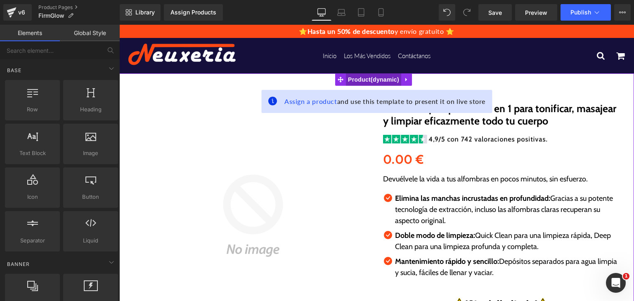
click at [371, 73] on span "Product" at bounding box center [373, 79] width 55 height 12
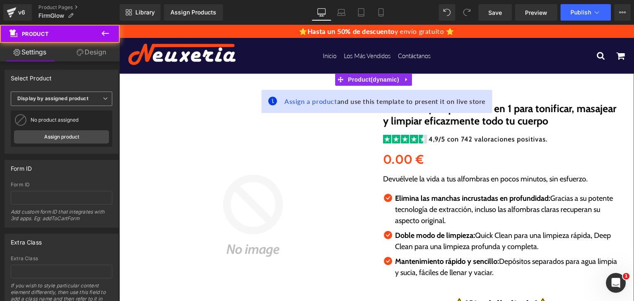
click at [72, 103] on span "Display by assigned product" at bounding box center [61, 99] width 101 height 14
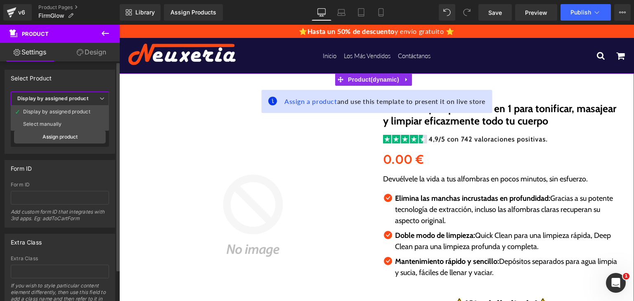
click at [67, 101] on b "Display by assigned product" at bounding box center [52, 98] width 71 height 6
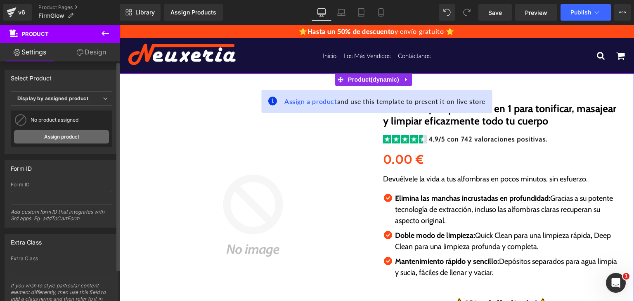
click at [66, 134] on link "Assign product" at bounding box center [61, 136] width 95 height 13
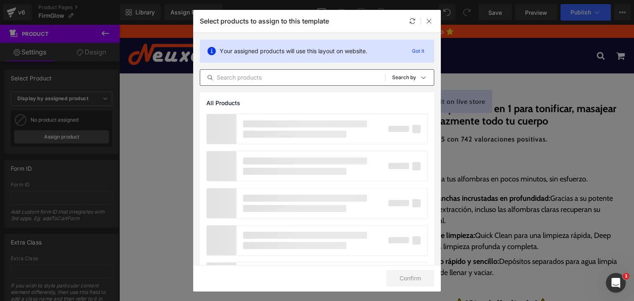
drag, startPoint x: 238, startPoint y: 86, endPoint x: 237, endPoint y: 71, distance: 14.9
click at [238, 80] on div "Your assigned products will use this layout on website. Got it All Products Sho…" at bounding box center [316, 62] width 247 height 59
click at [236, 73] on input "text" at bounding box center [292, 78] width 185 height 10
paste input "FirmGlow"
type input "FirmGlow"
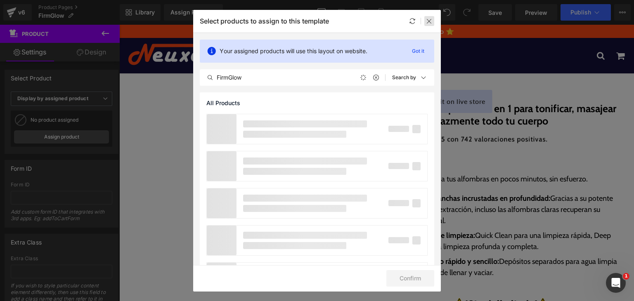
drag, startPoint x: 426, startPoint y: 23, endPoint x: 286, endPoint y: 5, distance: 141.0
click at [426, 23] on icon at bounding box center [429, 21] width 7 height 7
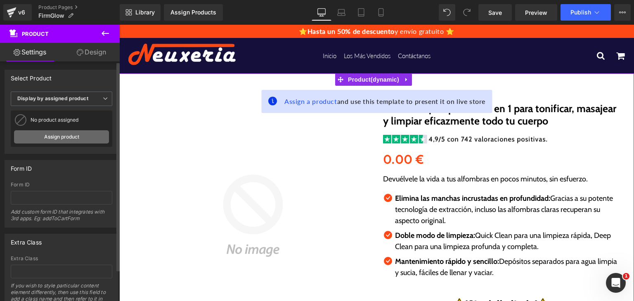
click at [86, 136] on link "Assign product" at bounding box center [61, 136] width 95 height 13
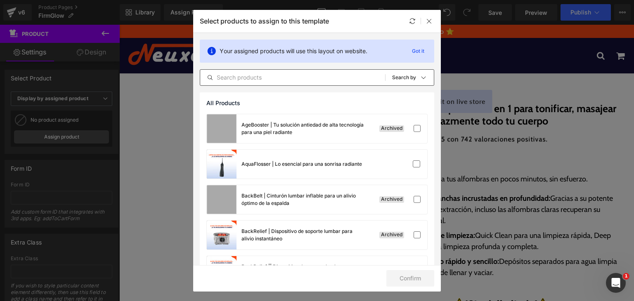
click at [239, 75] on input "text" at bounding box center [292, 78] width 185 height 10
paste input "FirmGlow"
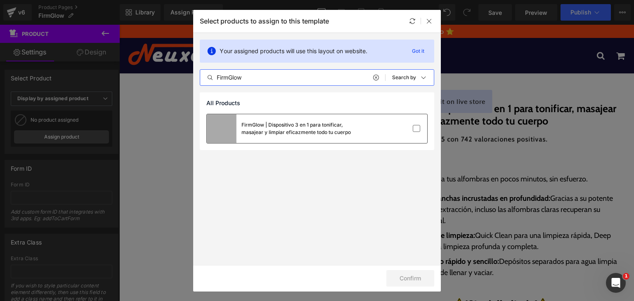
type input "FirmGlow"
click at [395, 129] on div at bounding box center [402, 129] width 37 height 8
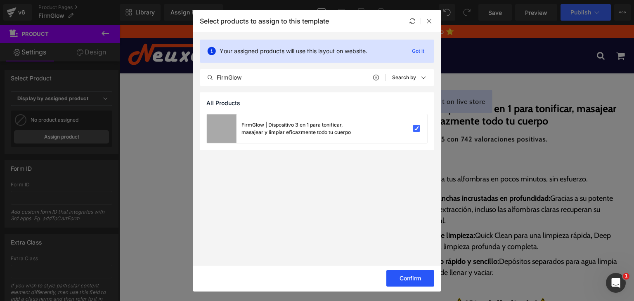
click at [400, 280] on button "Confirm" at bounding box center [410, 278] width 48 height 16
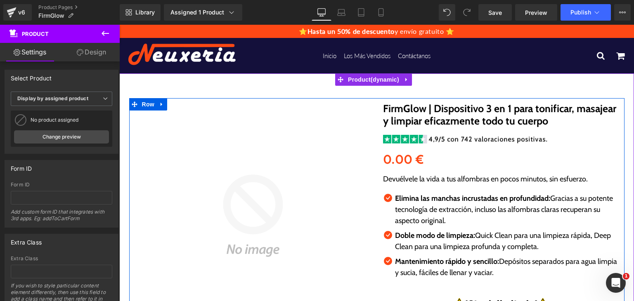
click at [424, 181] on p "Devuélvele la vida a tus alfombras en pocos minutos, sin esfuerzo." at bounding box center [500, 179] width 235 height 11
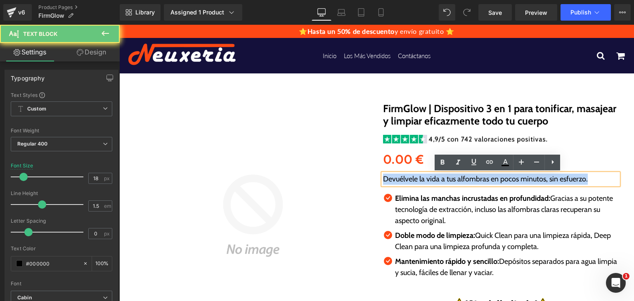
click at [424, 181] on p "Devuélvele la vida a tus alfombras en pocos minutos, sin esfuerzo." at bounding box center [500, 179] width 235 height 11
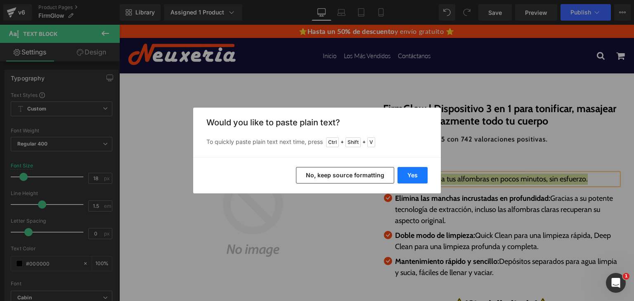
drag, startPoint x: 419, startPoint y: 174, endPoint x: 297, endPoint y: 142, distance: 126.8
click at [419, 174] on button "Yes" at bounding box center [412, 175] width 30 height 16
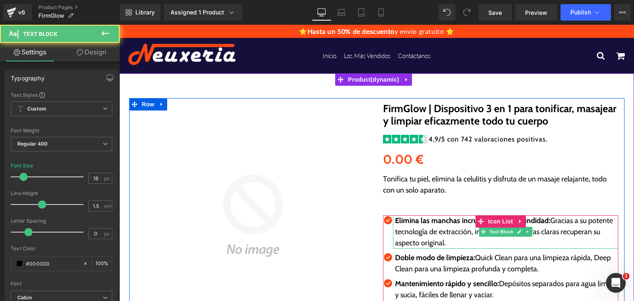
click at [402, 232] on p "Elimina las manchas incrustadas en profundidad: Gracias a su potente tecnología…" at bounding box center [506, 231] width 223 height 33
click at [403, 231] on p "Elimina las manchas incrustadas en profundidad: Gracias a su potente tecnología…" at bounding box center [506, 231] width 223 height 33
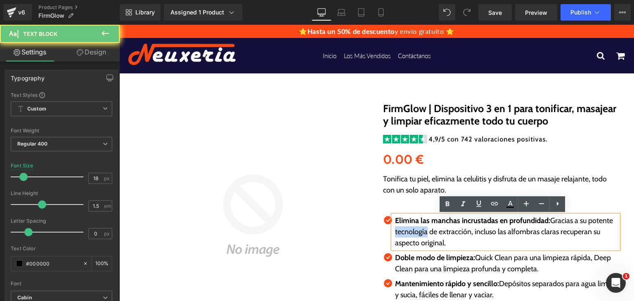
click at [403, 231] on p "Elimina las manchas incrustadas en profundidad: Gracias a su potente tecnología…" at bounding box center [506, 231] width 223 height 33
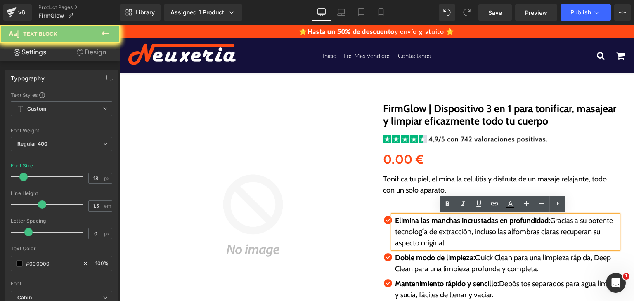
click at [403, 231] on p "Elimina las manchas incrustadas en profundidad: Gracias a su potente tecnología…" at bounding box center [506, 231] width 223 height 33
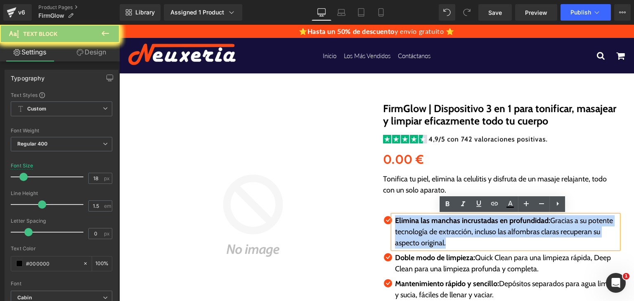
click at [403, 231] on p "Elimina las manchas incrustadas en profundidad: Gracias a su potente tecnología…" at bounding box center [506, 231] width 223 height 33
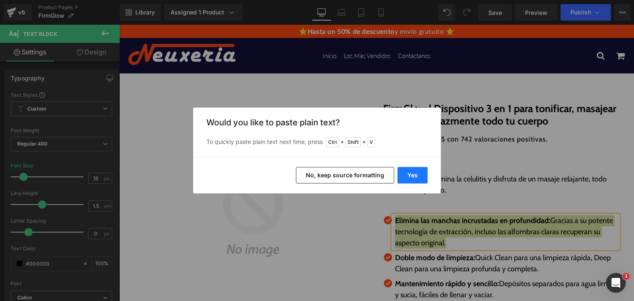
drag, startPoint x: 412, startPoint y: 177, endPoint x: 318, endPoint y: 165, distance: 95.2
click at [412, 177] on button "Yes" at bounding box center [412, 175] width 30 height 16
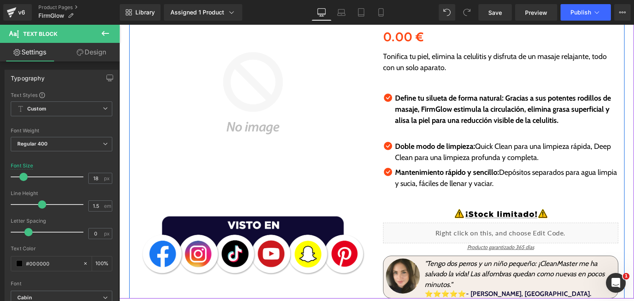
scroll to position [124, 0]
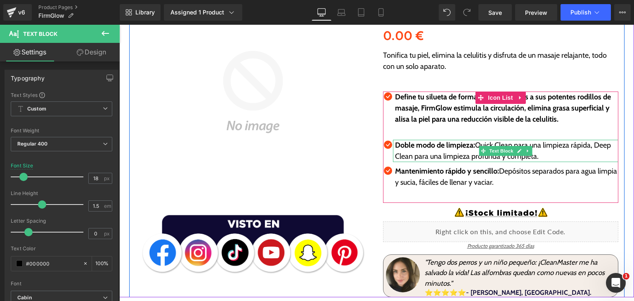
click at [407, 150] on p "Doble modo de limpieza: Quick Clean para una limpieza rápida, Deep Clean para u…" at bounding box center [506, 151] width 223 height 22
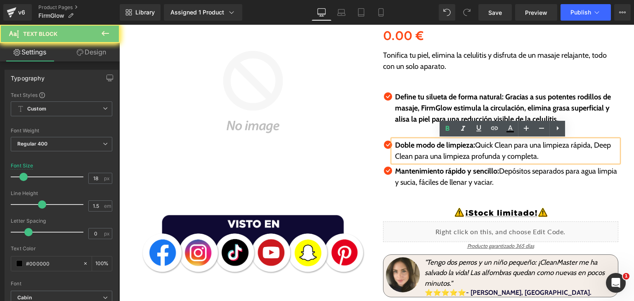
click at [407, 150] on p "Doble modo de limpieza: Quick Clean para una limpieza rápida, Deep Clean para u…" at bounding box center [506, 151] width 223 height 22
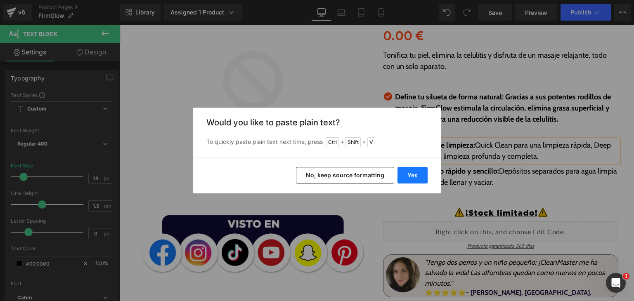
click at [412, 180] on button "Yes" at bounding box center [412, 175] width 30 height 16
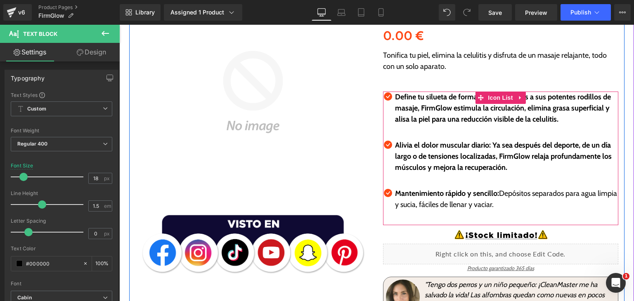
click at [457, 208] on p "Mantenimiento rápido y sencillo: Depósitos separados para agua limpia y sucia, …" at bounding box center [506, 199] width 223 height 22
drag, startPoint x: 457, startPoint y: 208, endPoint x: 451, endPoint y: 203, distance: 7.6
click at [454, 207] on p "Mantenimiento rápido y sencillo: Depósitos separados para agua limpia y sucia, …" at bounding box center [506, 199] width 223 height 22
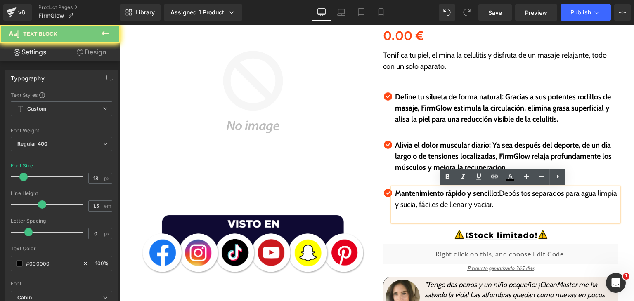
click at [451, 203] on p "Mantenimiento rápido y sencillo: Depósitos separados para agua limpia y sucia, …" at bounding box center [506, 199] width 223 height 22
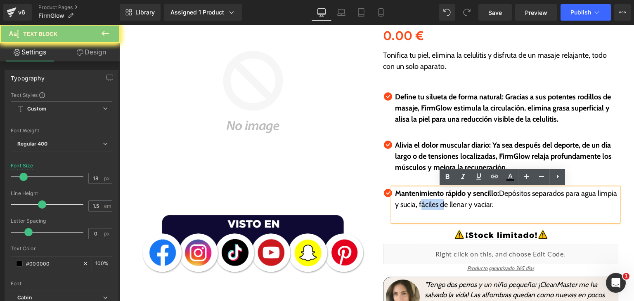
click at [451, 203] on p "Mantenimiento rápido y sencillo: Depósitos separados para agua limpia y sucia, …" at bounding box center [506, 199] width 223 height 22
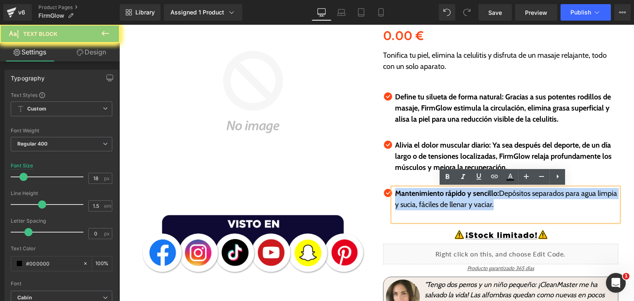
click at [451, 203] on p "Mantenimiento rápido y sencillo: Depósitos separados para agua limpia y sucia, …" at bounding box center [506, 199] width 223 height 22
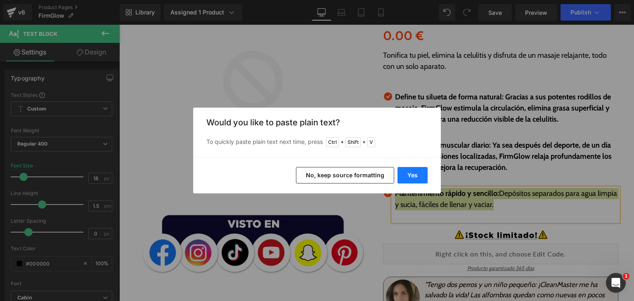
drag, startPoint x: 417, startPoint y: 169, endPoint x: 301, endPoint y: 126, distance: 123.6
click at [417, 169] on button "Yes" at bounding box center [412, 175] width 30 height 16
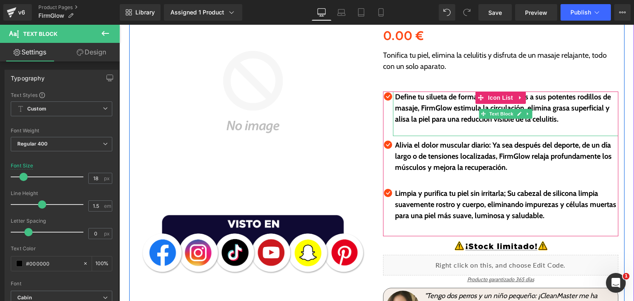
click at [414, 126] on p at bounding box center [506, 130] width 223 height 11
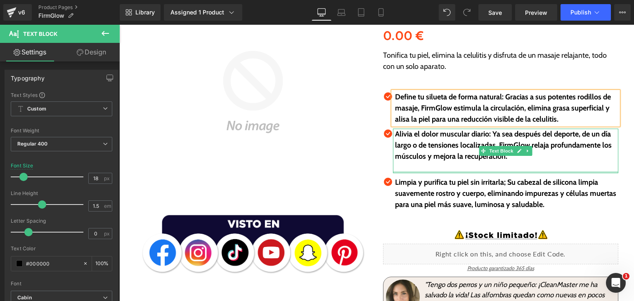
click at [432, 173] on div at bounding box center [505, 172] width 225 height 2
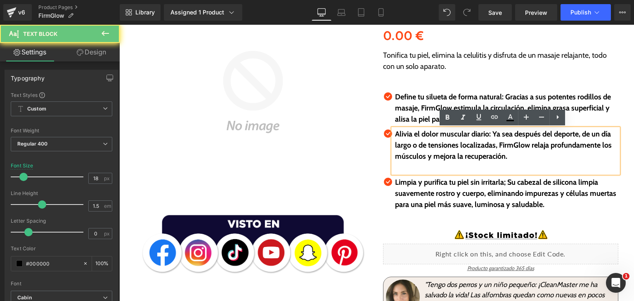
click at [427, 167] on p at bounding box center [506, 167] width 223 height 11
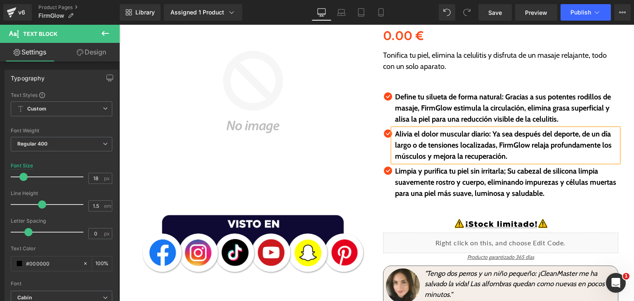
click at [438, 204] on p at bounding box center [506, 204] width 223 height 11
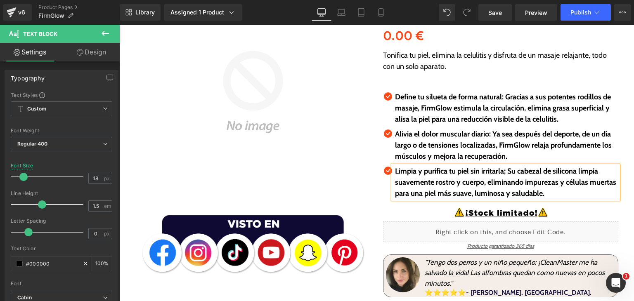
click at [445, 94] on b "Define tu silueta de forma natural: Gracias a sus potentes rodillos de masaje, …" at bounding box center [503, 107] width 216 height 31
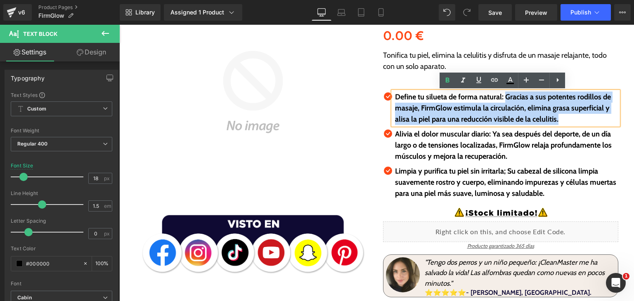
drag, startPoint x: 503, startPoint y: 98, endPoint x: 557, endPoint y: 118, distance: 58.1
click at [558, 120] on p "Define tu silueta de forma natural: Gracias a sus potentes rodillos de masaje, …" at bounding box center [506, 108] width 223 height 33
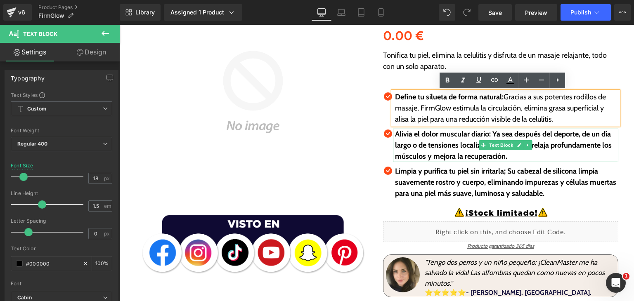
click at [447, 142] on b "Alivia el dolor muscular diario: Ya sea después del deporte, de un día largo o …" at bounding box center [503, 145] width 217 height 31
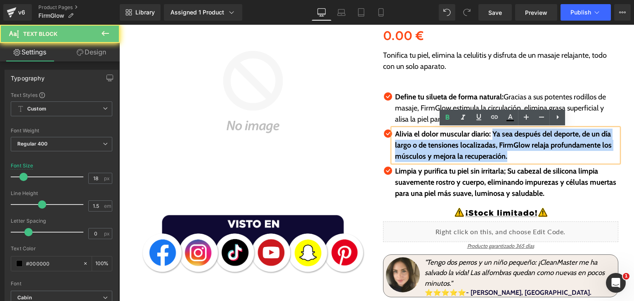
drag, startPoint x: 489, startPoint y: 137, endPoint x: 506, endPoint y: 151, distance: 21.1
click at [505, 155] on p "Alivia el dolor muscular diario: Ya sea después del deporte, de un día largo o …" at bounding box center [506, 145] width 223 height 33
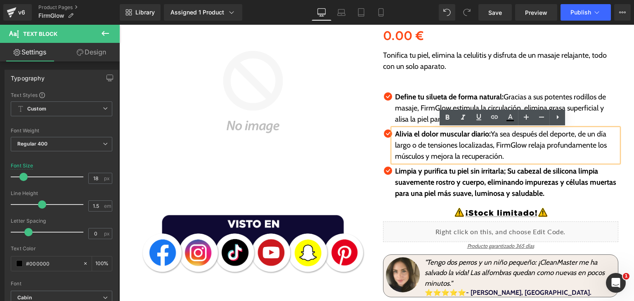
click at [422, 182] on b "Limpia y purifica tu piel sin irritarla; Su cabezal de silicona limpia suavemen…" at bounding box center [505, 182] width 221 height 31
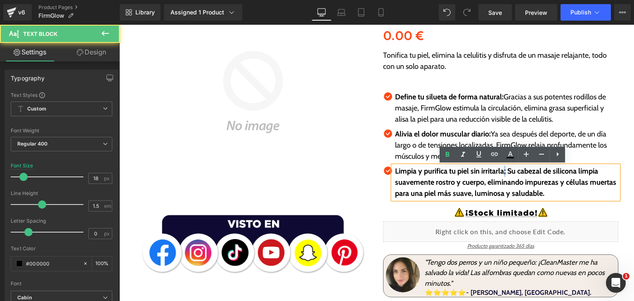
click at [502, 174] on b "Limpia y purifica tu piel sin irritarla; Su cabezal de silicona limpia suavemen…" at bounding box center [505, 182] width 221 height 31
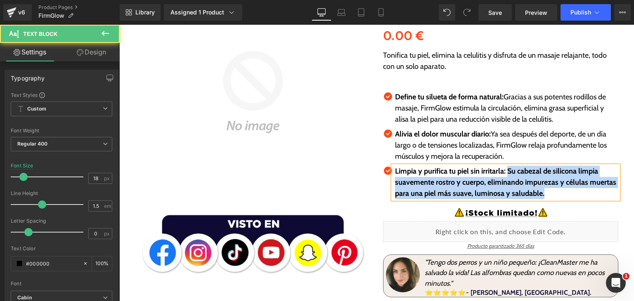
drag, startPoint x: 505, startPoint y: 174, endPoint x: 564, endPoint y: 190, distance: 61.5
click at [562, 193] on p "Limpia y purifica tu piel sin irritarla: Su cabezal de silicona limpia suavemen…" at bounding box center [506, 182] width 223 height 33
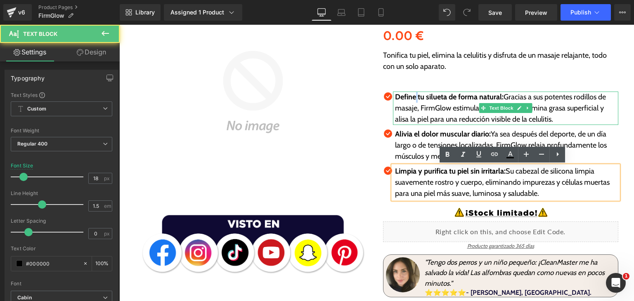
click at [412, 99] on strong "Define tu silueta de forma natural:" at bounding box center [449, 96] width 108 height 9
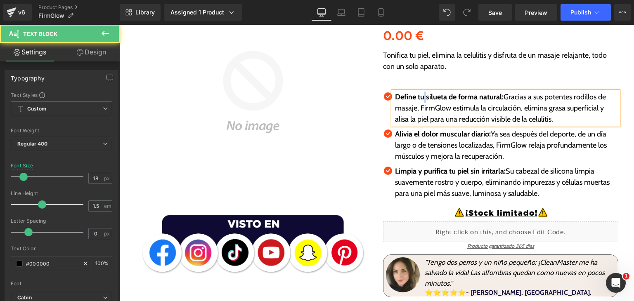
click at [422, 99] on strong "Define tu silueta de forma natural:" at bounding box center [449, 96] width 108 height 9
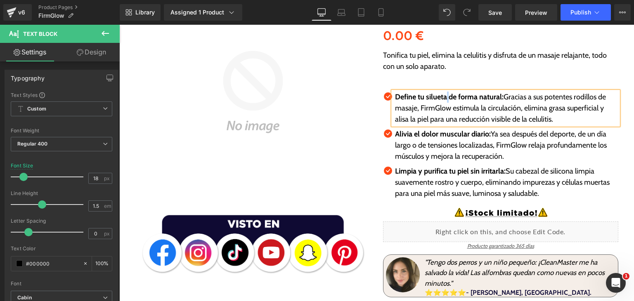
click at [443, 98] on strong "Define tu silueta de forma natural:" at bounding box center [449, 96] width 108 height 9
click at [455, 98] on p "Define tu silueta de forma natural: Gracias a sus potentes rodillos de masaje, …" at bounding box center [506, 108] width 223 height 33
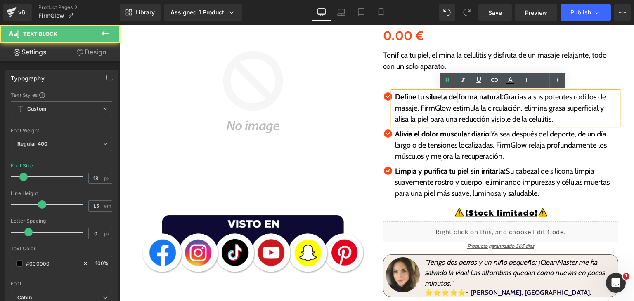
click at [452, 99] on strong "Define tu silueta de forma natural:" at bounding box center [449, 96] width 108 height 9
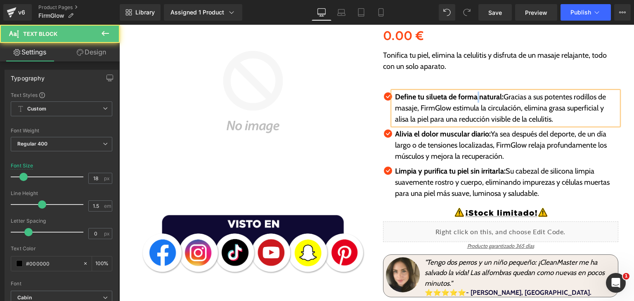
click at [476, 99] on strong "Define tu silueta de forma natural:" at bounding box center [449, 96] width 108 height 9
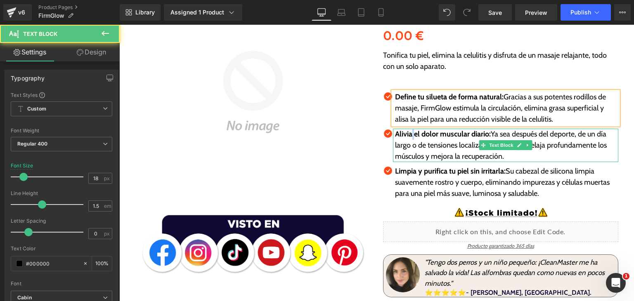
click at [411, 137] on strong "Alivia el dolor muscular diario:" at bounding box center [443, 134] width 96 height 9
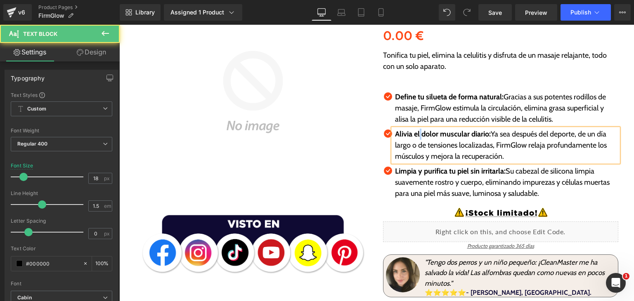
drag, startPoint x: 417, startPoint y: 136, endPoint x: 435, endPoint y: 136, distance: 18.6
click at [420, 136] on strong "Alivia el dolor muscular diario:" at bounding box center [443, 134] width 96 height 9
click at [431, 136] on strong "Alivia el olor muscular diario:" at bounding box center [441, 134] width 92 height 9
drag, startPoint x: 460, startPoint y: 139, endPoint x: 464, endPoint y: 136, distance: 4.4
click at [464, 136] on p "Alivia el olor muscular diario: Ya sea después del deporte, de un día largo o d…" at bounding box center [506, 145] width 223 height 33
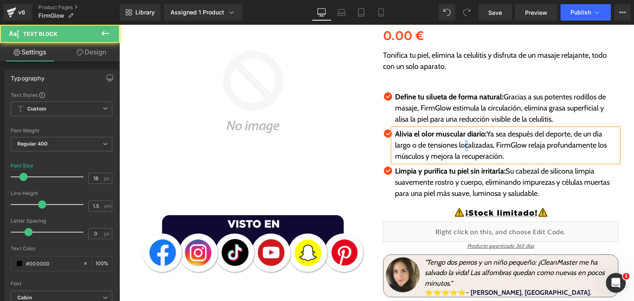
click at [462, 139] on p "Alivia el olor muscular diario: Ya sea después del deporte, de un día largo o d…" at bounding box center [506, 145] width 223 height 33
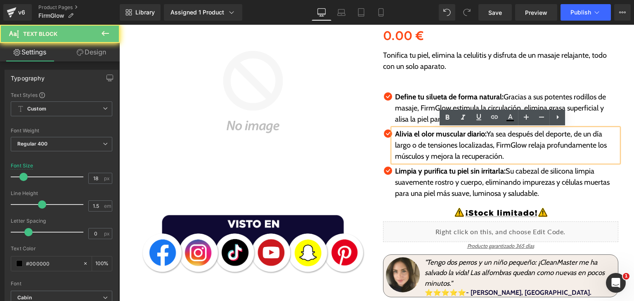
click at [461, 136] on strong "Alivia el olor muscular diario:" at bounding box center [441, 134] width 92 height 9
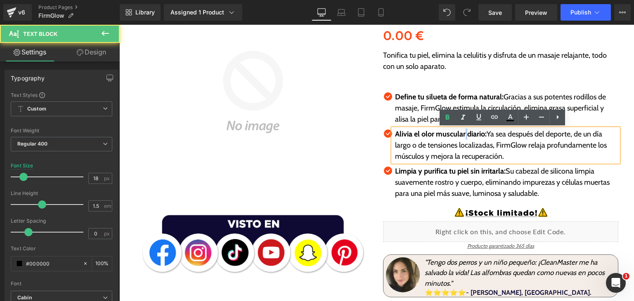
click at [462, 136] on strong "Alivia el olor muscular diario:" at bounding box center [441, 134] width 92 height 9
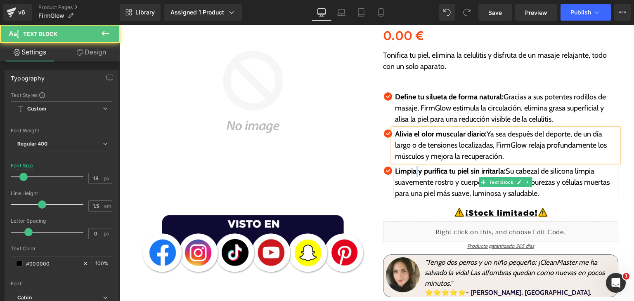
click at [414, 172] on strong "Limpia y purifica tu piel sin irritarla:" at bounding box center [450, 171] width 111 height 9
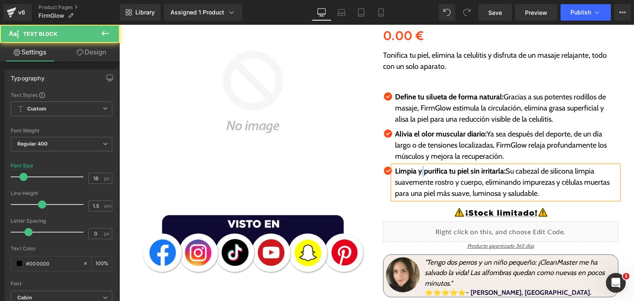
click at [419, 172] on strong "Limpia y purifica tu piel sin irritarla:" at bounding box center [450, 171] width 111 height 9
click at [444, 172] on strong "Limpia y purifica tu piel sin irritarla:" at bounding box center [450, 171] width 111 height 9
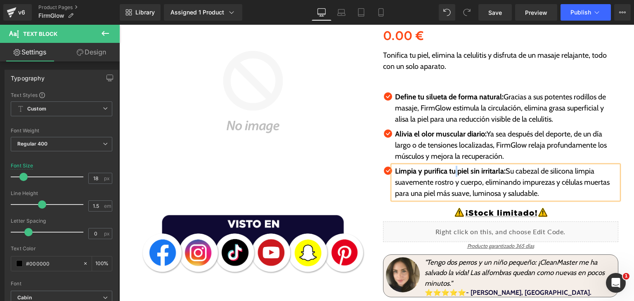
click at [452, 174] on strong "Limpia y purifica tu piel sin irritarla:" at bounding box center [450, 171] width 111 height 9
click at [465, 173] on strong "Limpia y purifica tu piel sin irritarla:" at bounding box center [450, 171] width 111 height 9
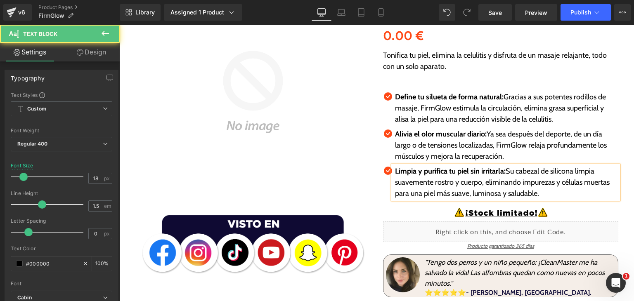
click at [475, 174] on strong "Limpia y purifica tu piel sin irritarla:" at bounding box center [450, 171] width 111 height 9
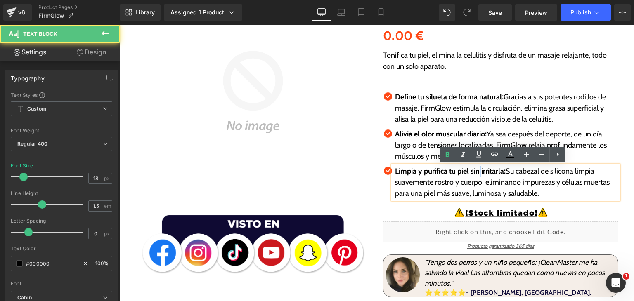
click at [478, 174] on strong "Limpia y purifica tu piel sin irritarla:" at bounding box center [450, 171] width 111 height 9
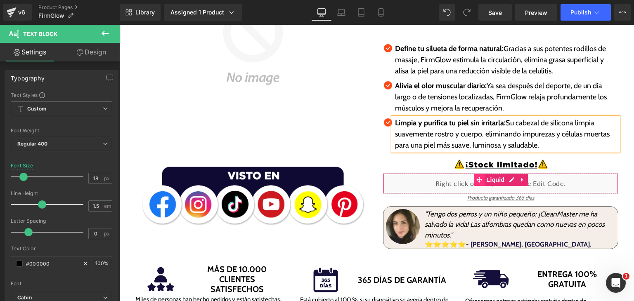
scroll to position [206, 0]
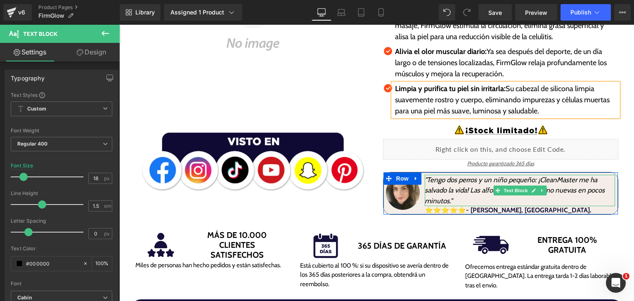
click at [429, 185] on p ""Tengo dos perros y un niño pequeño: ¡CleanMaster me ha salvado la vida! Las al…" at bounding box center [519, 191] width 190 height 32
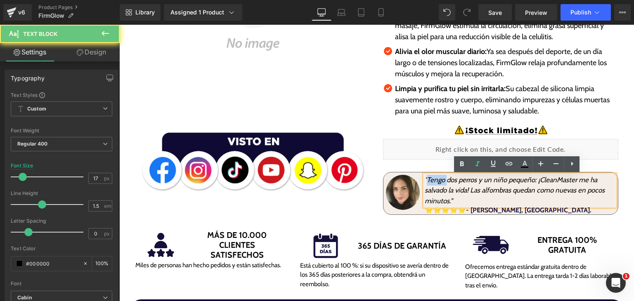
click at [429, 185] on p ""Tengo dos perros y un niño pequeño: ¡CleanMaster me ha salvado la vida! Las al…" at bounding box center [519, 191] width 190 height 32
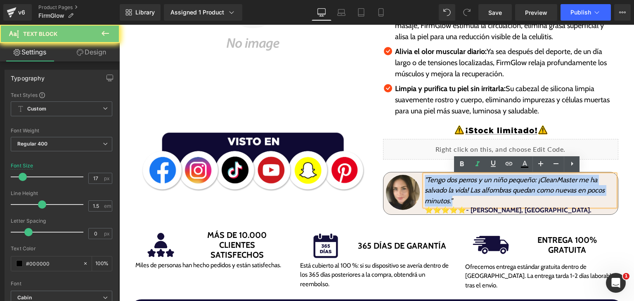
click at [429, 185] on p ""Tengo dos perros y un niño pequeño: ¡CleanMaster me ha salvado la vida! Las al…" at bounding box center [519, 191] width 190 height 32
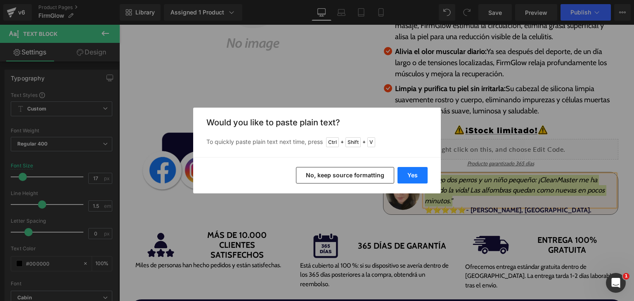
drag, startPoint x: 419, startPoint y: 177, endPoint x: 301, endPoint y: 153, distance: 121.2
click at [419, 177] on button "Yes" at bounding box center [412, 175] width 30 height 16
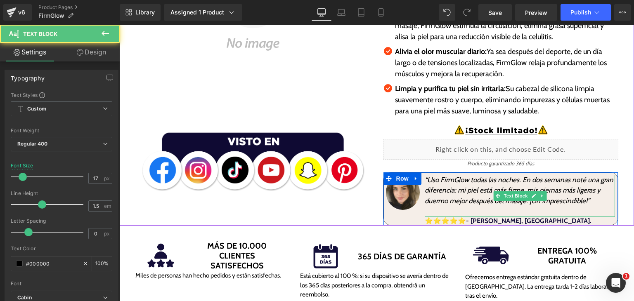
click at [581, 208] on p at bounding box center [519, 211] width 190 height 11
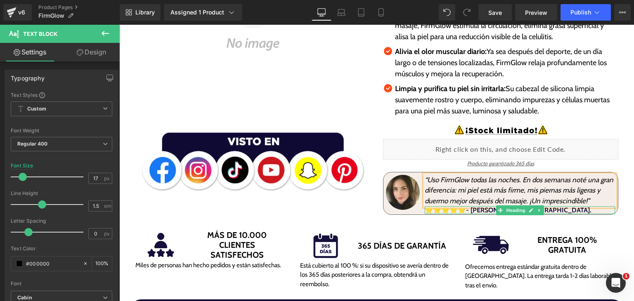
click at [479, 211] on span "⭐⭐⭐⭐⭐- [PERSON_NAME], [GEOGRAPHIC_DATA]." at bounding box center [507, 210] width 167 height 8
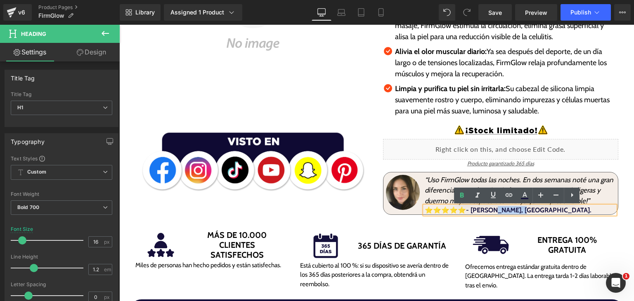
drag, startPoint x: 490, startPoint y: 210, endPoint x: 517, endPoint y: 213, distance: 26.5
click at [517, 213] on h1 "⭐⭐⭐⭐⭐- [PERSON_NAME], [GEOGRAPHIC_DATA]." at bounding box center [519, 210] width 190 height 8
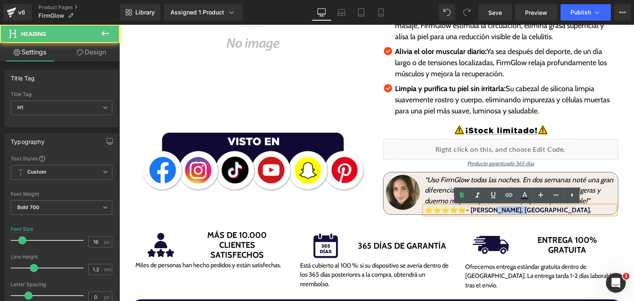
click at [513, 211] on span "⭐⭐⭐⭐⭐- [PERSON_NAME], [GEOGRAPHIC_DATA]." at bounding box center [507, 210] width 167 height 8
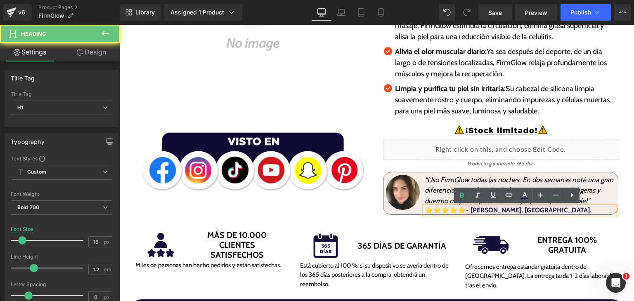
click at [510, 210] on span "⭐⭐⭐⭐⭐- [PERSON_NAME], [GEOGRAPHIC_DATA]." at bounding box center [507, 210] width 167 height 8
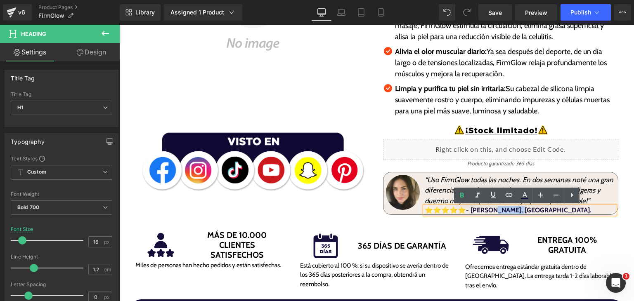
drag, startPoint x: 490, startPoint y: 212, endPoint x: 513, endPoint y: 212, distance: 23.1
click at [513, 212] on span "⭐⭐⭐⭐⭐- [PERSON_NAME], [GEOGRAPHIC_DATA]." at bounding box center [507, 210] width 167 height 8
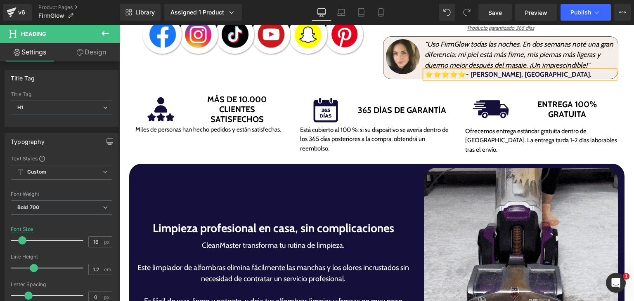
scroll to position [289, 0]
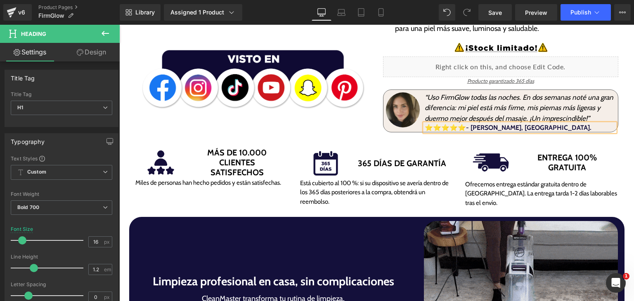
click at [393, 117] on img at bounding box center [403, 109] width 34 height 35
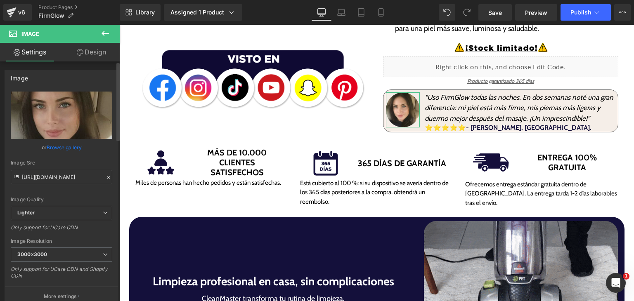
click at [52, 148] on link "Browse gallery" at bounding box center [64, 147] width 35 height 14
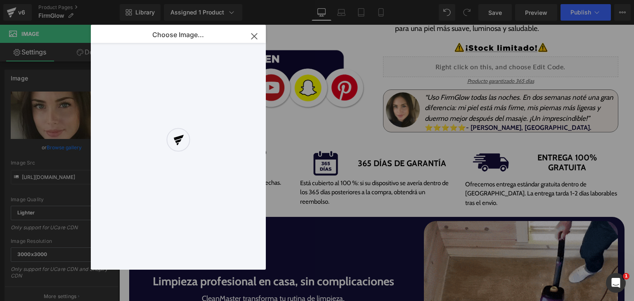
drag, startPoint x: 262, startPoint y: 40, endPoint x: 256, endPoint y: 36, distance: 7.4
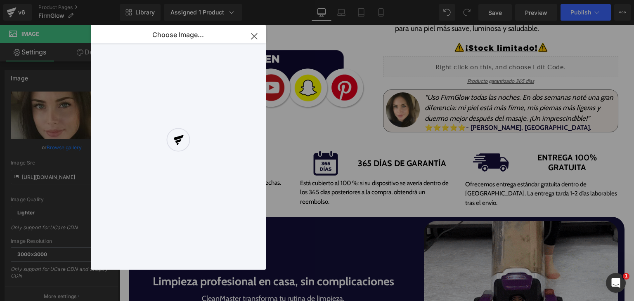
click at [261, 39] on div at bounding box center [178, 147] width 175 height 245
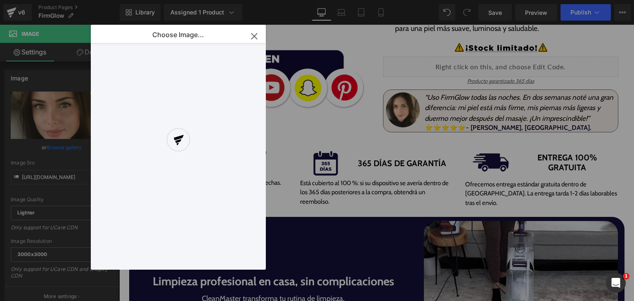
click at [256, 36] on div "Choose Image... Back to Library Insert" at bounding box center [178, 147] width 175 height 245
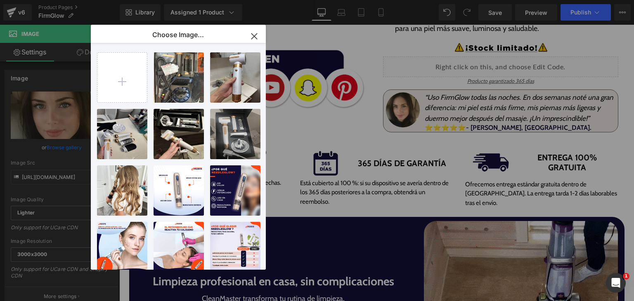
click at [252, 37] on icon "button" at bounding box center [253, 35] width 5 height 5
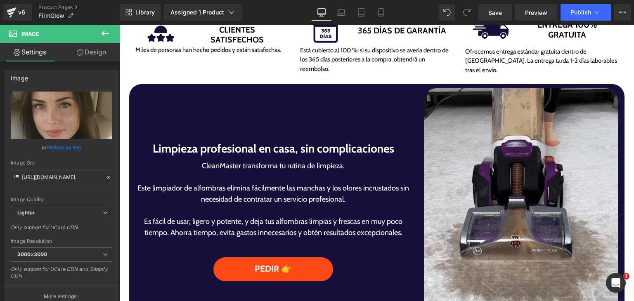
scroll to position [495, 0]
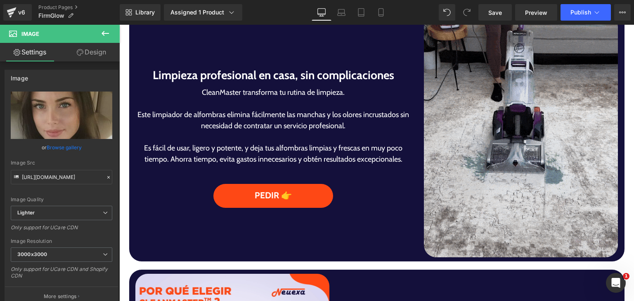
click at [180, 75] on h1 "Limpieza profesional en casa, sin complicaciones" at bounding box center [273, 75] width 276 height 14
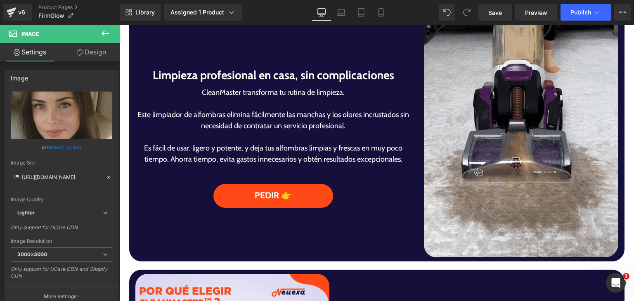
click at [180, 75] on h1 "Limpieza profesional en casa, sin complicaciones" at bounding box center [273, 75] width 276 height 14
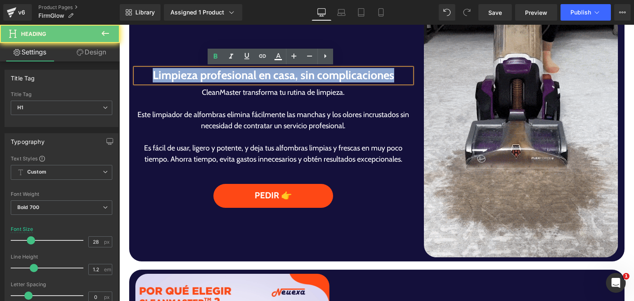
click at [180, 75] on h1 "Limpieza profesional en casa, sin complicaciones" at bounding box center [273, 75] width 276 height 14
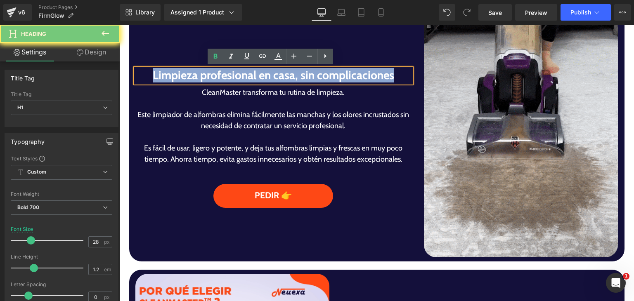
paste div
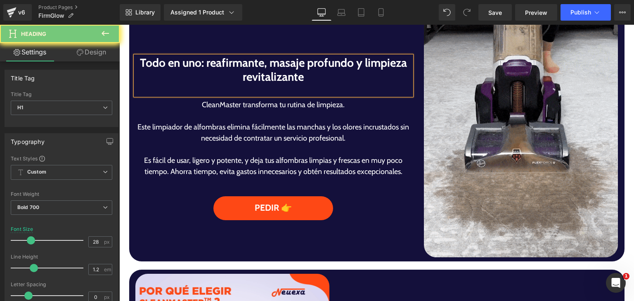
scroll to position [483, 0]
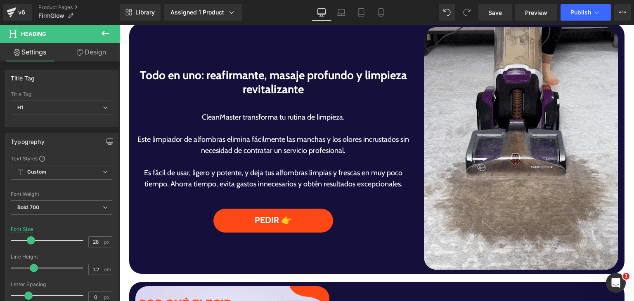
drag, startPoint x: 223, startPoint y: 139, endPoint x: 202, endPoint y: 139, distance: 20.6
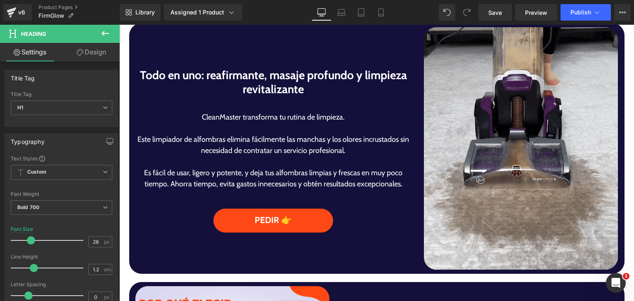
click at [222, 139] on p "Este limpiador de alfombras elimina fácilmente las manchas y los olores incrust…" at bounding box center [273, 145] width 276 height 22
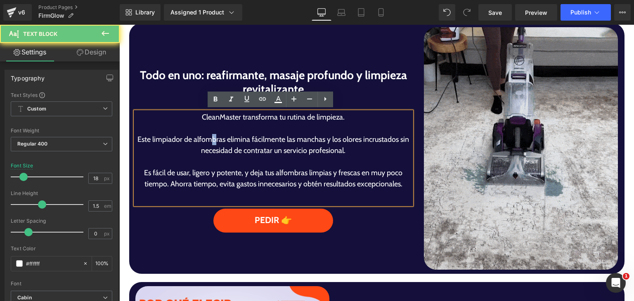
drag, startPoint x: 202, startPoint y: 139, endPoint x: 219, endPoint y: 146, distance: 18.8
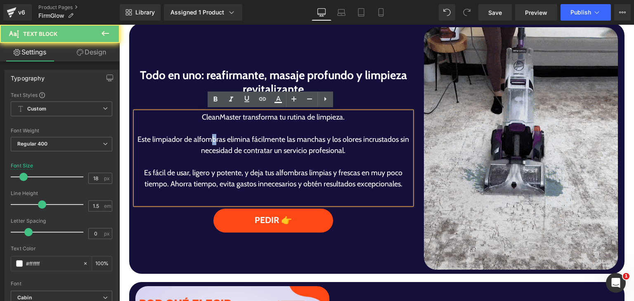
click at [219, 146] on p "Este limpiador de alfombras elimina fácilmente las manchas y los olores incrust…" at bounding box center [273, 145] width 276 height 22
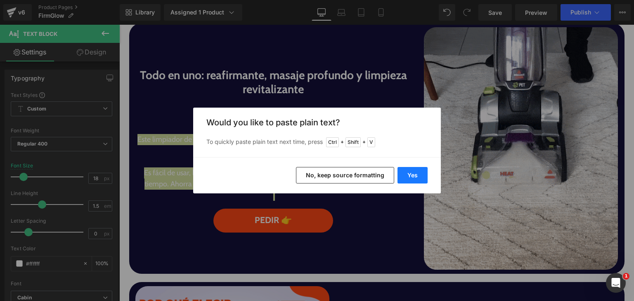
drag, startPoint x: 422, startPoint y: 177, endPoint x: 287, endPoint y: 138, distance: 140.7
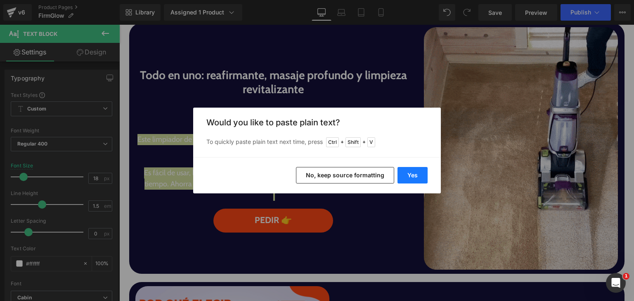
click at [422, 177] on button "Yes" at bounding box center [412, 175] width 30 height 16
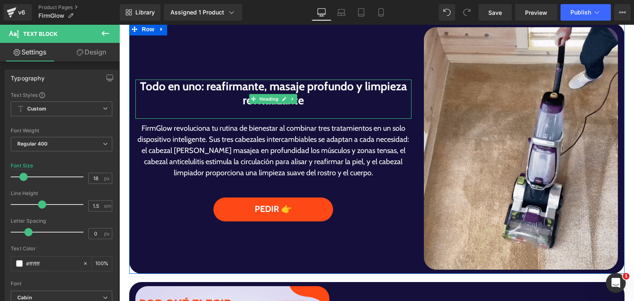
click at [220, 113] on div at bounding box center [273, 112] width 276 height 11
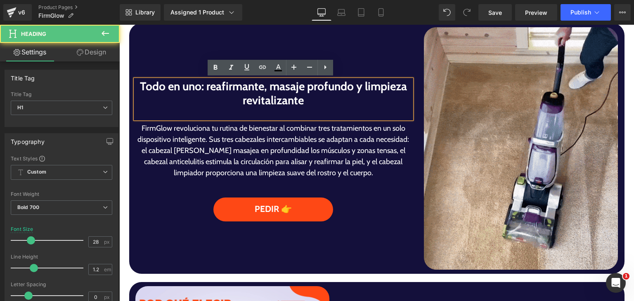
scroll to position [488, 0]
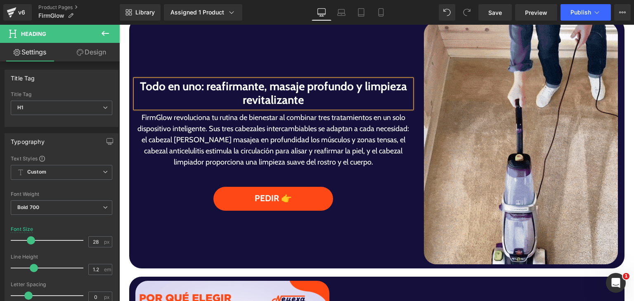
click at [398, 122] on p "FirmGlow revoluciona tu rutina de bienestar al combinar tres tratamientos en un…" at bounding box center [273, 140] width 276 height 56
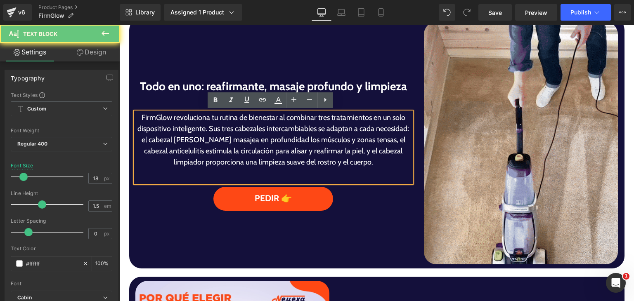
drag, startPoint x: 300, startPoint y: 137, endPoint x: 229, endPoint y: 132, distance: 71.1
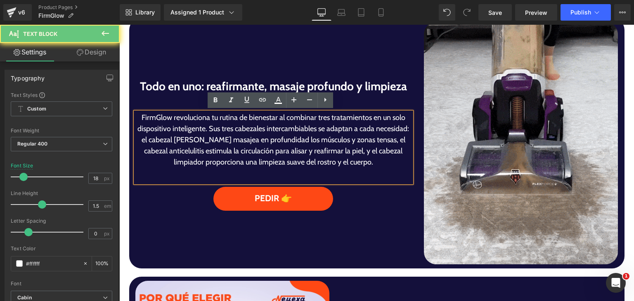
click at [299, 137] on p "FirmGlow revoluciona tu rutina de bienestar al combinar tres tratamientos en un…" at bounding box center [273, 140] width 276 height 56
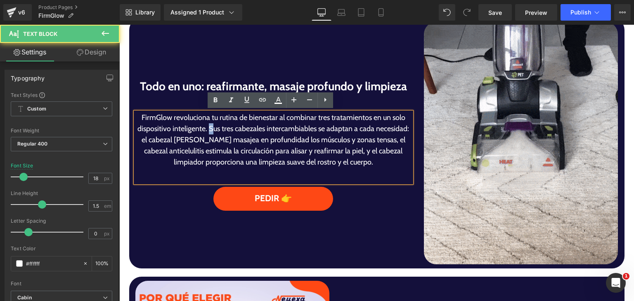
drag, startPoint x: 208, startPoint y: 129, endPoint x: 204, endPoint y: 130, distance: 4.3
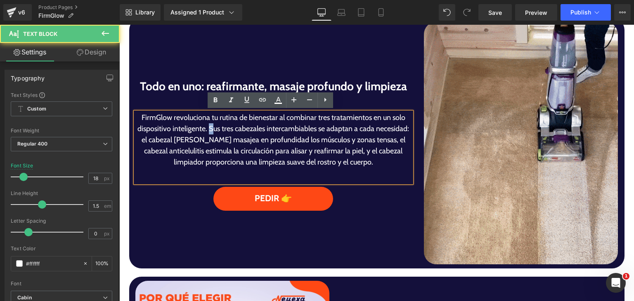
click at [204, 130] on p "FirmGlow revoluciona tu rutina de bienestar al combinar tres tratamientos en un…" at bounding box center [273, 140] width 276 height 56
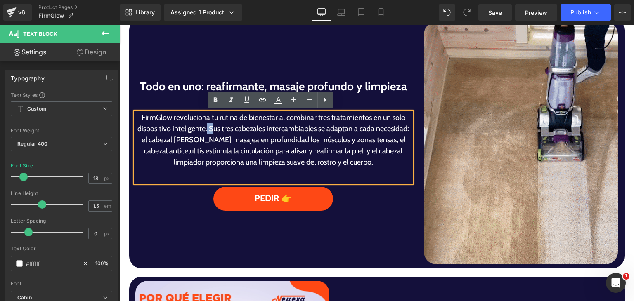
click at [204, 130] on p "FirmGlow revoluciona tu rutina de bienestar al combinar tres tratamientos en un…" at bounding box center [273, 140] width 276 height 56
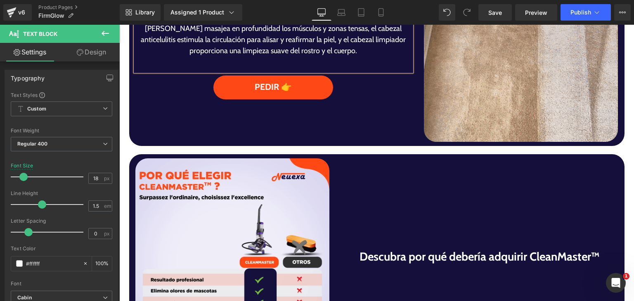
scroll to position [559, 0]
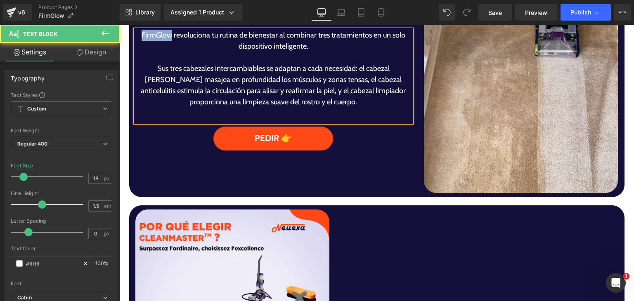
drag, startPoint x: 169, startPoint y: 33, endPoint x: 139, endPoint y: 37, distance: 29.9
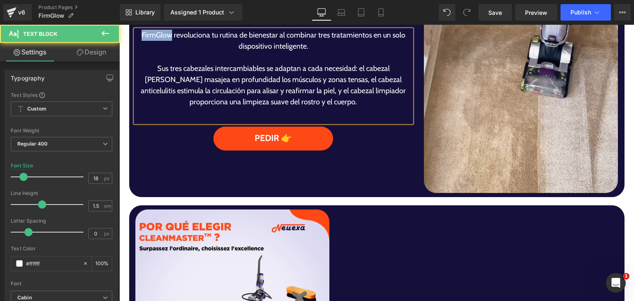
click at [139, 37] on p "FirmGlow revoluciona tu rutina de bienestar al combinar tres tratamientos en un…" at bounding box center [273, 41] width 276 height 22
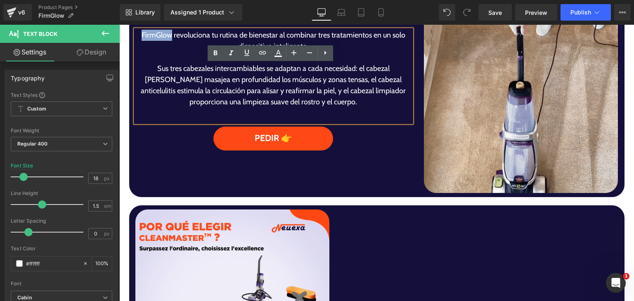
copy p "FirmGlow"
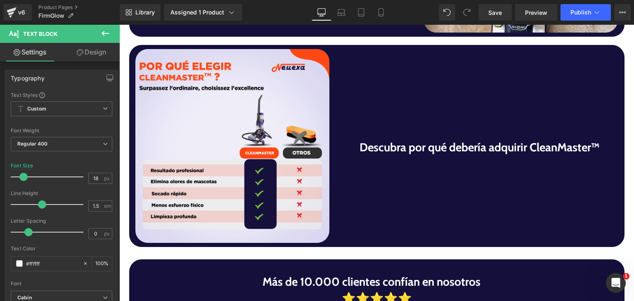
scroll to position [724, 0]
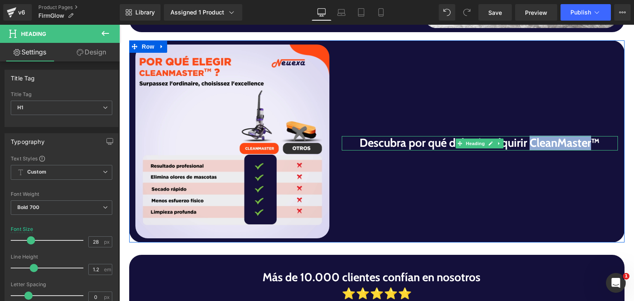
drag, startPoint x: 543, startPoint y: 137, endPoint x: 587, endPoint y: 145, distance: 45.2
click at [587, 145] on h1 "Descubra por qué debería adquirir CleanMaster™" at bounding box center [479, 143] width 276 height 14
paste div
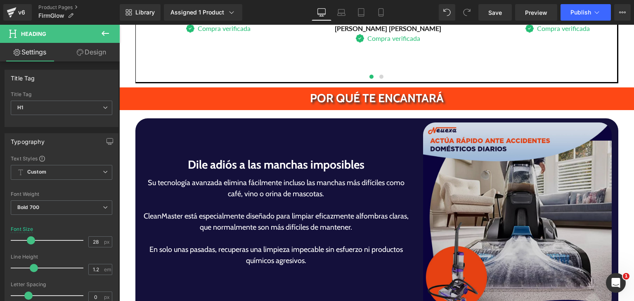
scroll to position [1467, 0]
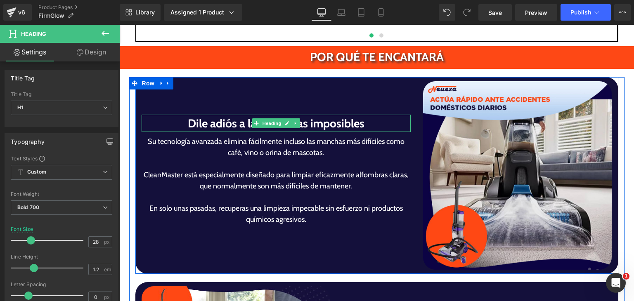
click at [204, 115] on h1 "Dile adiós a las manchas imposibles" at bounding box center [275, 123] width 269 height 17
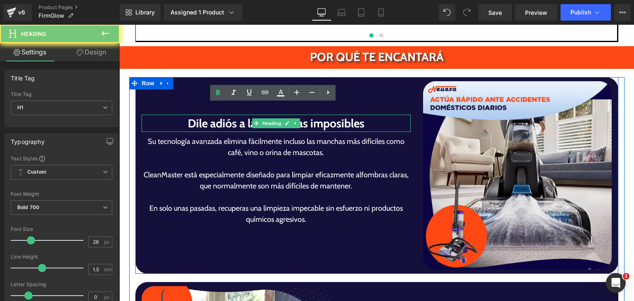
click at [204, 115] on h1 "Dile adiós a las manchas imposibles" at bounding box center [275, 123] width 269 height 17
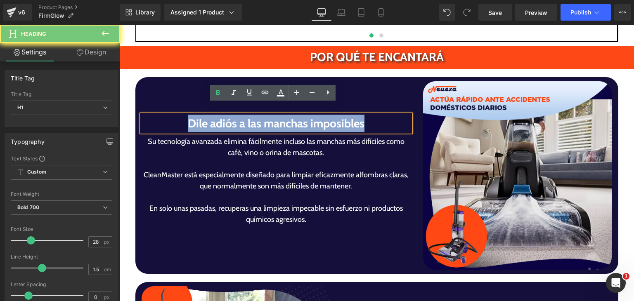
paste div
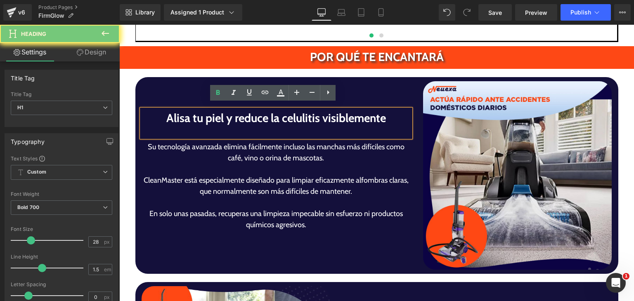
scroll to position [1461, 0]
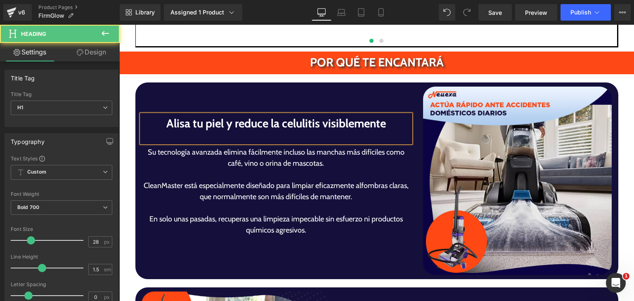
click at [210, 119] on h1 "Alisa tu piel y reduce la celulitis visiblemente" at bounding box center [275, 123] width 269 height 17
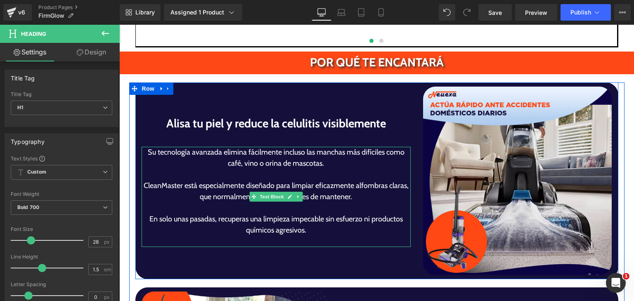
click at [203, 155] on p "Su tecnología avanzada elimina fácilmente incluso las manchas más difíciles com…" at bounding box center [275, 158] width 269 height 22
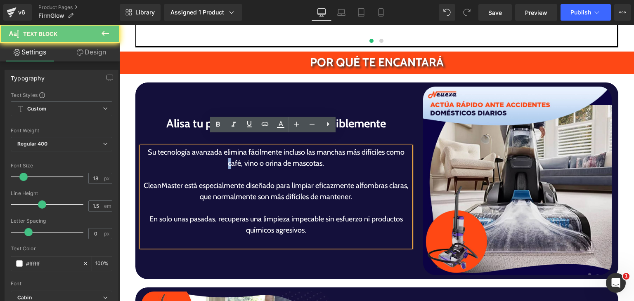
drag, startPoint x: 227, startPoint y: 156, endPoint x: 233, endPoint y: 157, distance: 6.3
click at [229, 157] on p "Su tecnología avanzada elimina fácilmente incluso las manchas más difíciles com…" at bounding box center [275, 158] width 269 height 22
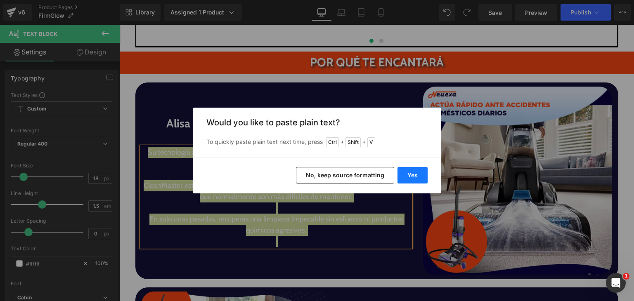
drag, startPoint x: 423, startPoint y: 178, endPoint x: 303, endPoint y: 154, distance: 122.1
click at [422, 178] on button "Yes" at bounding box center [412, 175] width 30 height 16
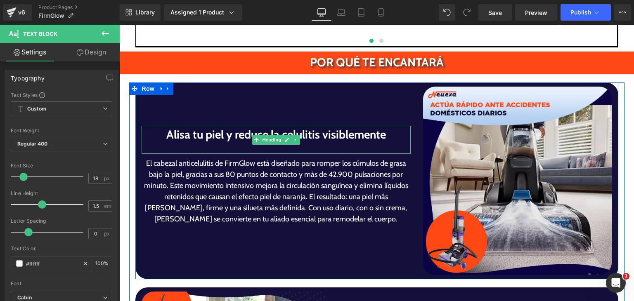
click at [262, 143] on div at bounding box center [275, 148] width 269 height 11
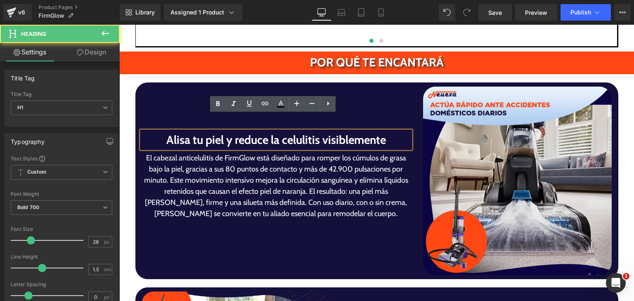
scroll to position [1467, 0]
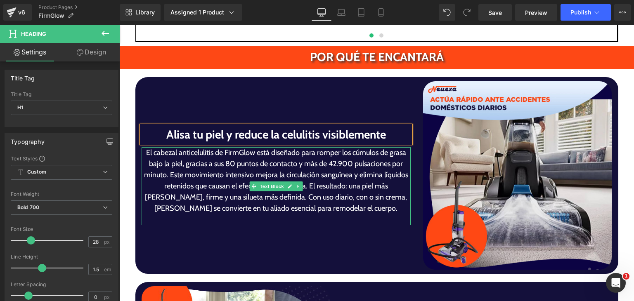
click at [344, 154] on p "El cabezal anticelulitis de FirmGlow está diseñado para romper los cúmulos de g…" at bounding box center [275, 180] width 269 height 67
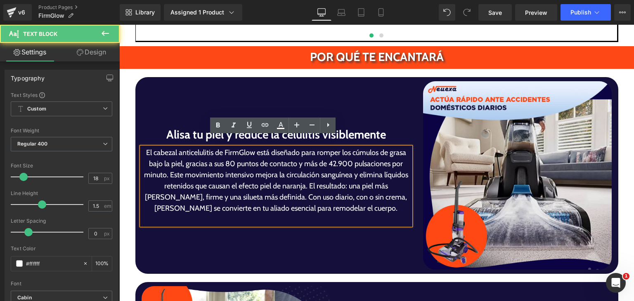
click at [164, 166] on p "El cabezal anticelulitis de FirmGlow está diseñado para romper los cúmulos de g…" at bounding box center [275, 180] width 269 height 67
click at [165, 166] on p "El cabezal anticelulitis de FirmGlow está diseñado para romper los cúmulos de g…" at bounding box center [275, 180] width 269 height 67
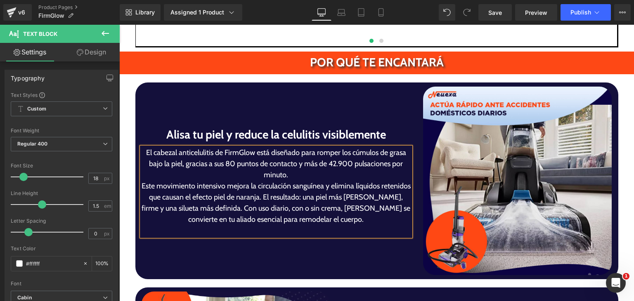
scroll to position [1455, 0]
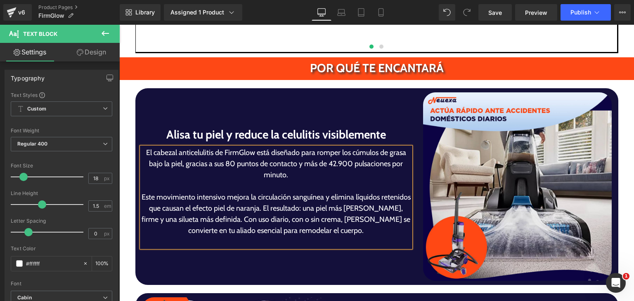
click at [287, 199] on p "Este movimiento intensivo mejora la circulación sanguínea y elimina líquidos re…" at bounding box center [275, 214] width 269 height 45
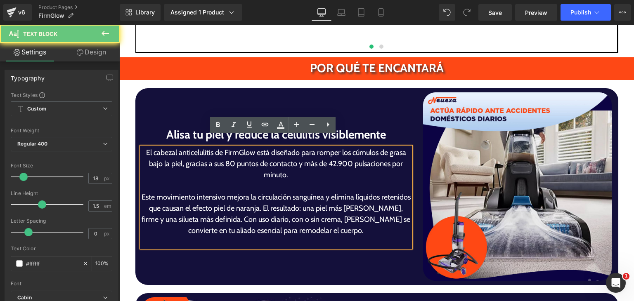
click at [286, 199] on p "Este movimiento intensivo mejora la circulación sanguínea y elimina líquidos re…" at bounding box center [275, 214] width 269 height 45
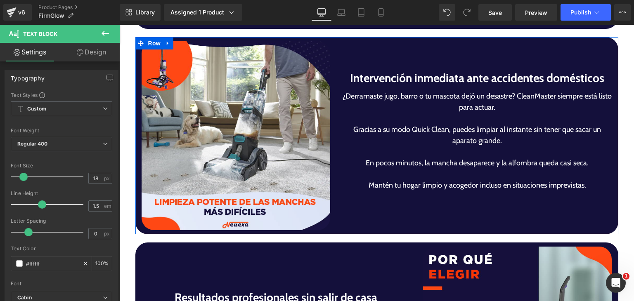
scroll to position [1698, 0]
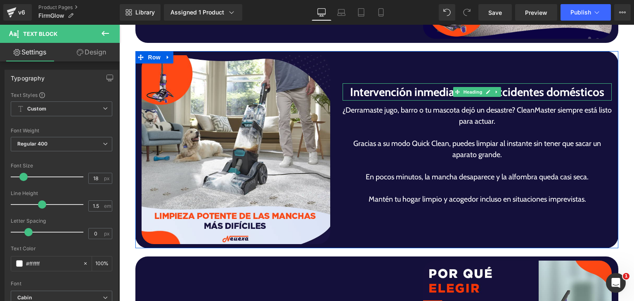
click at [365, 83] on h1 "Intervención inmediata ante accidentes domésticos" at bounding box center [476, 91] width 269 height 17
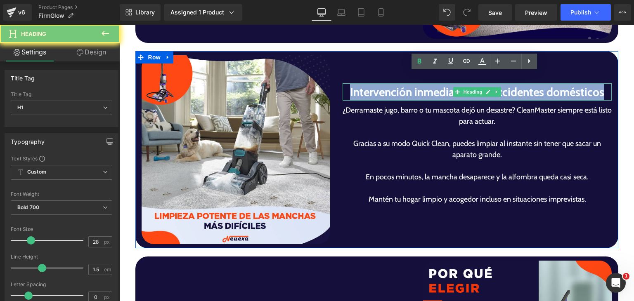
click at [365, 83] on h1 "Intervención inmediata ante accidentes domésticos" at bounding box center [476, 91] width 269 height 17
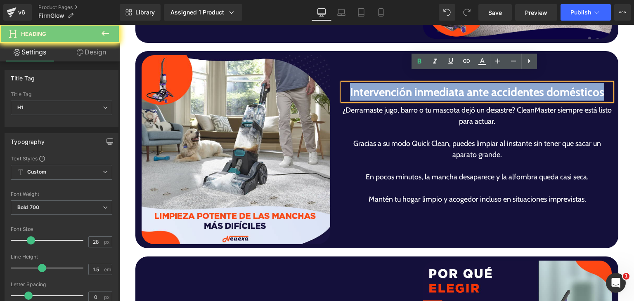
paste div
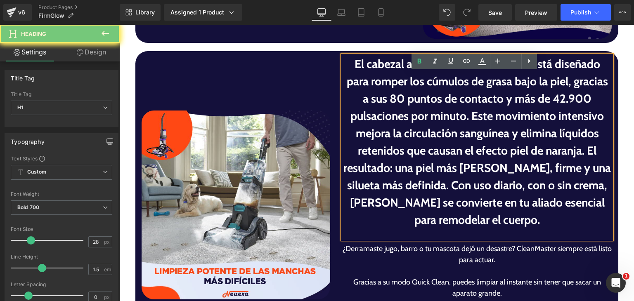
scroll to position [1670, 0]
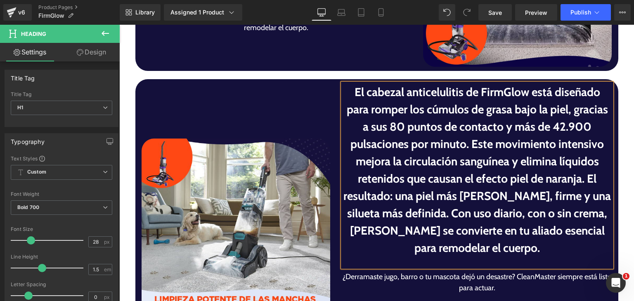
click at [394, 171] on h1 "El cabezal anticelulitis de FirmGlow está diseñado para romper los cúmulos de g…" at bounding box center [476, 169] width 269 height 173
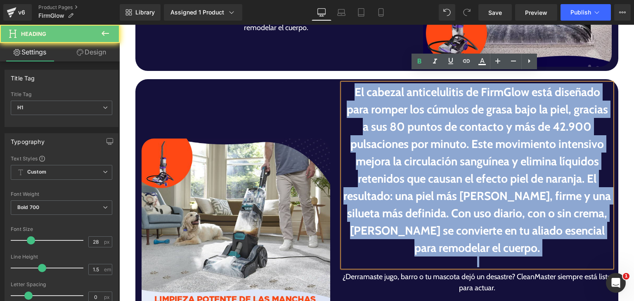
scroll to position [1692, 0]
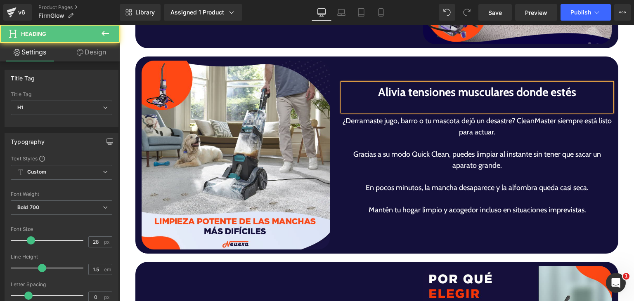
click at [384, 101] on div at bounding box center [476, 106] width 269 height 11
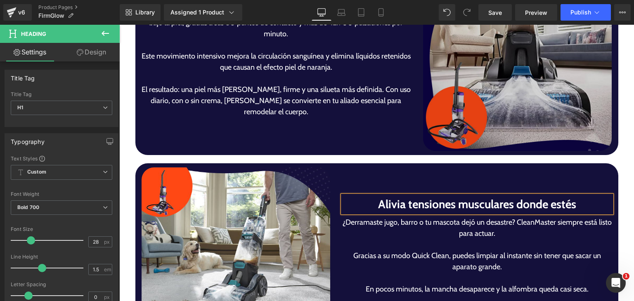
scroll to position [1656, 0]
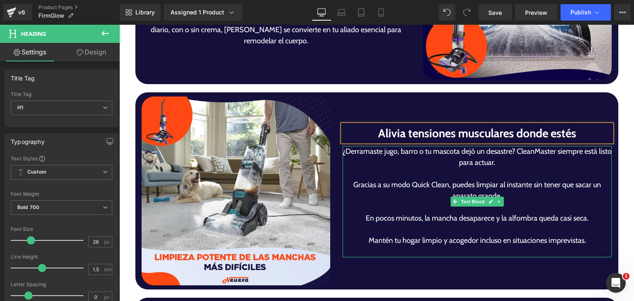
click at [440, 168] on p at bounding box center [476, 173] width 269 height 11
click at [431, 176] on div "¿Derramaste jugo, barro o tu mascota dejó un desastre? CleanMaster siempre está…" at bounding box center [476, 201] width 269 height 111
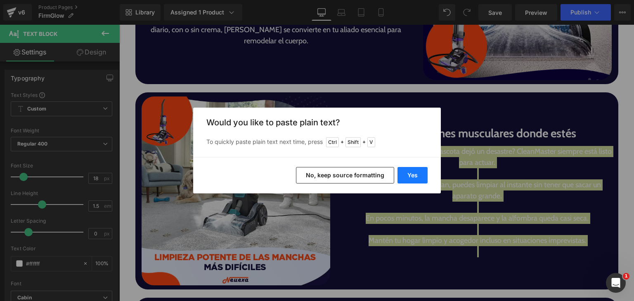
click at [413, 177] on button "Yes" at bounding box center [412, 175] width 30 height 16
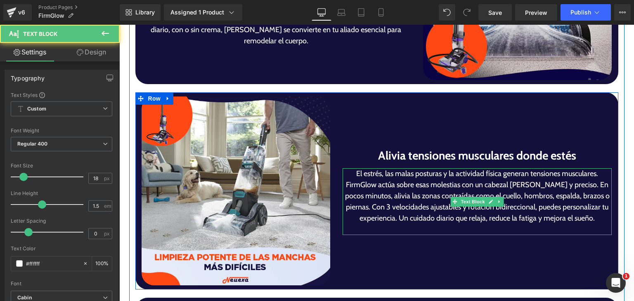
click at [445, 175] on p "El estrés, las malas posturas y la actividad física generan tensiones musculare…" at bounding box center [476, 196] width 269 height 56
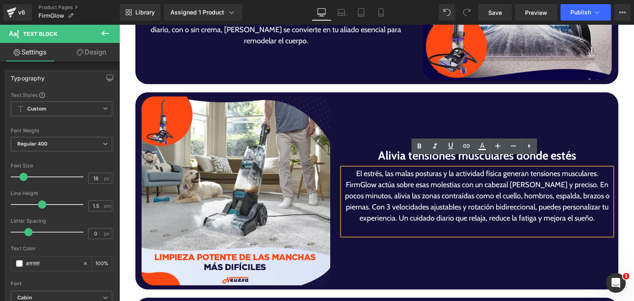
click at [568, 177] on p "El estrés, las malas posturas y la actividad física generan tensiones musculare…" at bounding box center [476, 196] width 269 height 56
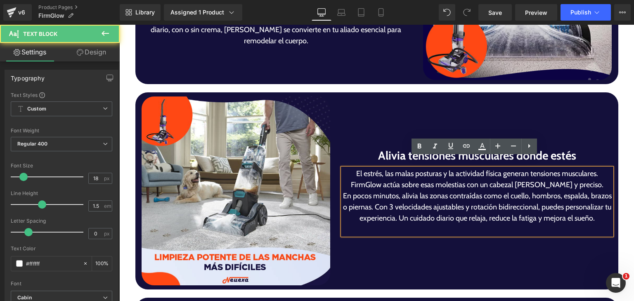
scroll to position [1645, 0]
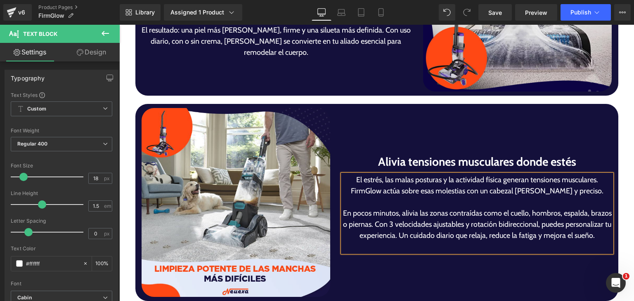
click at [403, 208] on p "En pocos minutos, alivia las zonas contraídas como el cuello, hombros, espalda,…" at bounding box center [476, 224] width 269 height 33
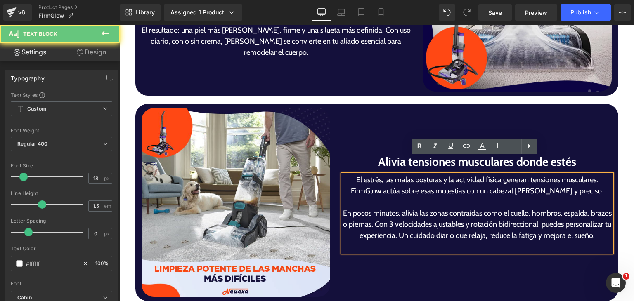
click at [405, 209] on p "En pocos minutos, alivia las zonas contraídas como el cuello, hombros, espalda,…" at bounding box center [476, 224] width 269 height 33
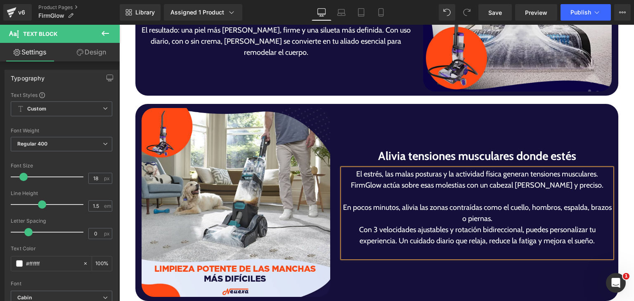
scroll to position [1640, 0]
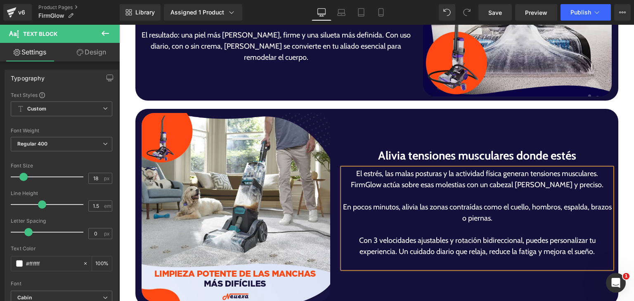
click at [600, 168] on p "El estrés, las malas posturas y la actividad física generan tensiones musculare…" at bounding box center [476, 179] width 269 height 22
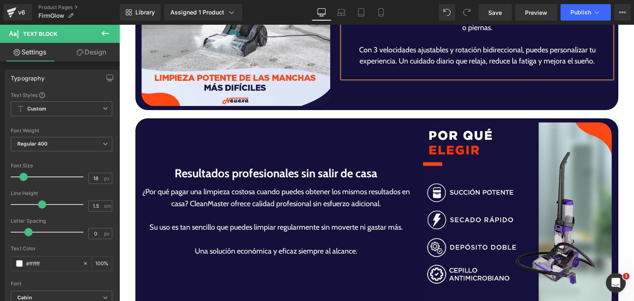
scroll to position [1882, 0]
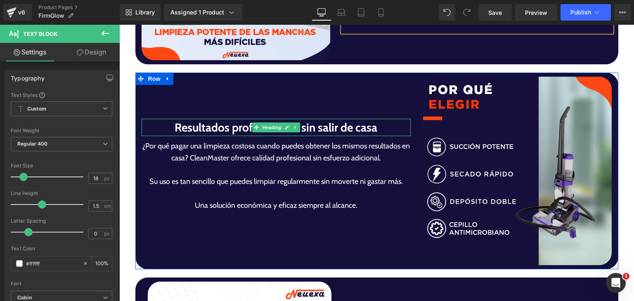
click at [229, 119] on h1 "Resultados profesionales sin salir de casa" at bounding box center [275, 127] width 269 height 17
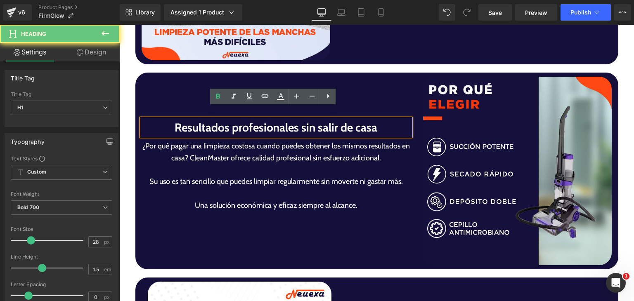
click at [229, 119] on h1 "Resultados profesionales sin salir de casa" at bounding box center [275, 127] width 269 height 17
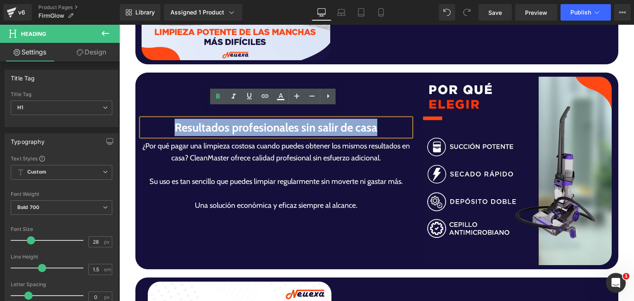
paste div
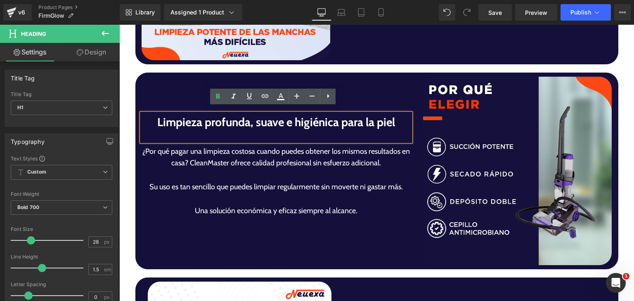
scroll to position [1876, 0]
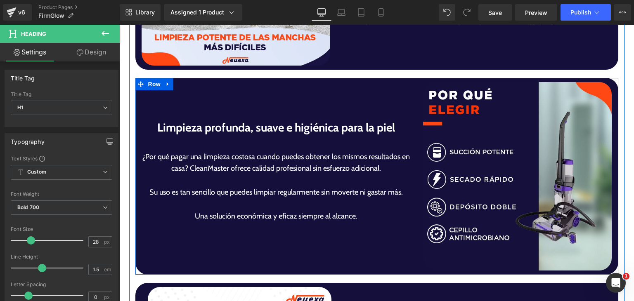
click at [213, 174] on p at bounding box center [275, 180] width 269 height 12
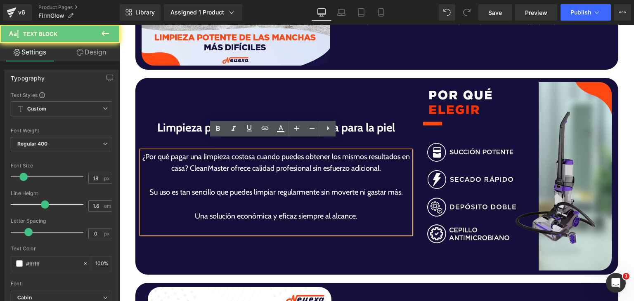
drag, startPoint x: 210, startPoint y: 155, endPoint x: 239, endPoint y: 167, distance: 31.5
click at [236, 168] on div "¿Por qué pagar una limpieza costosa cuando puedes obtener los mismos resultados…" at bounding box center [275, 192] width 269 height 83
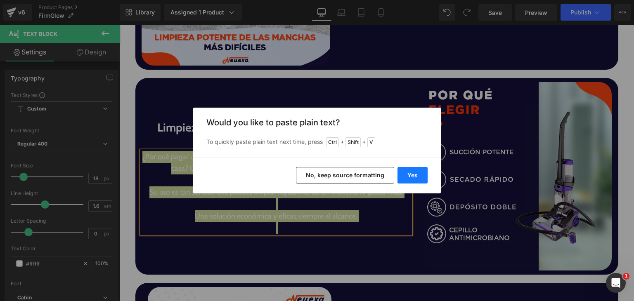
click at [412, 177] on button "Yes" at bounding box center [412, 175] width 30 height 16
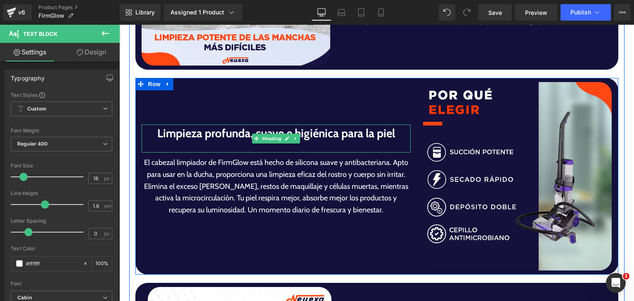
click at [309, 142] on div at bounding box center [275, 147] width 269 height 11
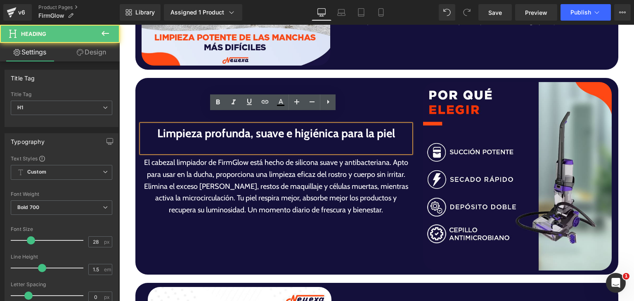
scroll to position [1882, 0]
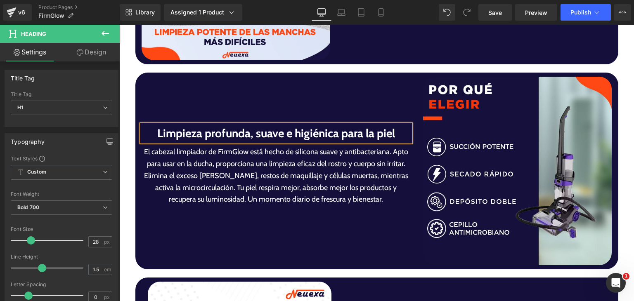
click at [388, 146] on p "El cabezal limpiador de FirmGlow está hecho de silicona suave y antibacteriana.…" at bounding box center [275, 175] width 269 height 59
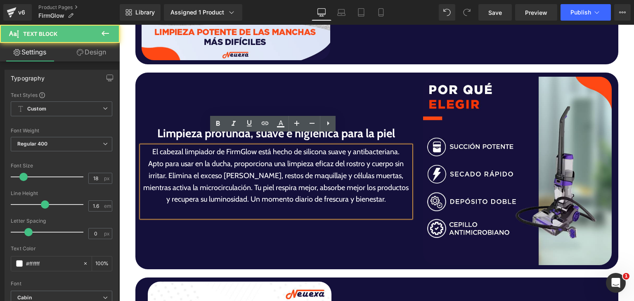
scroll to position [1876, 0]
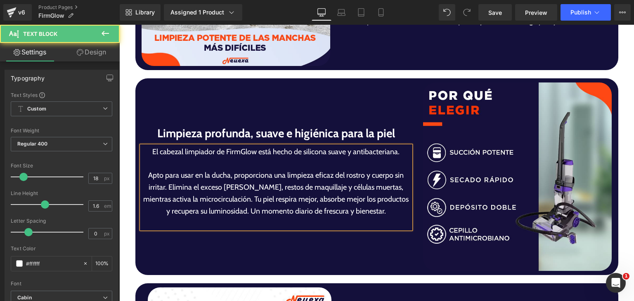
click at [165, 179] on p "Apto para usar en la ducha, proporciona una limpieza eficaz del rostro y cuerpo…" at bounding box center [275, 193] width 269 height 47
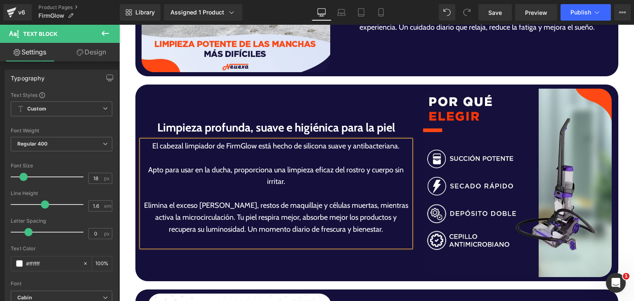
scroll to position [1864, 0]
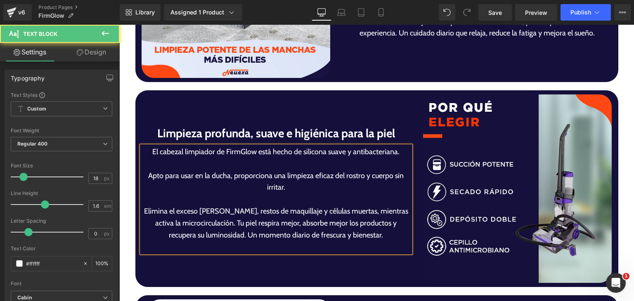
click at [200, 213] on p "Elimina el exceso [PERSON_NAME], restos de maquillaje y células muertas, mientr…" at bounding box center [275, 222] width 269 height 35
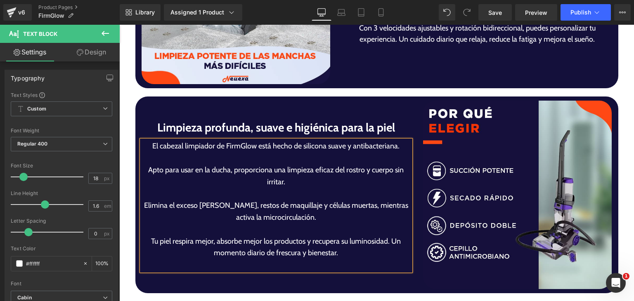
scroll to position [1852, 0]
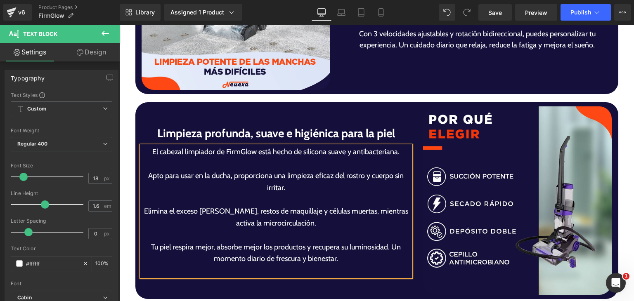
click at [389, 241] on p "Tu piel respira mejor, absorbe mejor los productos y recupera su luminosidad. U…" at bounding box center [275, 253] width 269 height 24
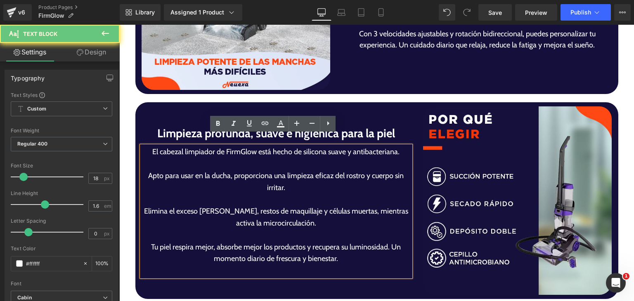
click at [388, 241] on p "Tu piel respira mejor, absorbe mejor los productos y recupera su luminosidad. U…" at bounding box center [275, 253] width 269 height 24
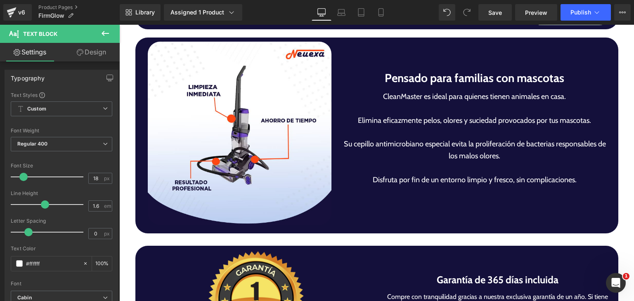
scroll to position [2135, 0]
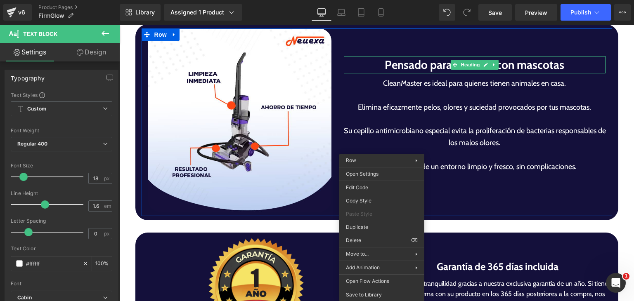
click at [408, 56] on h1 "Pensado para familias con mascotas" at bounding box center [475, 64] width 262 height 17
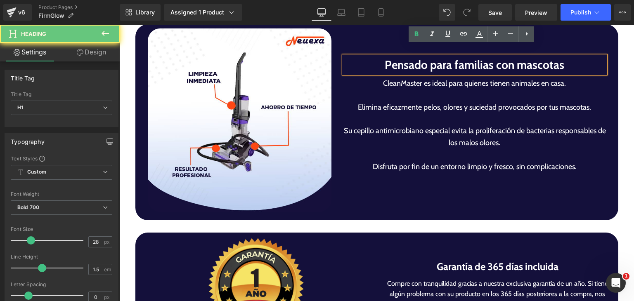
click at [408, 56] on h1 "Pensado para familias con mascotas" at bounding box center [475, 64] width 262 height 17
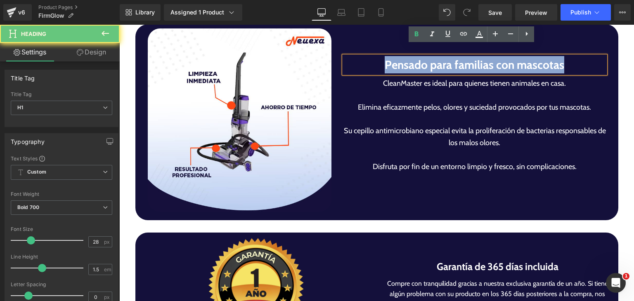
click at [408, 56] on h1 "Pensado para familias con mascotas" at bounding box center [475, 64] width 262 height 17
paste div
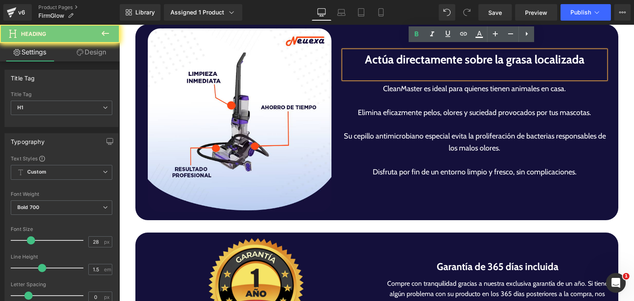
scroll to position [2129, 0]
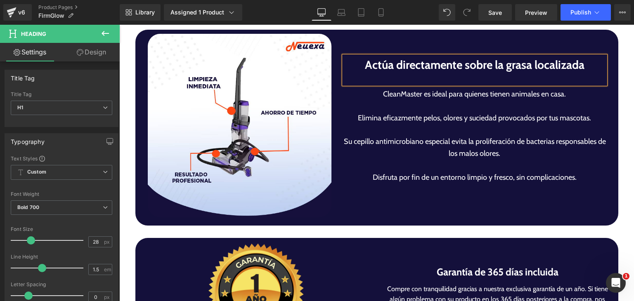
click at [413, 112] on p "Elimina eficazmente pelos, olores y suciedad provocados por tus mascotas." at bounding box center [475, 118] width 262 height 12
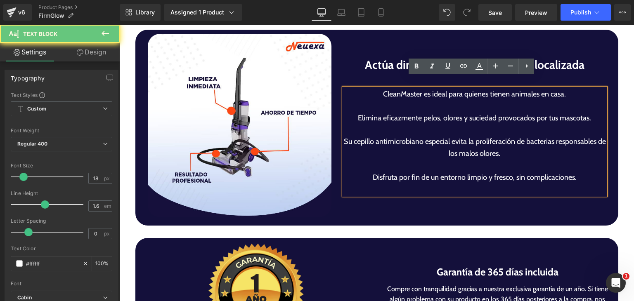
drag, startPoint x: 424, startPoint y: 115, endPoint x: 444, endPoint y: 106, distance: 22.2
click at [429, 114] on div "CleanMaster es ideal para quienes tienen animales en casa. Elimina eficazmente …" at bounding box center [475, 141] width 262 height 107
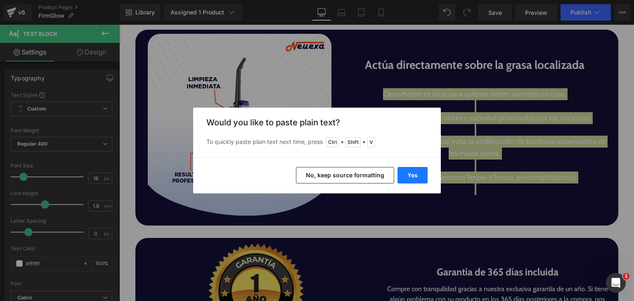
click at [419, 173] on button "Yes" at bounding box center [412, 175] width 30 height 16
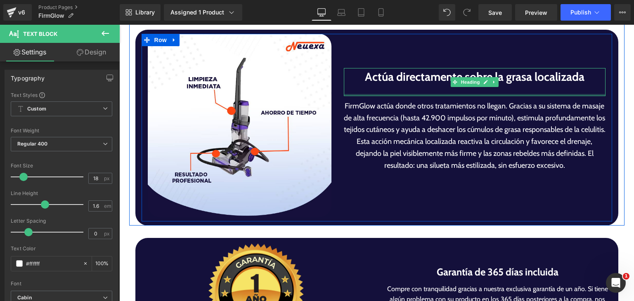
click at [430, 94] on div at bounding box center [475, 95] width 262 height 2
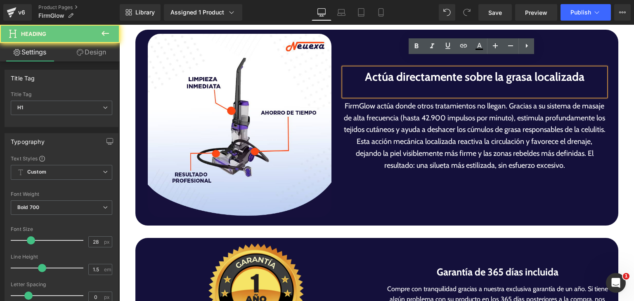
click at [430, 85] on div at bounding box center [475, 90] width 262 height 11
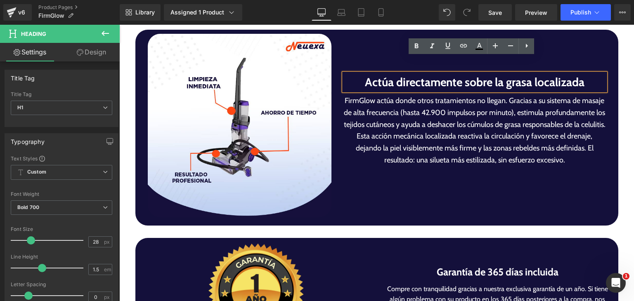
scroll to position [2135, 0]
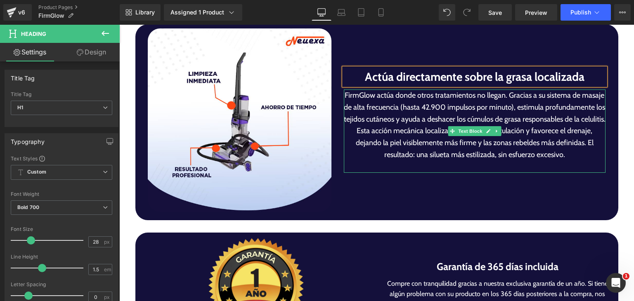
click at [366, 122] on p "FirmGlow actúa donde otros tratamientos no llegan. Gracias a su sistema de masa…" at bounding box center [475, 124] width 262 height 71
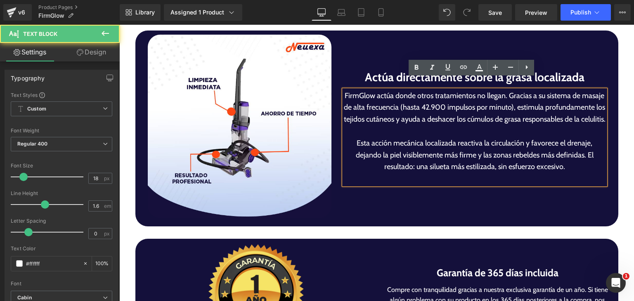
scroll to position [2123, 0]
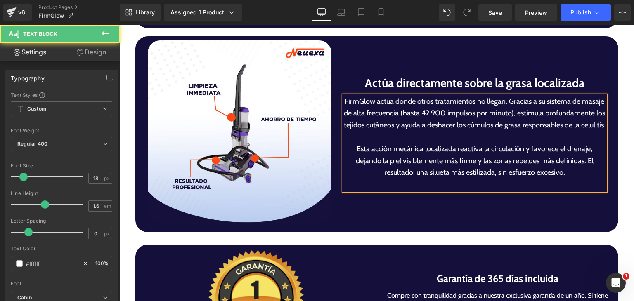
click at [582, 157] on p "Esta acción mecánica localizada reactiva la circulación y favorece el drenaje, …" at bounding box center [475, 160] width 262 height 35
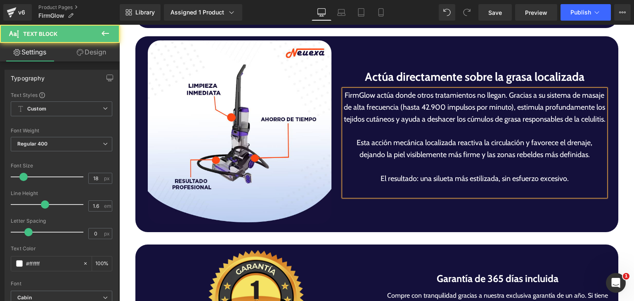
scroll to position [2117, 0]
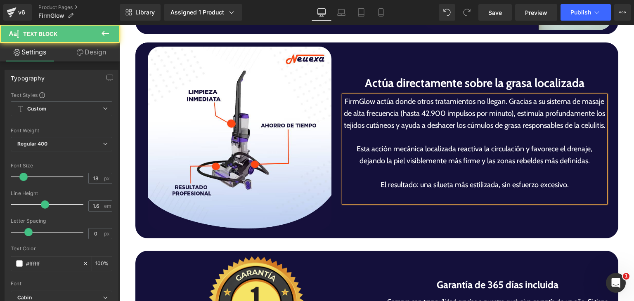
click at [503, 96] on p "FirmGlow actúa donde otros tratamientos no llegan. Gracias a su sistema de masa…" at bounding box center [475, 113] width 262 height 35
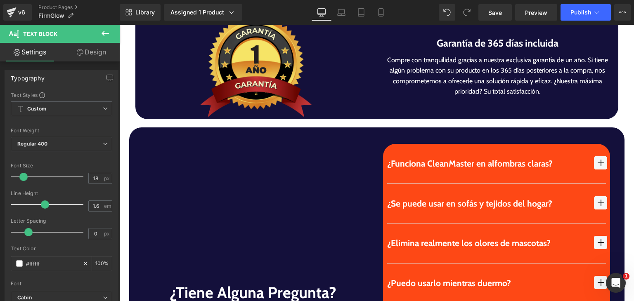
scroll to position [2441, 0]
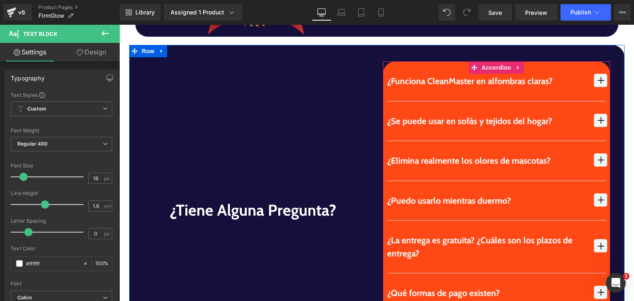
click at [394, 75] on p "¿Funciona CleanMaster en alfombras claras?" at bounding box center [486, 81] width 199 height 13
click at [396, 75] on p "¿Funciona CleanMaster en alfombras claras?" at bounding box center [486, 81] width 199 height 13
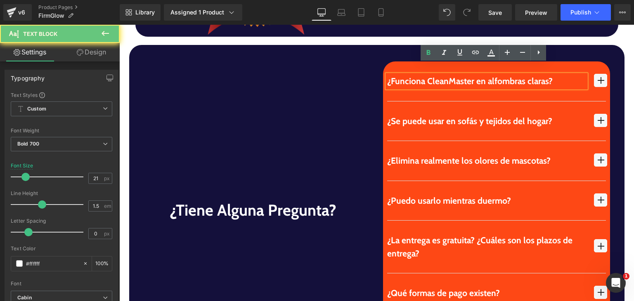
click at [396, 75] on p "¿Funciona CleanMaster en alfombras claras?" at bounding box center [486, 81] width 199 height 13
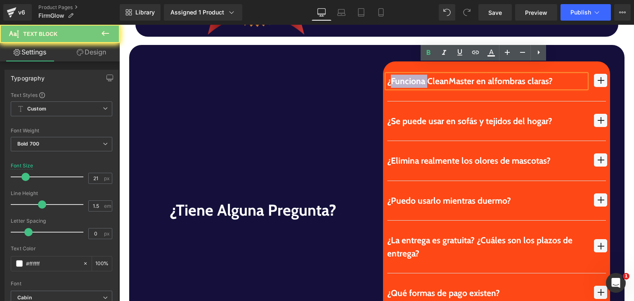
click at [396, 75] on p "¿Funciona CleanMaster en alfombras claras?" at bounding box center [486, 81] width 199 height 13
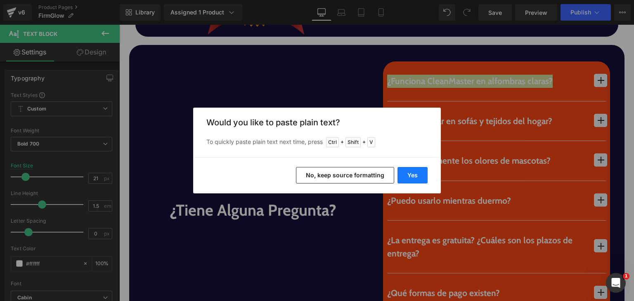
click at [405, 182] on button "Yes" at bounding box center [412, 175] width 30 height 16
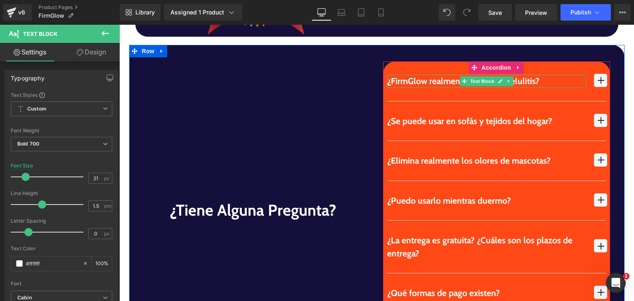
click at [405, 75] on p "¿FirmGlow realmente reduce la celulitis?" at bounding box center [486, 81] width 199 height 13
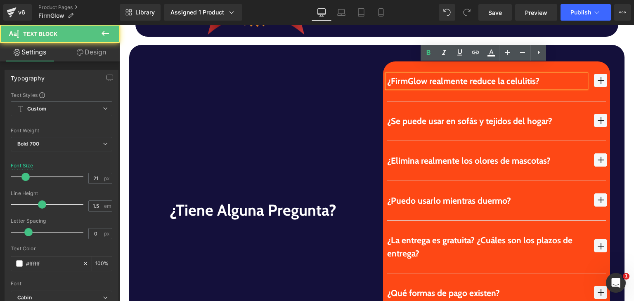
click at [405, 75] on p "¿FirmGlow realmente reduce la celulitis?" at bounding box center [486, 81] width 199 height 13
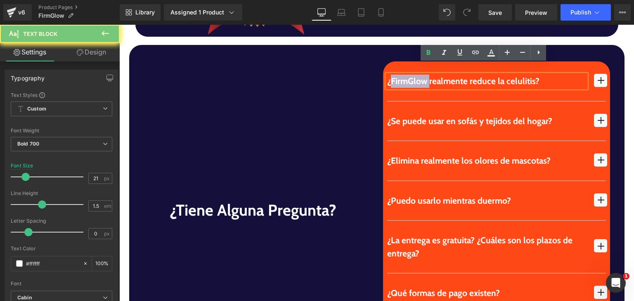
click at [405, 75] on p "¿FirmGlow realmente reduce la celulitis?" at bounding box center [486, 81] width 199 height 13
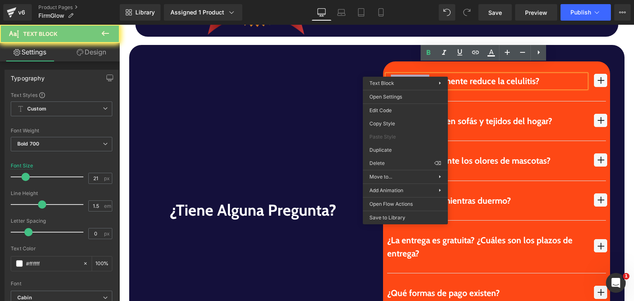
click at [405, 75] on p "¿FirmGlow realmente reduce la celulitis?" at bounding box center [486, 81] width 199 height 13
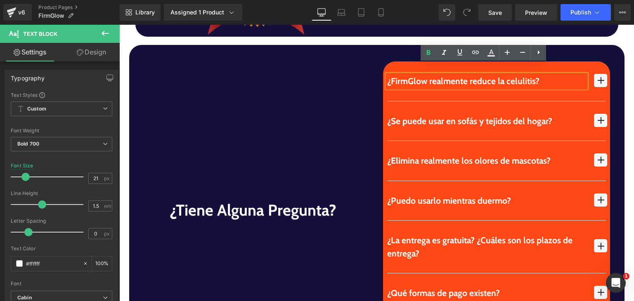
drag, startPoint x: 403, startPoint y: 54, endPoint x: 340, endPoint y: 89, distance: 72.7
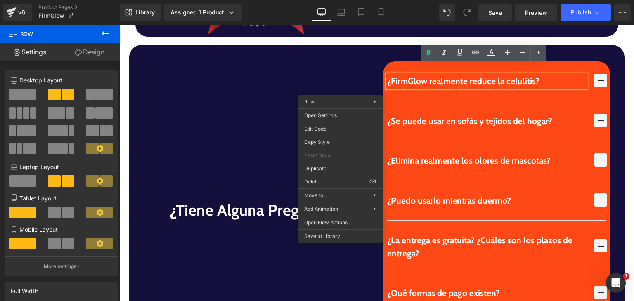
click at [408, 75] on p "¿FirmGlow realmente reduce la celulitis?" at bounding box center [486, 81] width 199 height 13
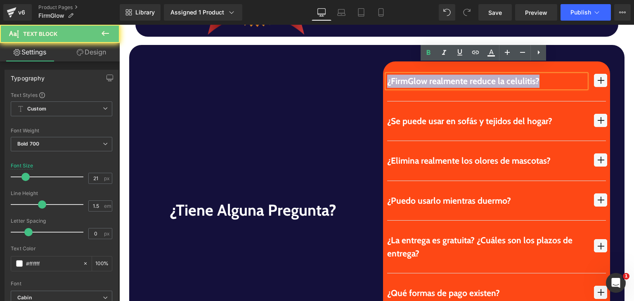
click at [408, 75] on p "¿FirmGlow realmente reduce la celulitis?" at bounding box center [486, 81] width 199 height 13
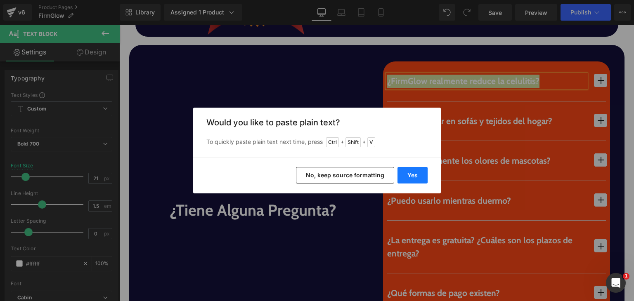
click at [406, 173] on button "Yes" at bounding box center [412, 175] width 30 height 16
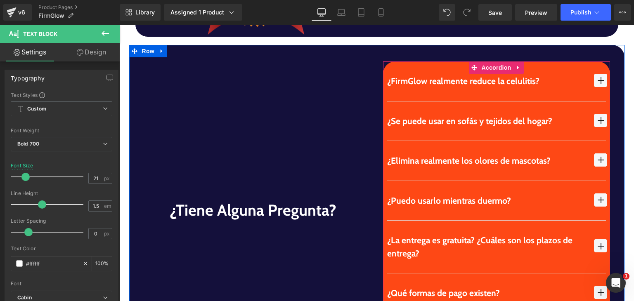
click at [599, 74] on span "button" at bounding box center [599, 80] width 13 height 13
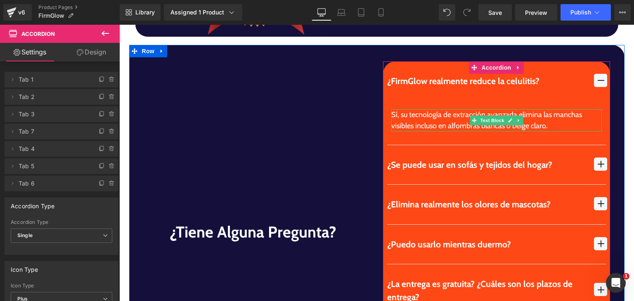
click at [400, 109] on div "Sí, su tecnología de extracción avanzada elimina las manchas visibles incluso e…" at bounding box center [496, 120] width 210 height 22
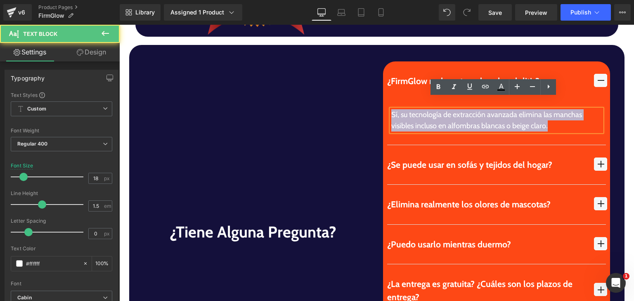
click at [400, 109] on div "Sí, su tecnología de extracción avanzada elimina las manchas visibles incluso e…" at bounding box center [496, 120] width 210 height 22
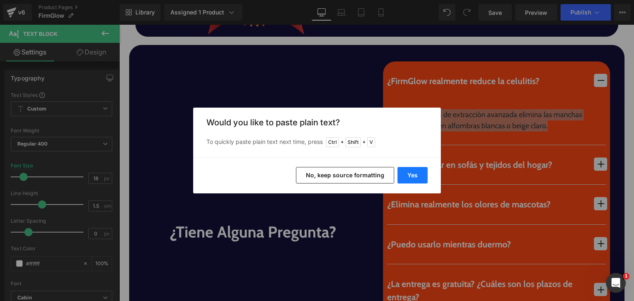
click at [414, 172] on button "Yes" at bounding box center [412, 175] width 30 height 16
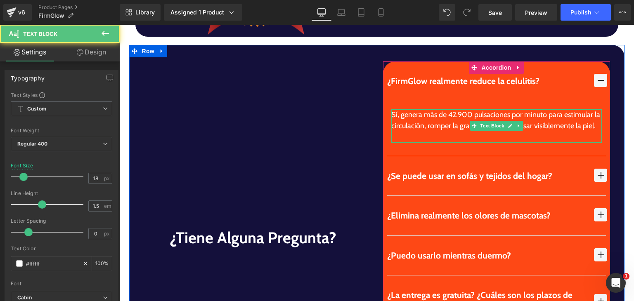
click at [417, 132] on div at bounding box center [496, 137] width 210 height 11
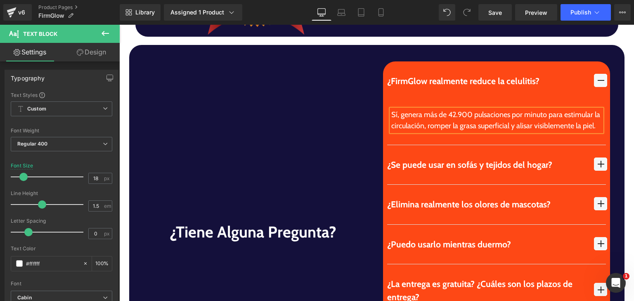
click at [599, 74] on span "button" at bounding box center [599, 80] width 13 height 13
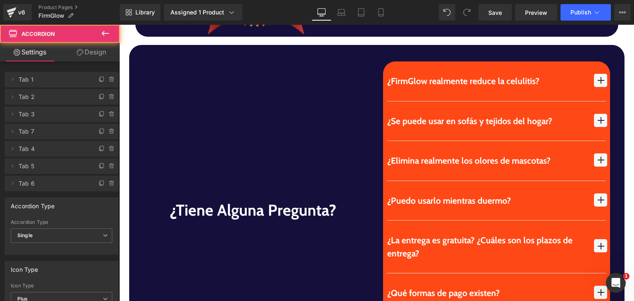
click at [599, 114] on span "button" at bounding box center [599, 120] width 13 height 13
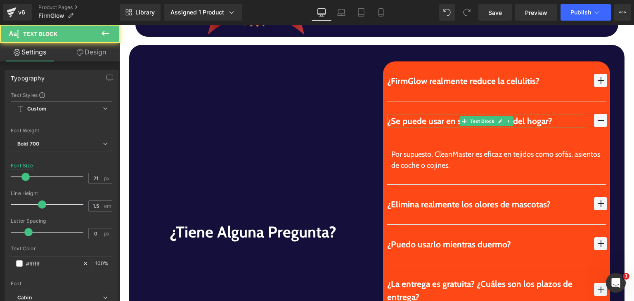
click at [398, 115] on div "¿Se puede usar en sofás y tejidos del hogar?" at bounding box center [486, 121] width 199 height 13
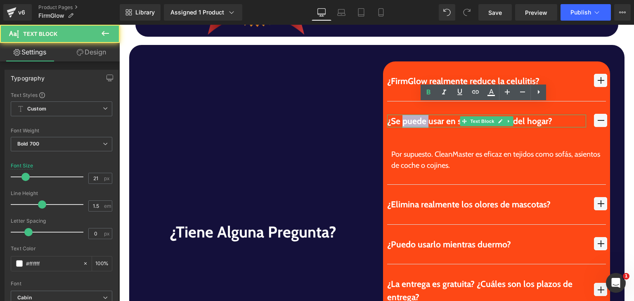
click at [398, 115] on div "¿Se puede usar en sofás y tejidos del hogar?" at bounding box center [486, 121] width 199 height 13
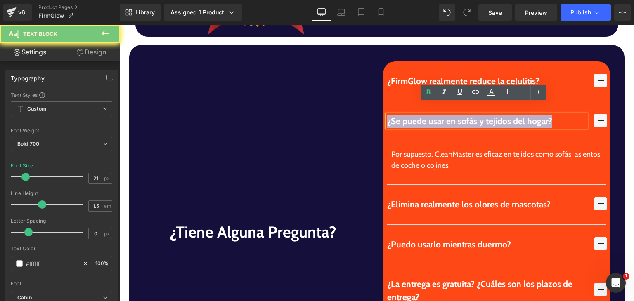
click at [398, 115] on div "¿Se puede usar en sofás y tejidos del hogar?" at bounding box center [486, 121] width 199 height 13
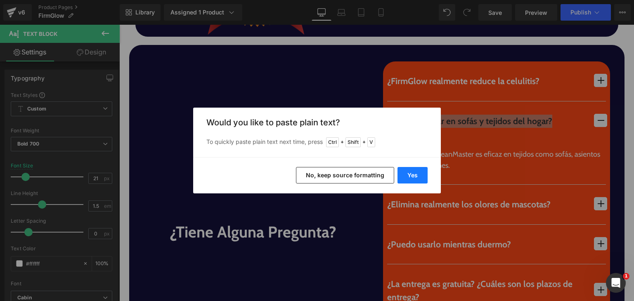
click at [406, 174] on button "Yes" at bounding box center [412, 175] width 30 height 16
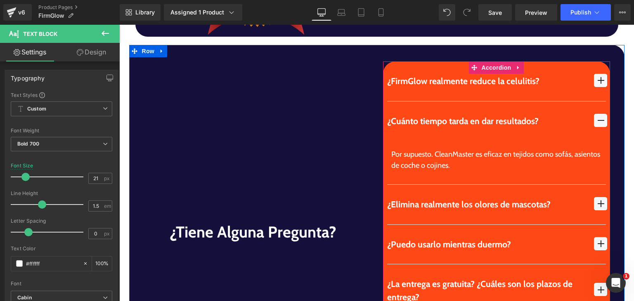
click at [405, 149] on div "Por supuesto. CleanMaster es eficaz en tejidos como sofás, asientos de coche o …" at bounding box center [496, 160] width 210 height 22
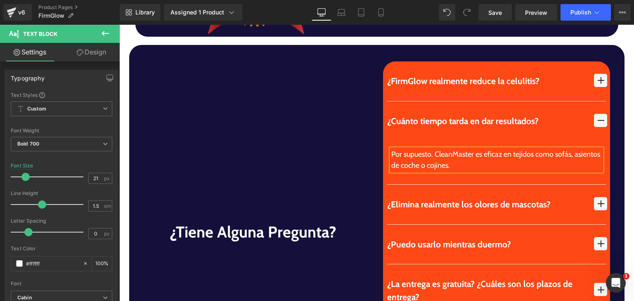
click at [405, 149] on div "Por supuesto. CleanMaster es eficaz en tejidos como sofás, asientos de coche o …" at bounding box center [496, 160] width 210 height 22
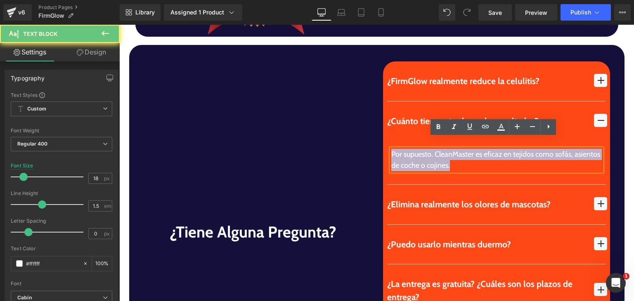
click at [405, 149] on div "Por supuesto. CleanMaster es eficaz en tejidos como sofás, asientos de coche o …" at bounding box center [496, 160] width 210 height 22
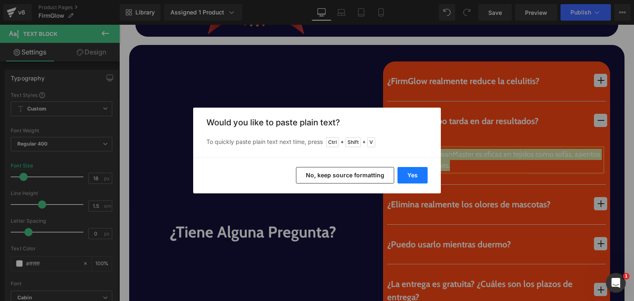
click at [407, 181] on button "Yes" at bounding box center [412, 175] width 30 height 16
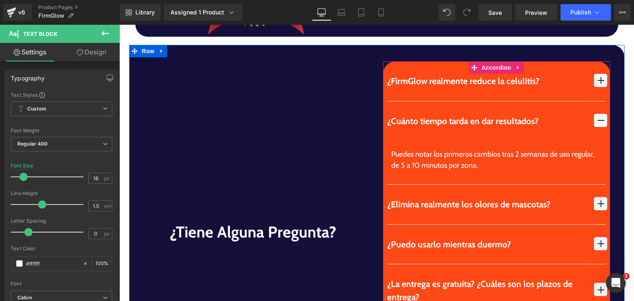
click at [593, 114] on span "button" at bounding box center [599, 120] width 13 height 13
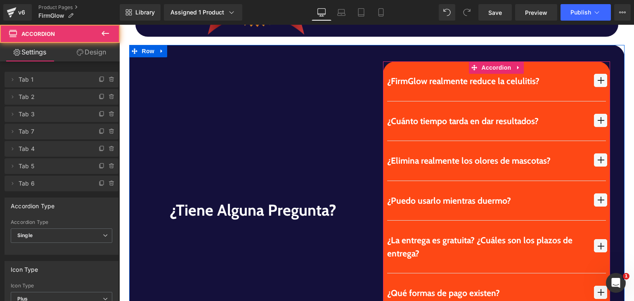
click at [600, 163] on span "button" at bounding box center [600, 163] width 0 height 0
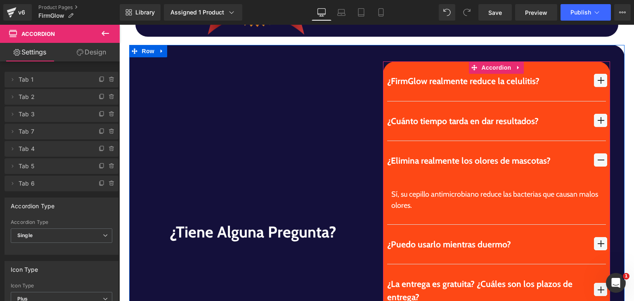
click at [401, 154] on div "¿Elimina realmente los olores de mascotas?" at bounding box center [486, 160] width 199 height 13
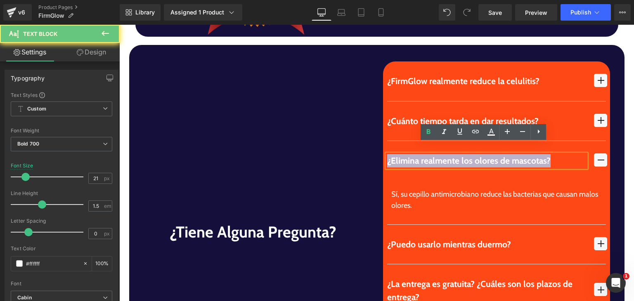
click at [401, 154] on div "¿Elimina realmente los olores de mascotas?" at bounding box center [486, 160] width 199 height 13
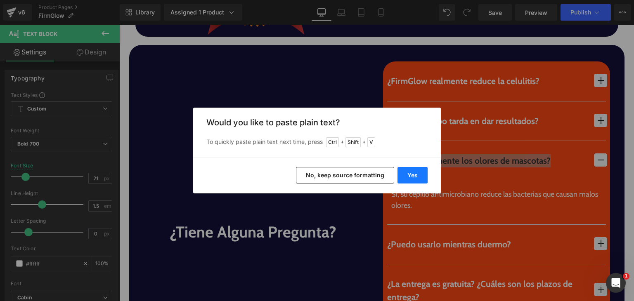
drag, startPoint x: 419, startPoint y: 172, endPoint x: 305, endPoint y: 138, distance: 119.1
click at [419, 172] on button "Yes" at bounding box center [412, 175] width 30 height 16
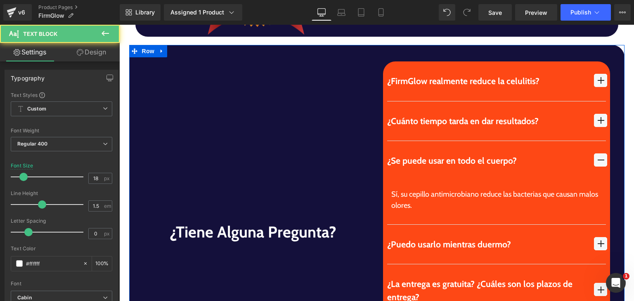
click at [394, 193] on div "Sí, su cepillo antimicrobiano reduce las bacterias que causan malos olores." at bounding box center [496, 200] width 210 height 22
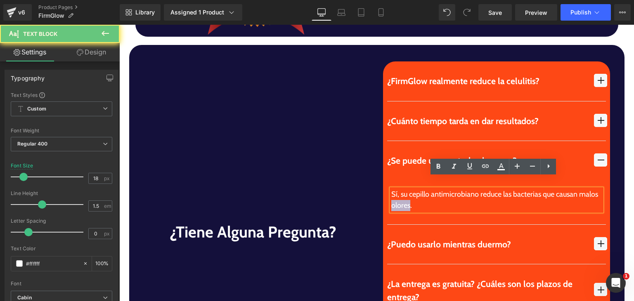
click at [394, 193] on div "Sí, su cepillo antimicrobiano reduce las bacterias que causan malos olores." at bounding box center [496, 200] width 210 height 22
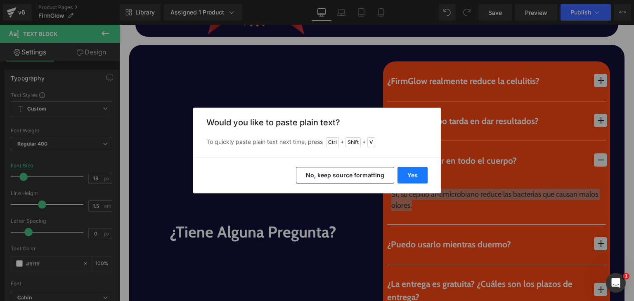
click at [410, 177] on button "Yes" at bounding box center [412, 175] width 30 height 16
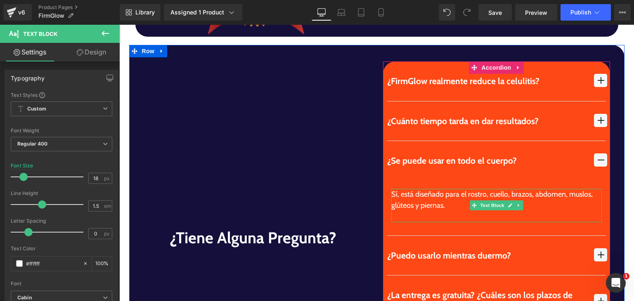
click at [412, 211] on div at bounding box center [496, 216] width 210 height 11
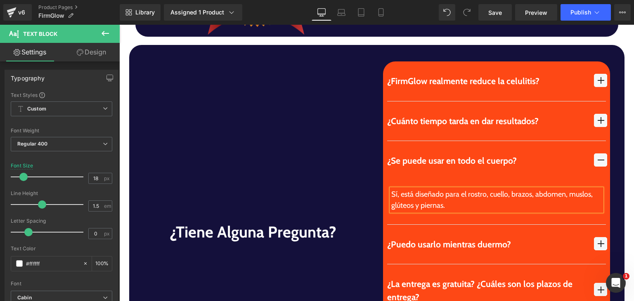
click at [600, 163] on span "button" at bounding box center [600, 163] width 0 height 0
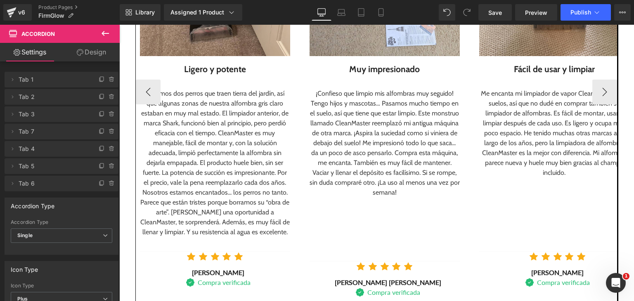
scroll to position [1162, 0]
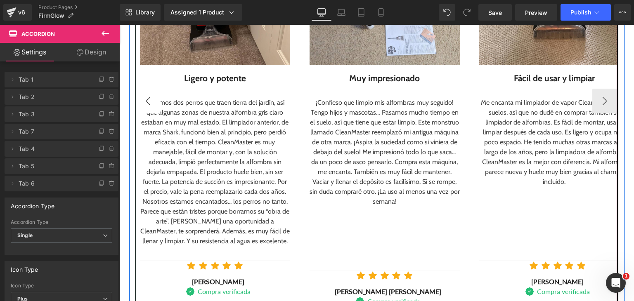
click at [146, 99] on button "‹" at bounding box center [148, 101] width 25 height 25
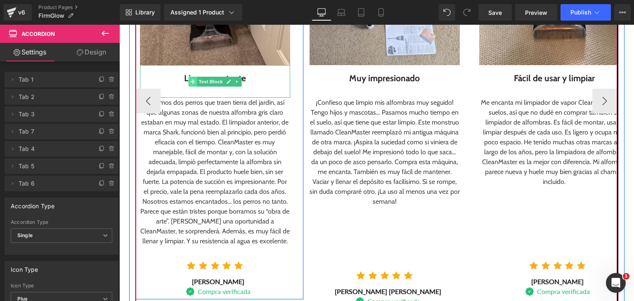
click at [185, 78] on div "Ligero y potente" at bounding box center [215, 78] width 150 height 13
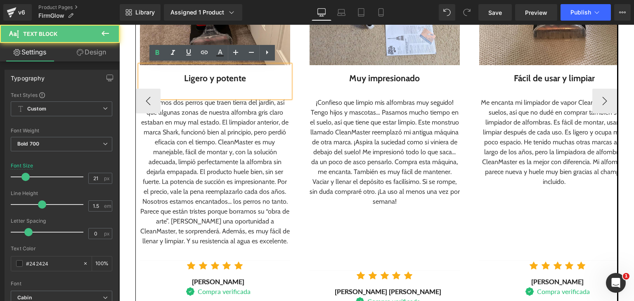
click at [180, 78] on div "Ligero y potente" at bounding box center [215, 78] width 150 height 13
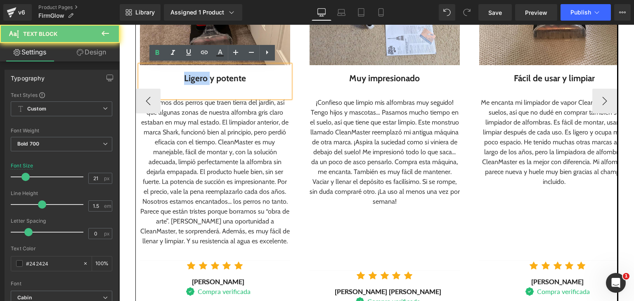
click at [180, 78] on div "Ligero y potente" at bounding box center [215, 78] width 150 height 13
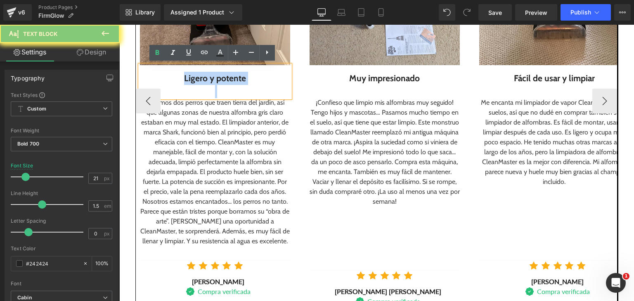
click at [180, 78] on div "Ligero y potente" at bounding box center [215, 78] width 150 height 13
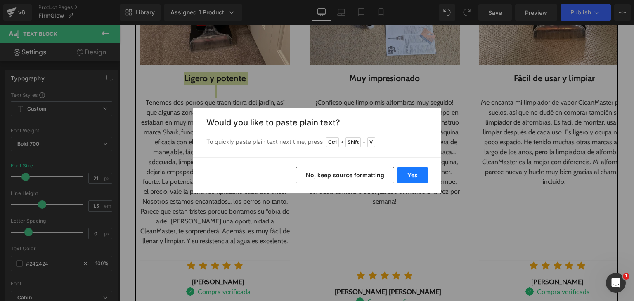
click at [410, 174] on button "Yes" at bounding box center [412, 175] width 30 height 16
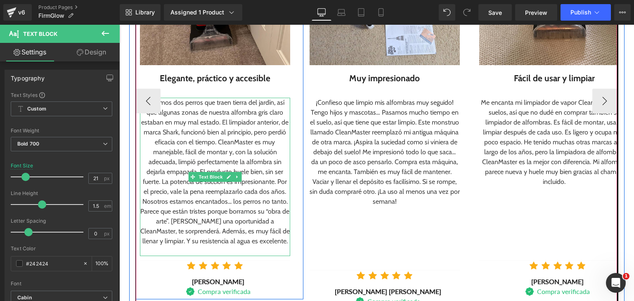
drag, startPoint x: 184, startPoint y: 146, endPoint x: 172, endPoint y: 133, distance: 17.2
click at [184, 146] on div "Tenemos dos perros que traen tierra del jardín, así que algunas zonas de nuestr…" at bounding box center [215, 172] width 150 height 148
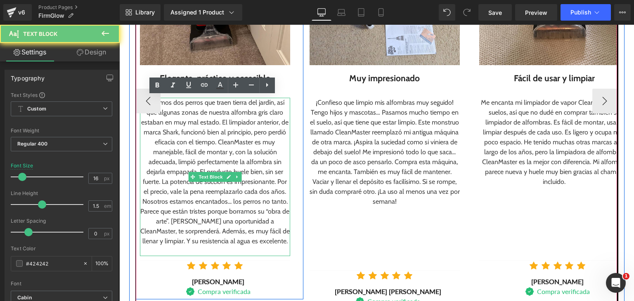
drag, startPoint x: 172, startPoint y: 133, endPoint x: 184, endPoint y: 139, distance: 13.3
click at [183, 139] on div "Tenemos dos perros que traen tierra del jardín, así que algunas zonas de nuestr…" at bounding box center [215, 172] width 150 height 148
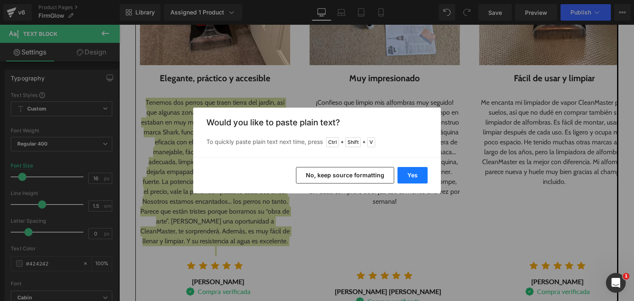
click at [407, 178] on button "Yes" at bounding box center [412, 175] width 30 height 16
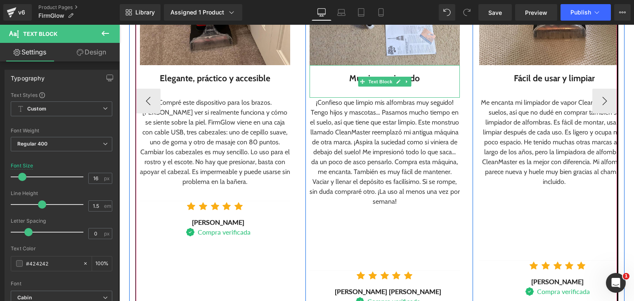
click at [345, 78] on div "Muy impresionado" at bounding box center [384, 78] width 150 height 13
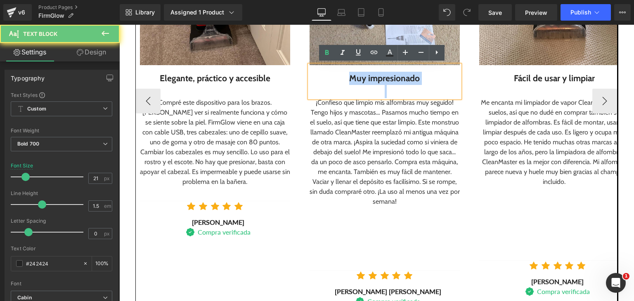
click at [344, 78] on div "Muy impresionado" at bounding box center [384, 78] width 150 height 13
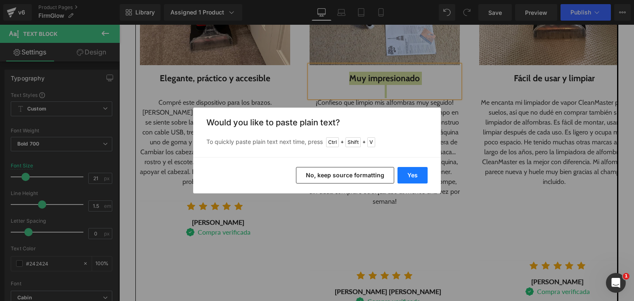
click at [401, 174] on button "Yes" at bounding box center [412, 175] width 30 height 16
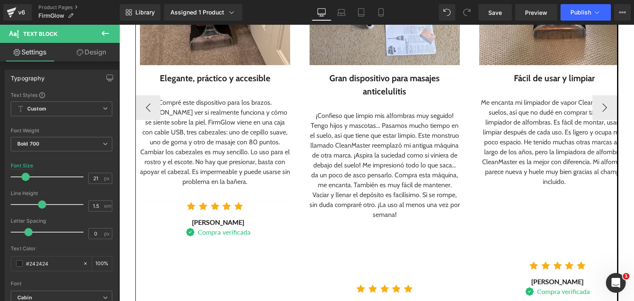
click at [337, 140] on div "¡Confieso que limpio mis alfombras muy seguido! Tengo hijos y mascotas… Pasamos…" at bounding box center [384, 165] width 150 height 109
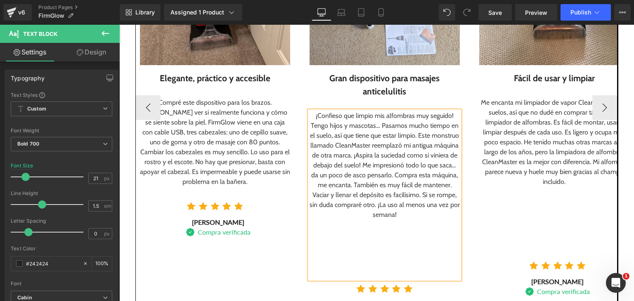
click at [337, 140] on div "¡Confieso que limpio mis alfombras muy seguido! Tengo hijos y mascotas… Pasamos…" at bounding box center [384, 165] width 150 height 109
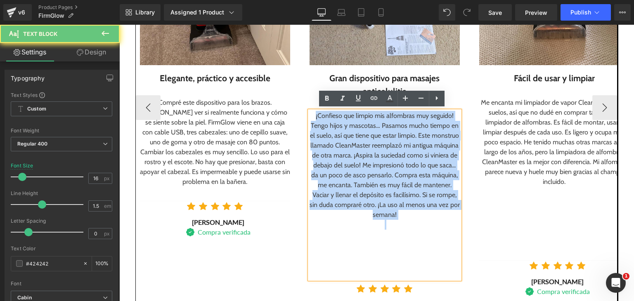
click at [337, 140] on div "¡Confieso que limpio mis alfombras muy seguido! Tengo hijos y mascotas… Pasamos…" at bounding box center [384, 165] width 150 height 109
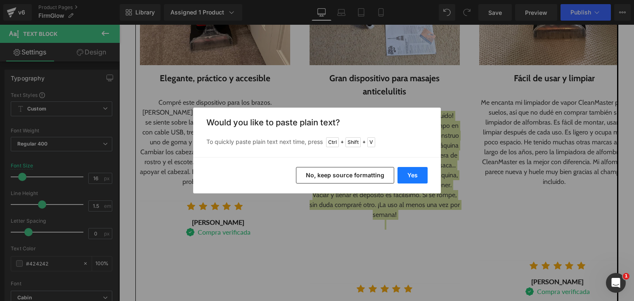
click at [412, 180] on button "Yes" at bounding box center [412, 175] width 30 height 16
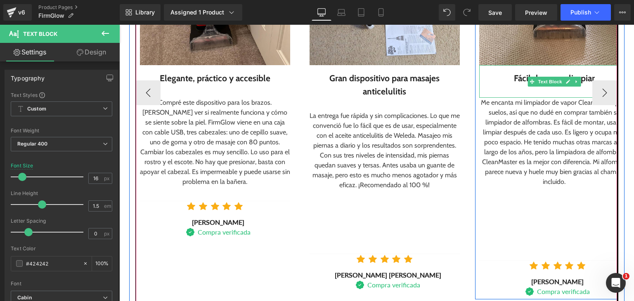
click at [508, 75] on div "Fácil de usar y limpiar" at bounding box center [554, 78] width 150 height 13
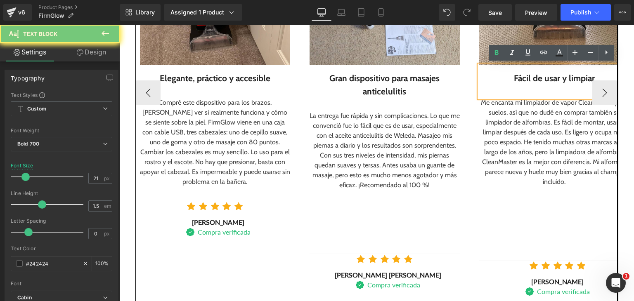
click at [515, 78] on div "Fácil de usar y limpiar" at bounding box center [554, 78] width 150 height 13
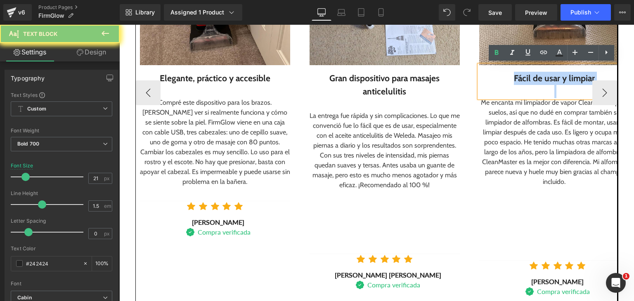
click at [515, 78] on div "Fácil de usar y limpiar" at bounding box center [554, 78] width 150 height 13
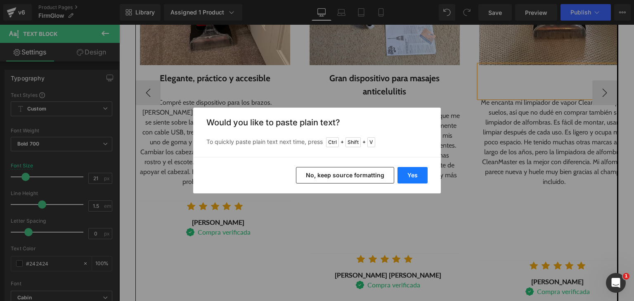
click at [422, 174] on button "Yes" at bounding box center [412, 175] width 30 height 16
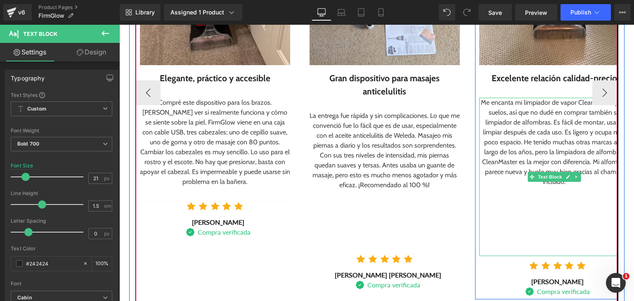
click at [487, 139] on div "Me encanta mi limpiador de vapor CleanMaster para suelos, así que no dudé en co…" at bounding box center [554, 142] width 150 height 89
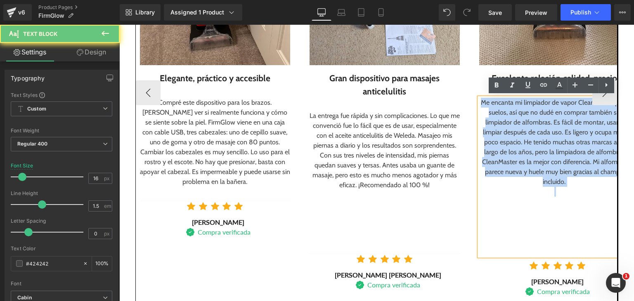
click at [487, 139] on div "Me encanta mi limpiador de vapor CleanMaster para suelos, así que no dudé en co…" at bounding box center [554, 142] width 150 height 89
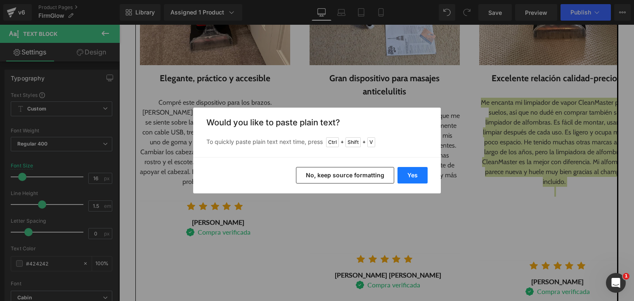
click at [412, 182] on button "Yes" at bounding box center [412, 175] width 30 height 16
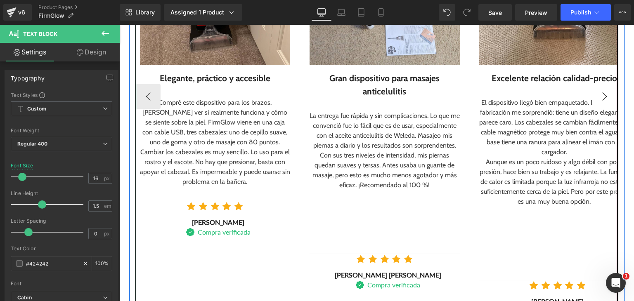
click at [594, 101] on button "›" at bounding box center [604, 96] width 25 height 25
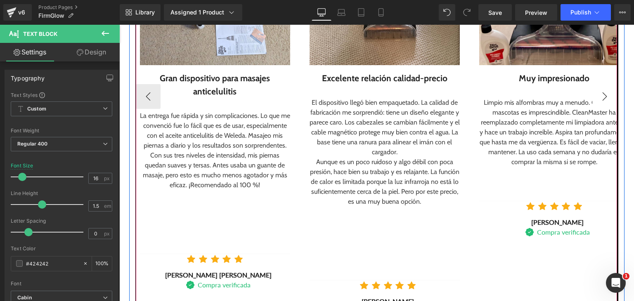
click at [594, 101] on button "›" at bounding box center [604, 96] width 25 height 25
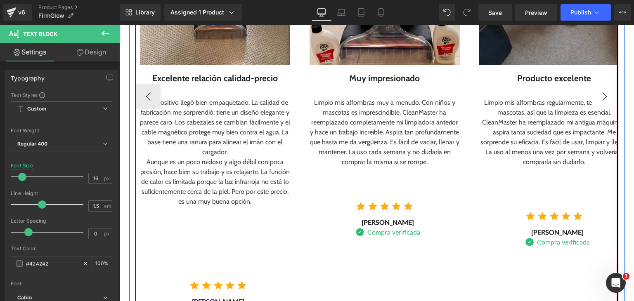
click at [594, 101] on button "›" at bounding box center [604, 96] width 25 height 25
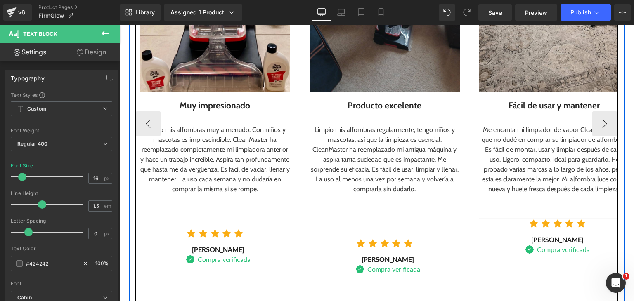
scroll to position [1121, 0]
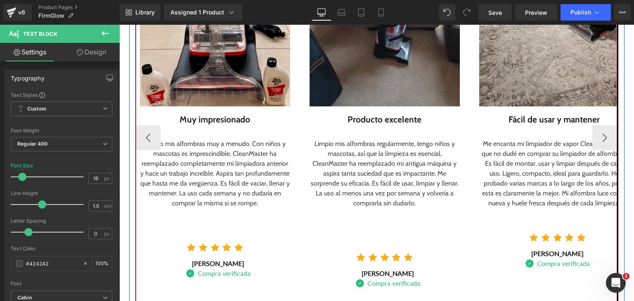
click at [177, 121] on div "Muy impresionado" at bounding box center [215, 119] width 150 height 13
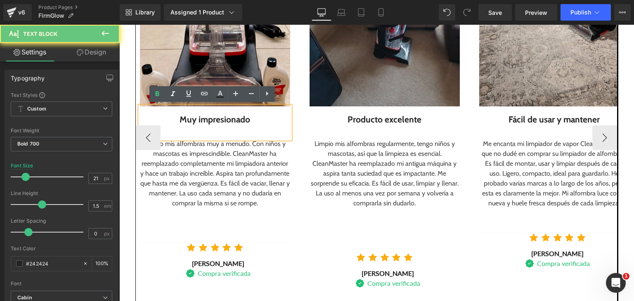
click at [177, 121] on div "Muy impresionado" at bounding box center [215, 119] width 150 height 13
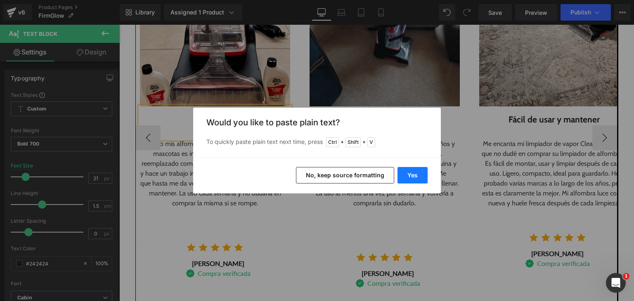
click at [410, 176] on button "Yes" at bounding box center [412, 175] width 30 height 16
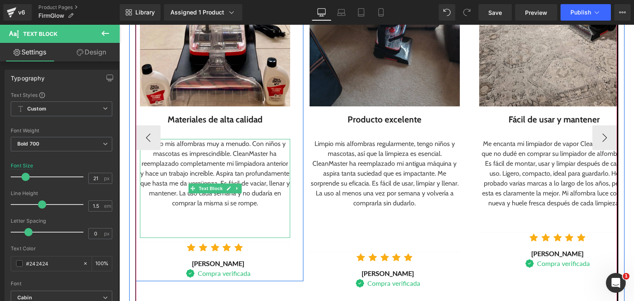
click at [185, 157] on div "Limpio mis alfombras muy a menudo. Con niños y mascotas es imprescindible. Clea…" at bounding box center [215, 173] width 150 height 69
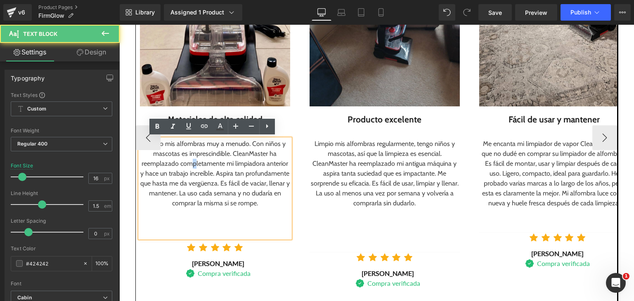
click at [199, 160] on div "Limpio mis alfombras muy a menudo. Con niños y mascotas es imprescindible. Clea…" at bounding box center [215, 173] width 150 height 69
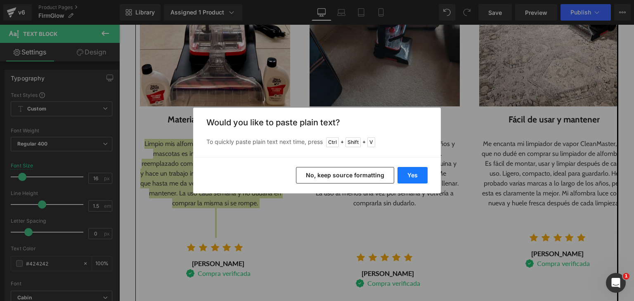
click at [416, 178] on button "Yes" at bounding box center [412, 175] width 30 height 16
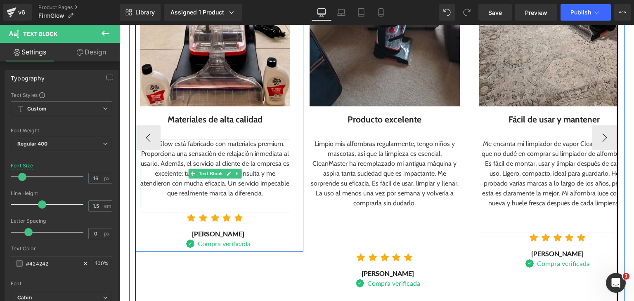
click at [170, 153] on div "FirmGlow está fabricado con materiales premium. Proporciona una sensación de re…" at bounding box center [215, 168] width 150 height 59
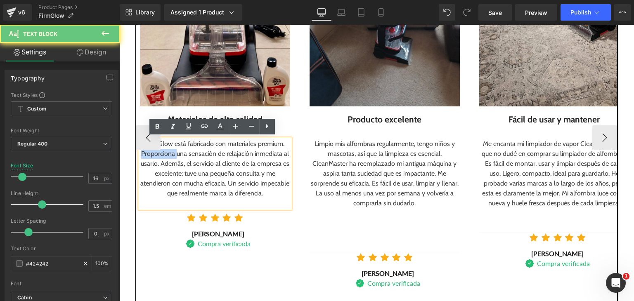
click at [170, 153] on div "FirmGlow está fabricado con materiales premium. Proporciona una sensación de re…" at bounding box center [215, 168] width 150 height 59
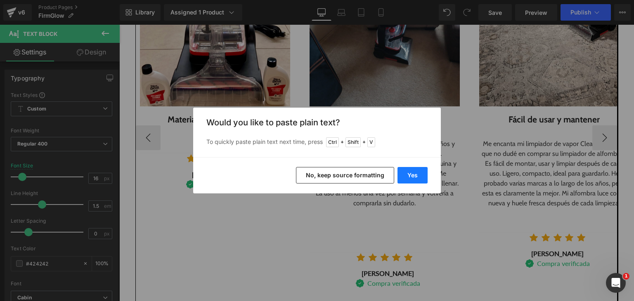
click at [418, 170] on button "Yes" at bounding box center [412, 175] width 30 height 16
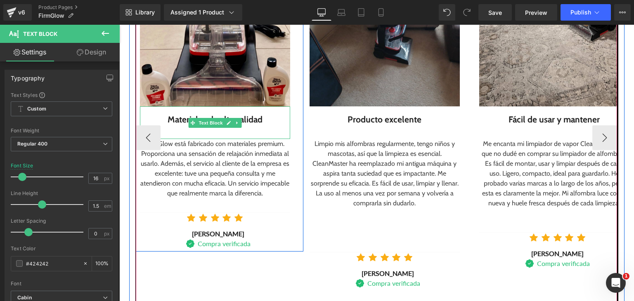
click at [241, 129] on div at bounding box center [215, 132] width 150 height 13
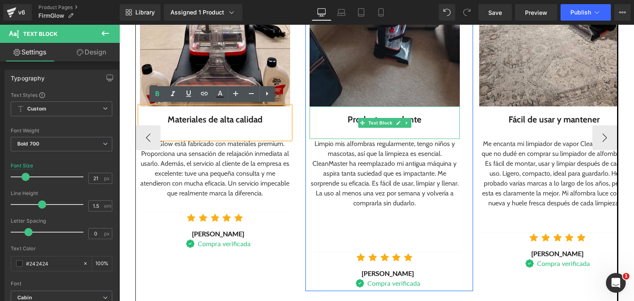
click at [348, 118] on div "Producto excelente" at bounding box center [384, 119] width 150 height 13
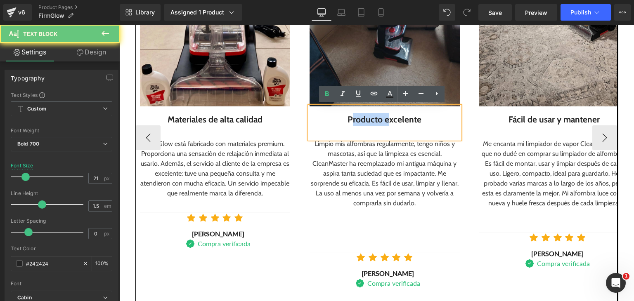
click at [348, 118] on div "Producto excelente" at bounding box center [384, 119] width 150 height 13
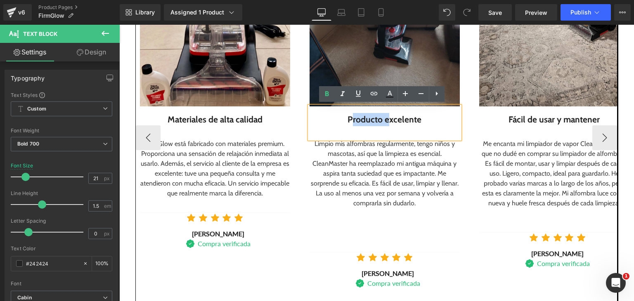
click at [348, 118] on div "Producto excelente" at bounding box center [384, 119] width 150 height 13
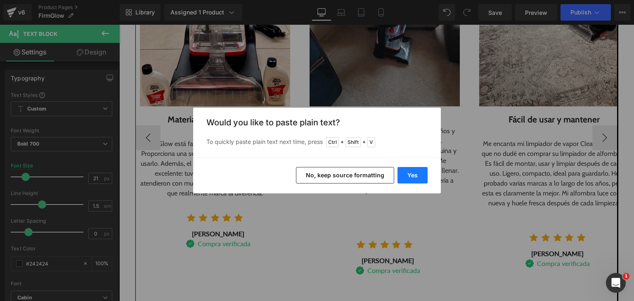
click at [421, 172] on button "Yes" at bounding box center [412, 175] width 30 height 16
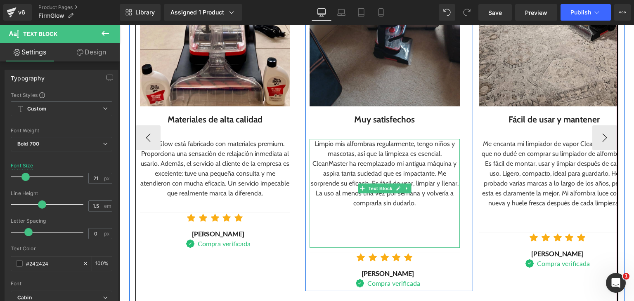
click at [324, 155] on div "Limpio mis alfombras regularmente, tengo niños y mascotas, así que la limpieza …" at bounding box center [384, 173] width 150 height 69
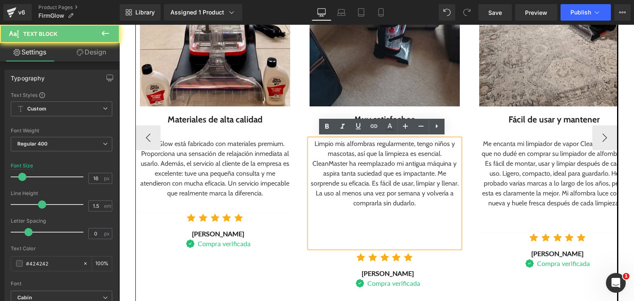
drag, startPoint x: 327, startPoint y: 155, endPoint x: 345, endPoint y: 155, distance: 18.2
click at [343, 155] on div "Limpio mis alfombras regularmente, tengo niños y mascotas, así que la limpieza …" at bounding box center [384, 173] width 150 height 69
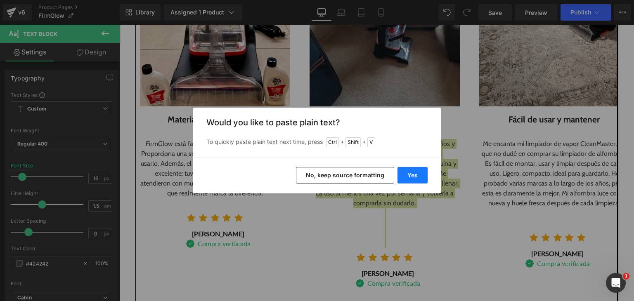
click at [421, 177] on button "Yes" at bounding box center [412, 175] width 30 height 16
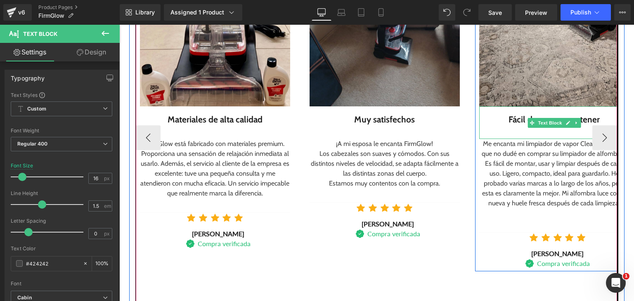
click at [520, 115] on div "Fácil de usar y mantener" at bounding box center [554, 119] width 150 height 13
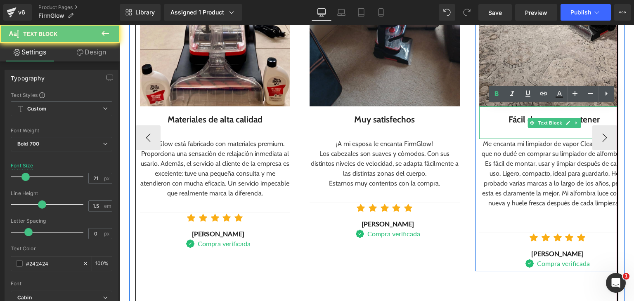
click at [520, 115] on div "Fácil de usar y mantener" at bounding box center [554, 119] width 150 height 13
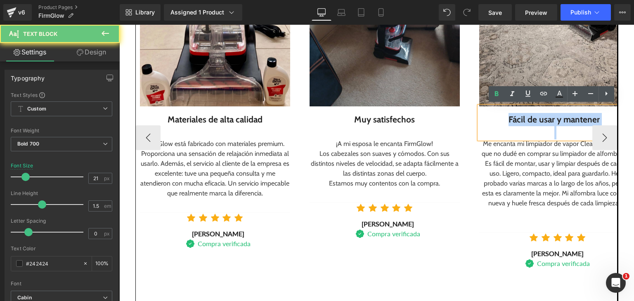
click at [520, 115] on div "Fácil de usar y mantener" at bounding box center [554, 119] width 150 height 13
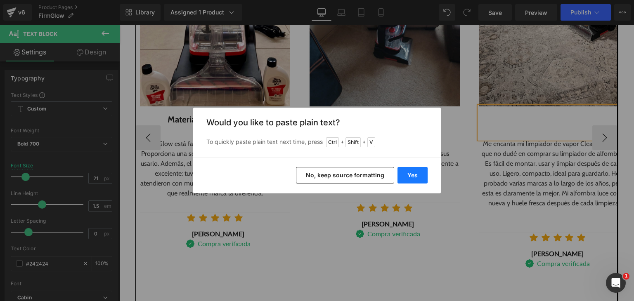
click at [411, 180] on button "Yes" at bounding box center [412, 175] width 30 height 16
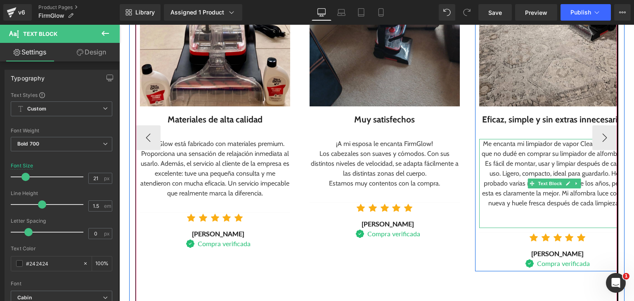
click at [511, 165] on div "Me encanta mi limpiador de vapor CleanMaster, así que no dudé en comprar su lim…" at bounding box center [554, 173] width 150 height 69
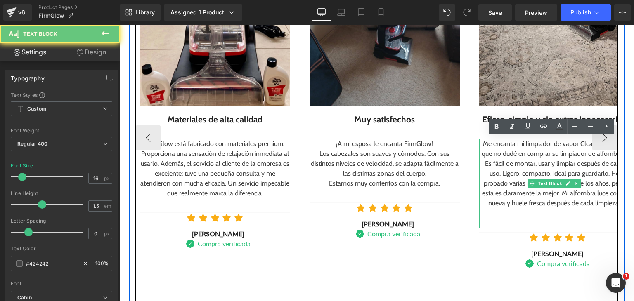
click at [510, 164] on div "Me encanta mi limpiador de vapor CleanMaster, así que no dudé en comprar su lim…" at bounding box center [554, 173] width 150 height 69
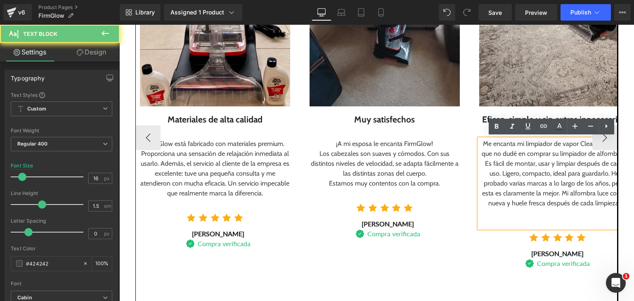
click at [510, 164] on div "Me encanta mi limpiador de vapor CleanMaster, así que no dudé en comprar su lim…" at bounding box center [554, 173] width 150 height 69
click at [509, 167] on div "Me encanta mi limpiador de vapor CleanMaster, así que no dudé en comprar su lim…" at bounding box center [554, 173] width 150 height 69
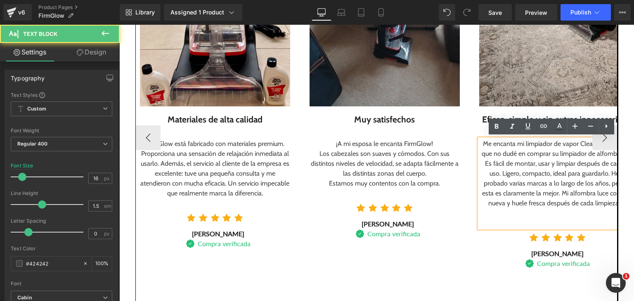
click at [509, 167] on div "Me encanta mi limpiador de vapor CleanMaster, así que no dudé en comprar su lim…" at bounding box center [554, 173] width 150 height 69
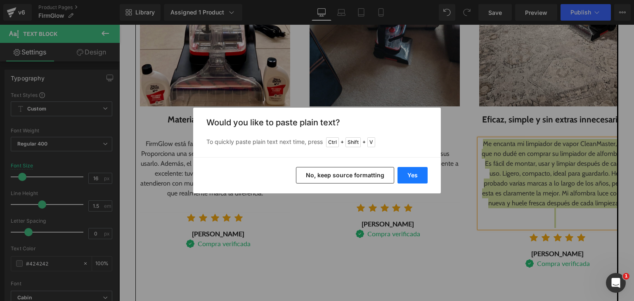
drag, startPoint x: 415, startPoint y: 174, endPoint x: 296, endPoint y: 149, distance: 121.3
click at [415, 174] on button "Yes" at bounding box center [412, 175] width 30 height 16
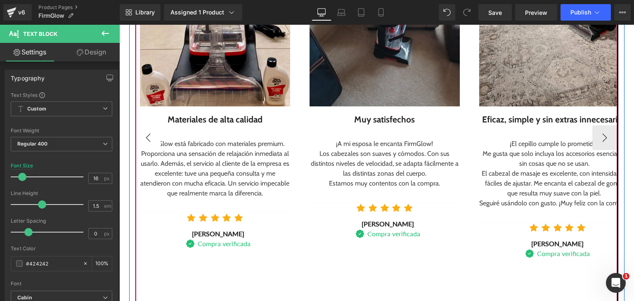
click at [145, 142] on button "‹" at bounding box center [148, 137] width 25 height 25
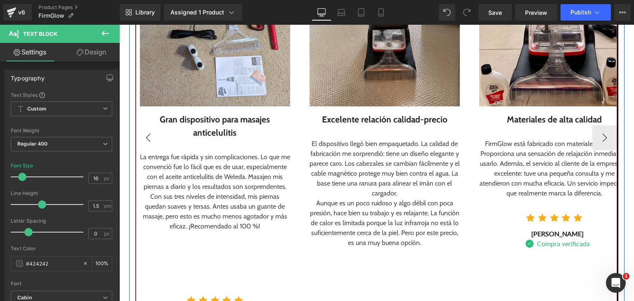
click at [145, 142] on button "‹" at bounding box center [148, 137] width 25 height 25
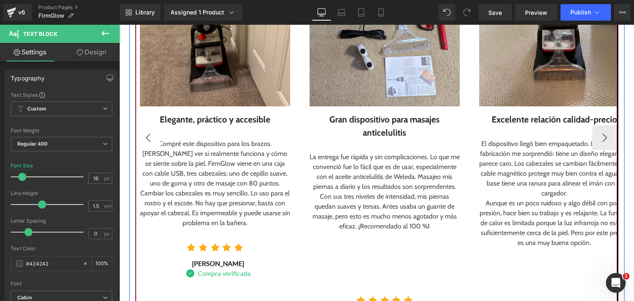
click at [147, 140] on button "‹" at bounding box center [148, 137] width 25 height 25
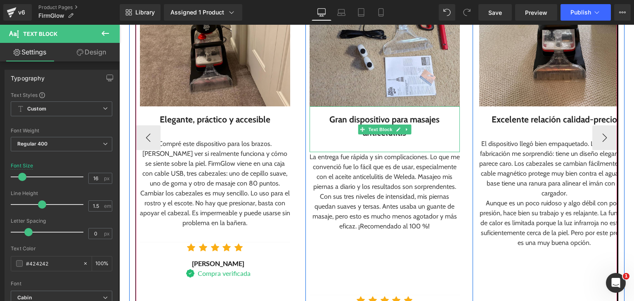
click at [356, 146] on div at bounding box center [384, 145] width 150 height 13
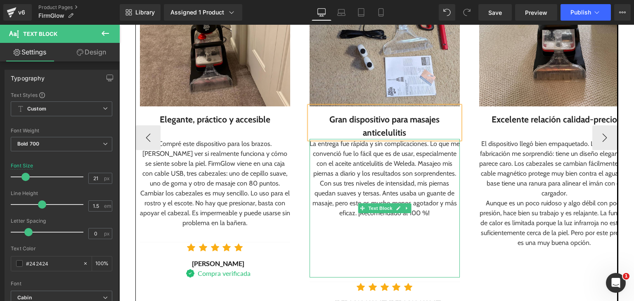
click at [396, 241] on div at bounding box center [384, 243] width 150 height 10
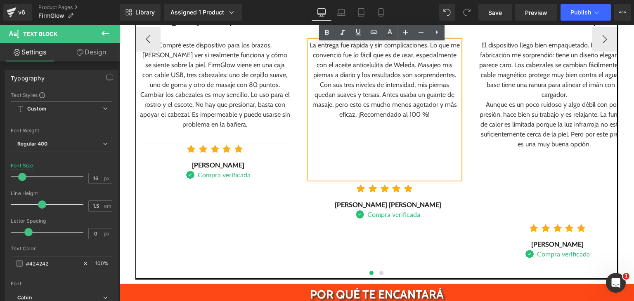
scroll to position [1245, 0]
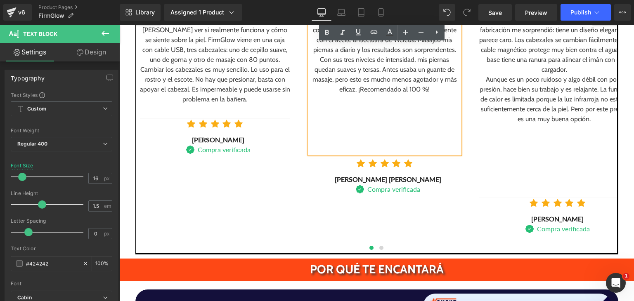
click at [531, 181] on div at bounding box center [554, 179] width 150 height 10
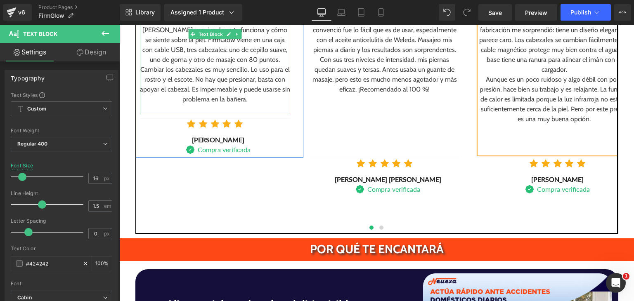
click at [221, 106] on div at bounding box center [215, 109] width 150 height 10
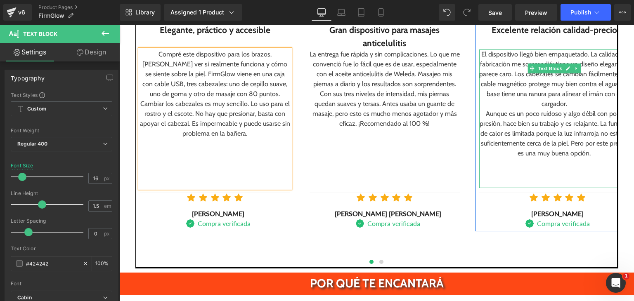
scroll to position [1203, 0]
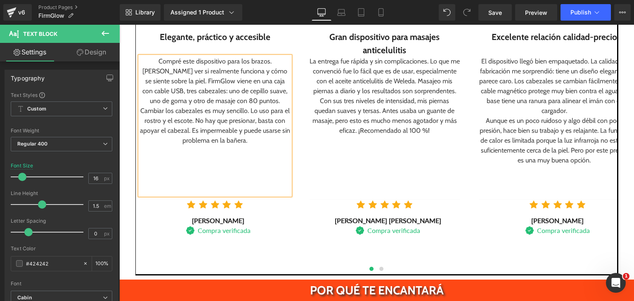
click at [617, 49] on button "›" at bounding box center [629, 45] width 25 height 25
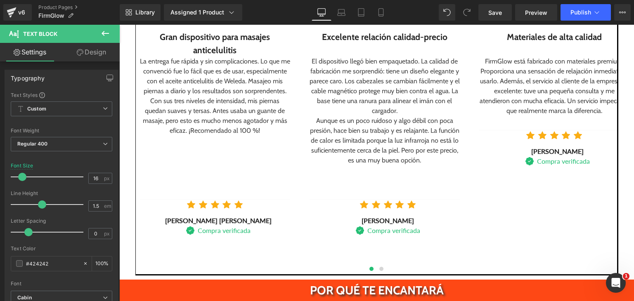
click at [617, 49] on button "›" at bounding box center [629, 45] width 25 height 25
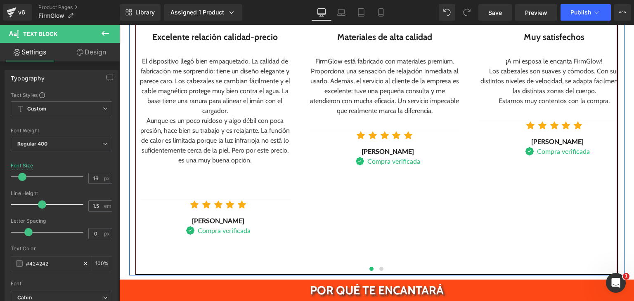
click at [617, 49] on button "›" at bounding box center [629, 45] width 25 height 25
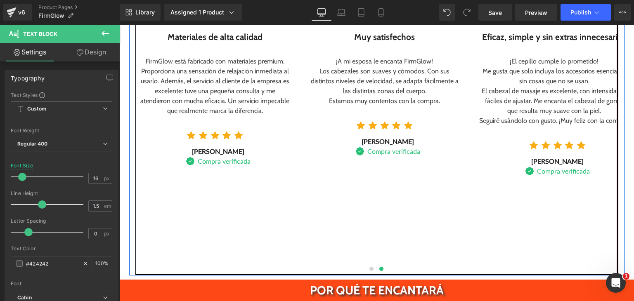
click at [617, 48] on button "›" at bounding box center [629, 45] width 25 height 25
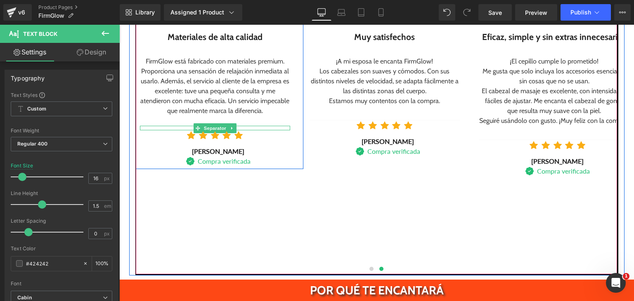
click at [216, 116] on div at bounding box center [215, 121] width 150 height 10
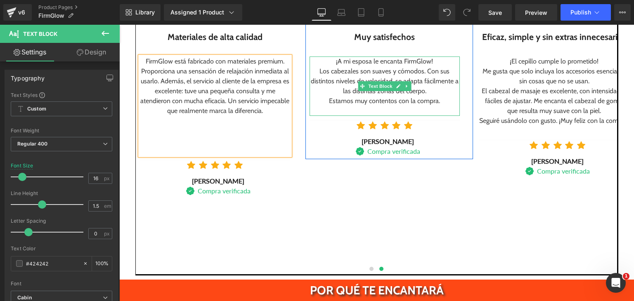
click at [373, 109] on div at bounding box center [384, 111] width 150 height 10
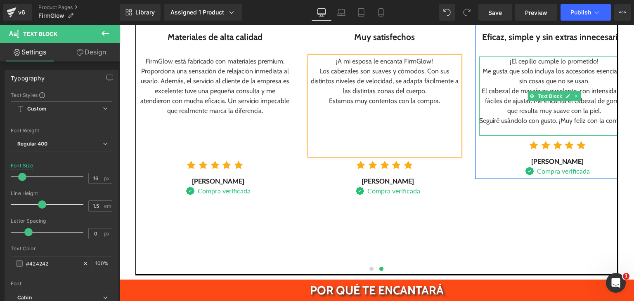
click at [504, 131] on div at bounding box center [554, 131] width 150 height 10
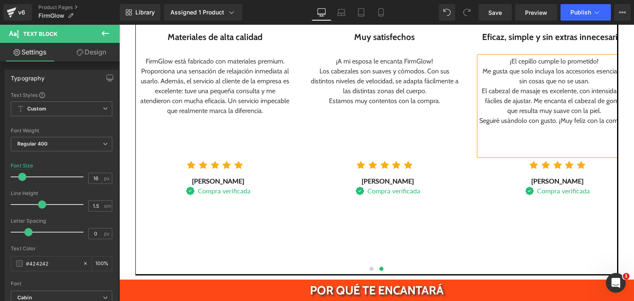
click at [617, 41] on button "›" at bounding box center [629, 45] width 25 height 25
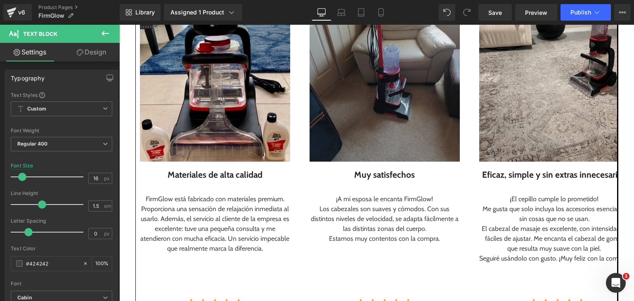
scroll to position [997, 0]
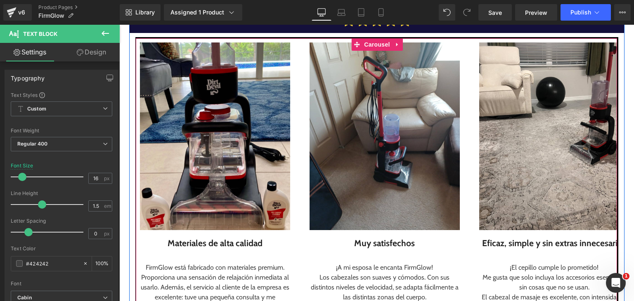
click at [136, 252] on button "‹" at bounding box center [123, 251] width 25 height 25
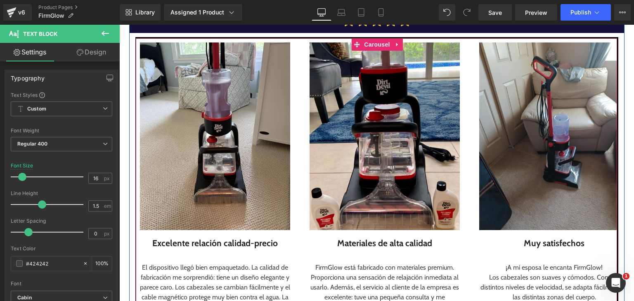
click at [136, 252] on button "‹" at bounding box center [123, 251] width 25 height 25
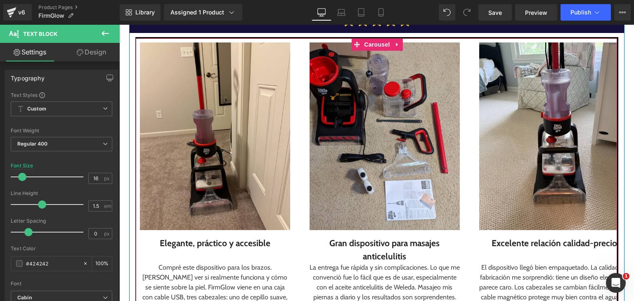
click at [136, 254] on button "‹" at bounding box center [123, 251] width 25 height 25
click at [159, 258] on div "Image Elegante, práctico y accesible Text Block Compré este dispositivo para l…" at bounding box center [644, 250] width 1017 height 425
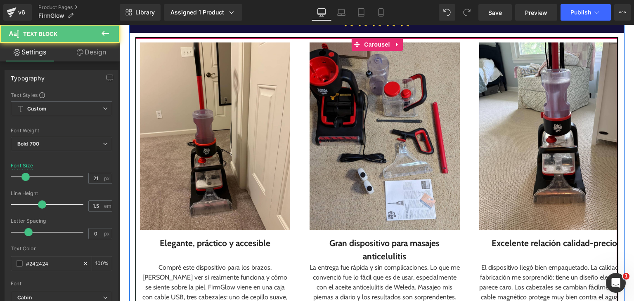
click at [136, 254] on button "‹" at bounding box center [123, 251] width 25 height 25
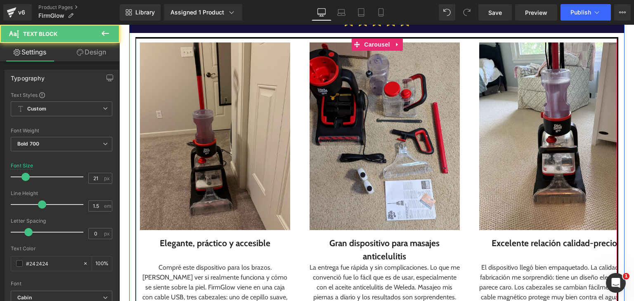
click at [177, 222] on img at bounding box center [215, 136] width 150 height 188
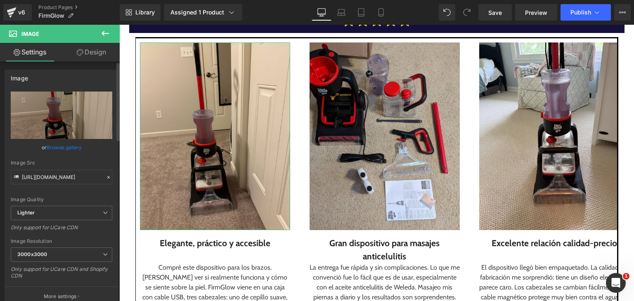
click at [73, 148] on link "Browse gallery" at bounding box center [64, 147] width 35 height 14
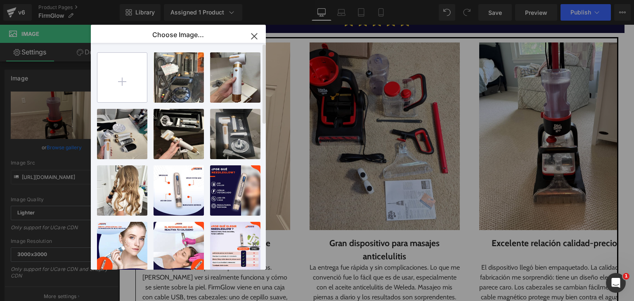
click at [130, 68] on input "file" at bounding box center [121, 77] width 49 height 49
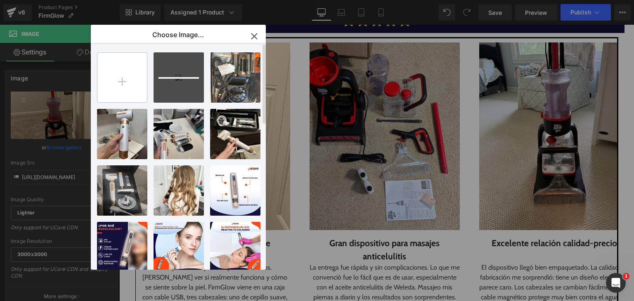
click at [109, 76] on input "file" at bounding box center [121, 77] width 49 height 49
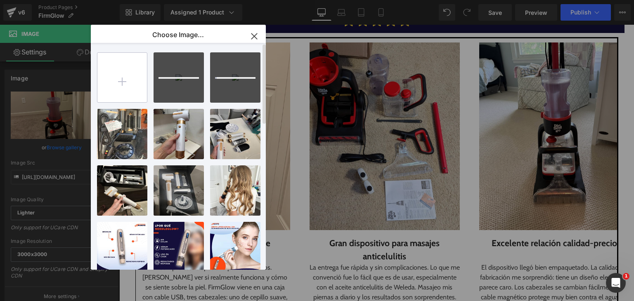
click at [111, 74] on input "file" at bounding box center [121, 77] width 49 height 49
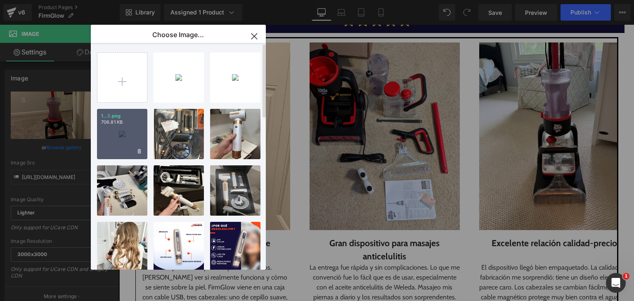
click at [119, 144] on div "1...1.png 706.81 KB" at bounding box center [122, 134] width 50 height 50
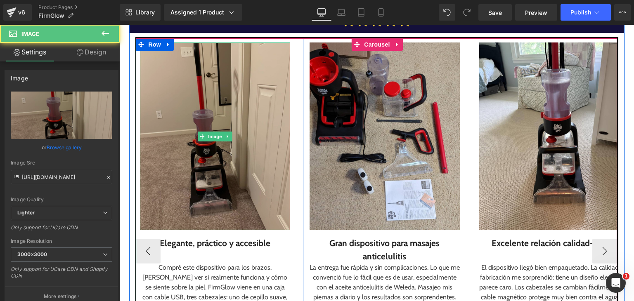
drag, startPoint x: 210, startPoint y: 205, endPoint x: 167, endPoint y: 195, distance: 43.5
click at [209, 206] on img at bounding box center [215, 136] width 150 height 188
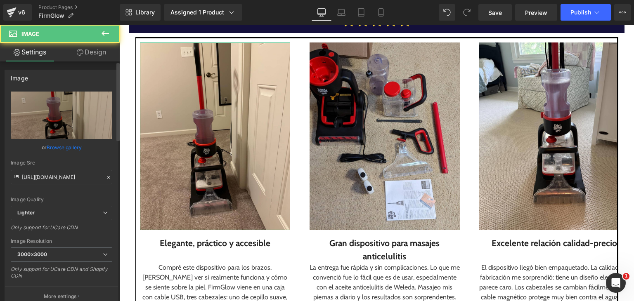
click at [47, 147] on link "Browse gallery" at bounding box center [64, 147] width 35 height 14
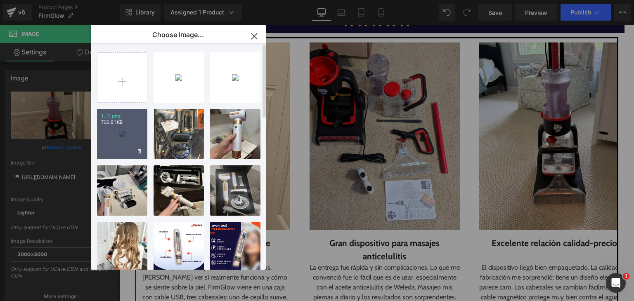
click at [119, 128] on div "1...1.png 706.81 KB" at bounding box center [122, 134] width 50 height 50
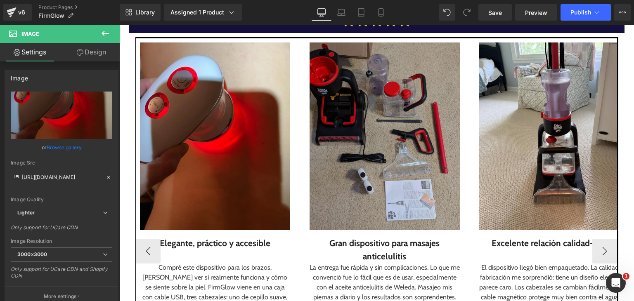
click at [399, 174] on img at bounding box center [384, 136] width 150 height 188
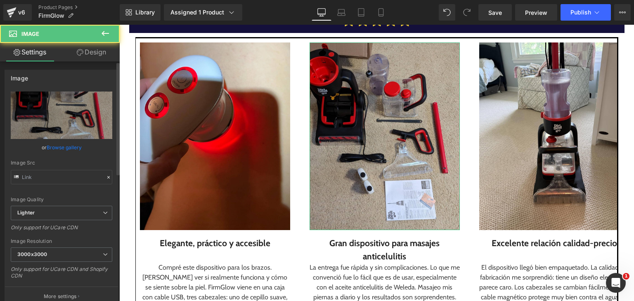
click at [71, 148] on link "Browse gallery" at bounding box center [64, 147] width 35 height 14
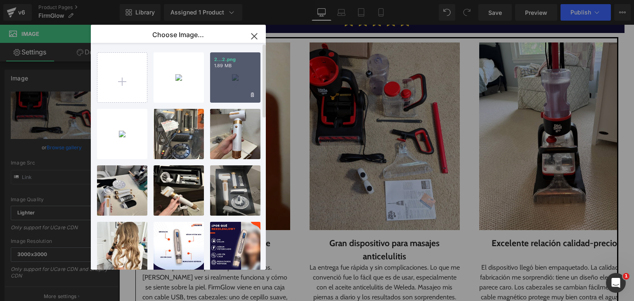
drag, startPoint x: 228, startPoint y: 77, endPoint x: 109, endPoint y: 52, distance: 121.3
click at [228, 77] on div "2...2.png 1.89 MB" at bounding box center [235, 77] width 50 height 50
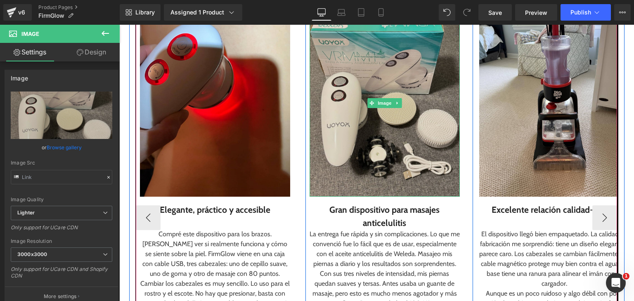
scroll to position [1039, 0]
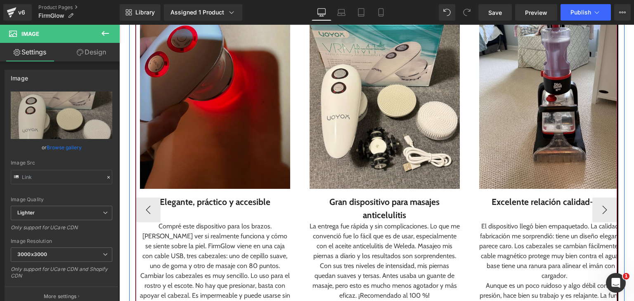
click at [488, 157] on img at bounding box center [554, 95] width 150 height 188
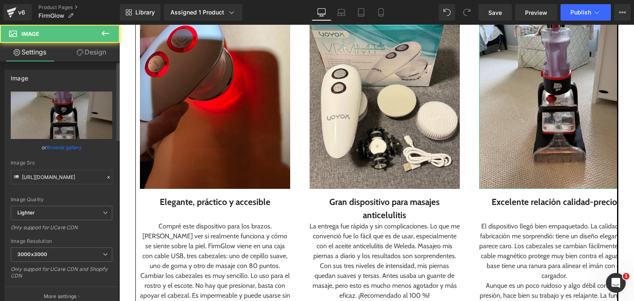
click at [56, 149] on link "Browse gallery" at bounding box center [64, 147] width 35 height 14
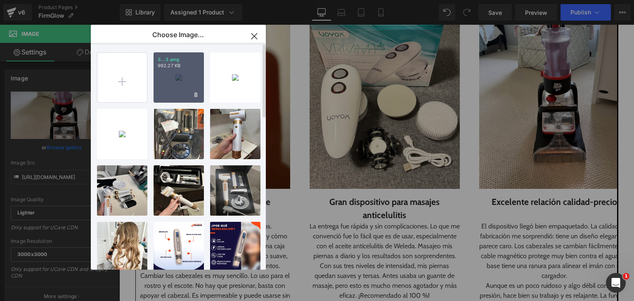
click at [179, 84] on div "3...3.png 992.27 KB" at bounding box center [178, 77] width 50 height 50
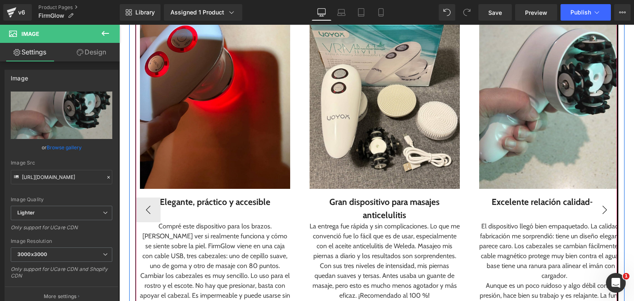
click at [604, 211] on button "›" at bounding box center [604, 210] width 25 height 25
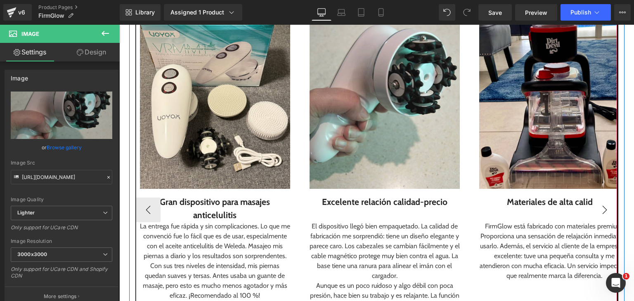
click at [604, 211] on button "›" at bounding box center [604, 210] width 25 height 25
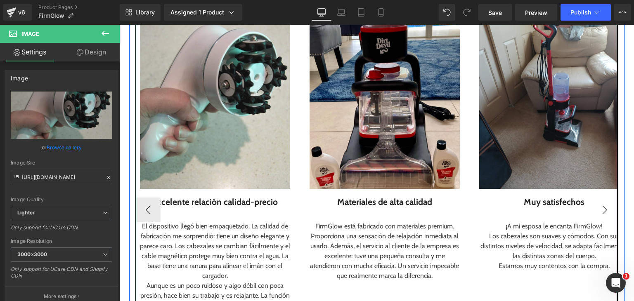
click at [604, 211] on button "›" at bounding box center [604, 210] width 25 height 25
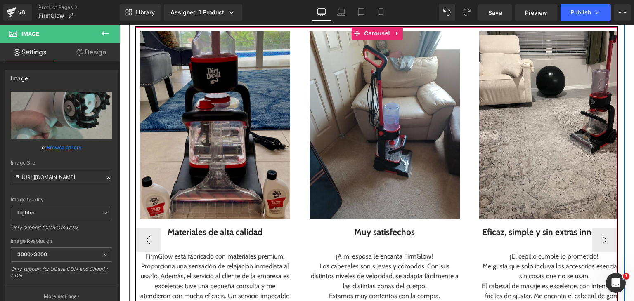
scroll to position [956, 0]
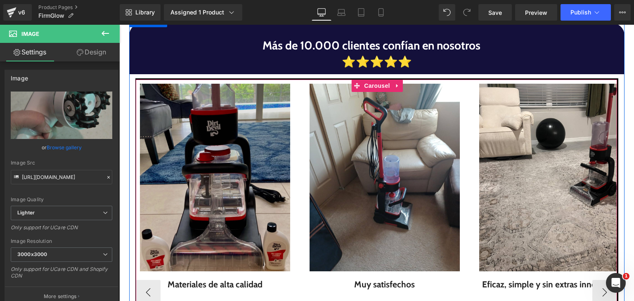
click at [259, 221] on img at bounding box center [215, 178] width 150 height 188
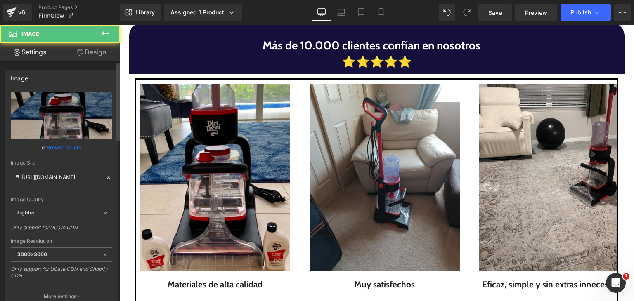
click at [63, 148] on link "Browse gallery" at bounding box center [64, 147] width 35 height 14
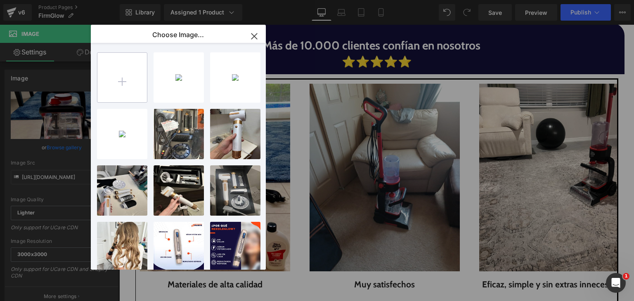
click at [111, 94] on input "file" at bounding box center [121, 77] width 49 height 49
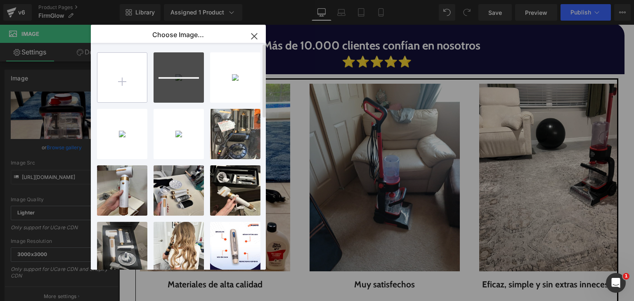
click at [114, 95] on input "file" at bounding box center [121, 77] width 49 height 49
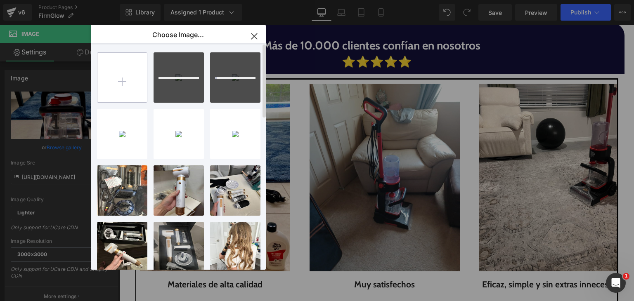
click at [116, 92] on input "file" at bounding box center [121, 77] width 49 height 49
type input "C:\fakepath\6.png"
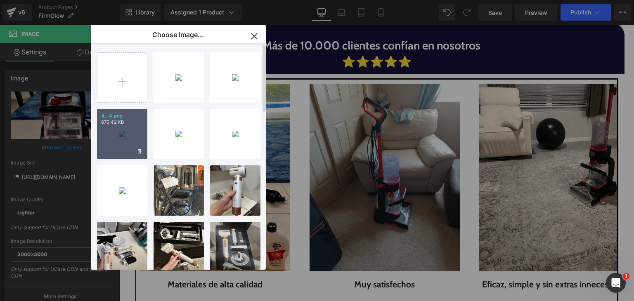
click at [104, 143] on div "4...4.png 875.42 KB" at bounding box center [122, 134] width 50 height 50
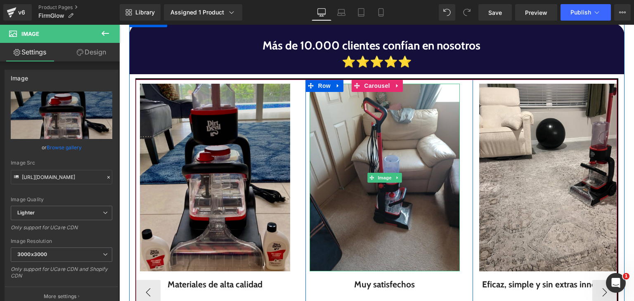
drag, startPoint x: 349, startPoint y: 210, endPoint x: 140, endPoint y: 177, distance: 211.8
click at [349, 210] on img at bounding box center [384, 178] width 150 height 188
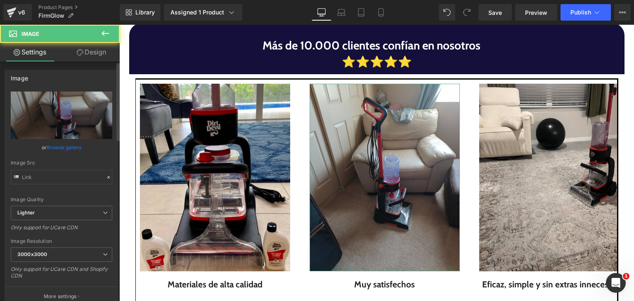
click at [75, 146] on link "Browse gallery" at bounding box center [64, 147] width 35 height 14
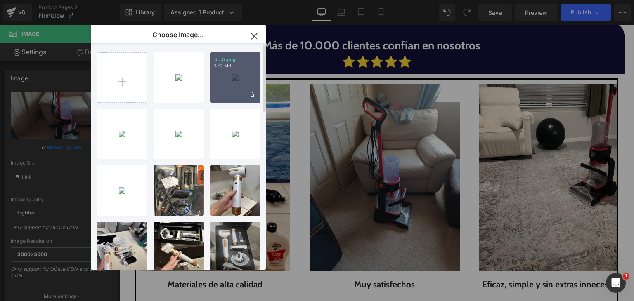
click at [224, 79] on div "5...5.png 1.70 MB" at bounding box center [235, 77] width 50 height 50
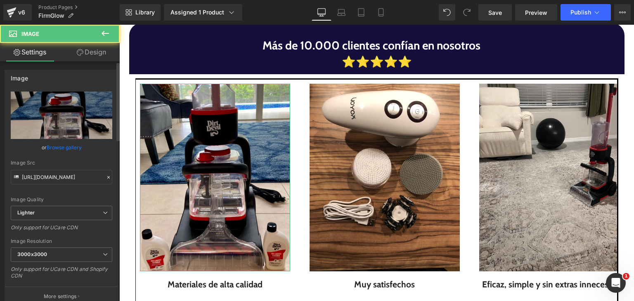
click at [69, 142] on link "Browse gallery" at bounding box center [64, 147] width 35 height 14
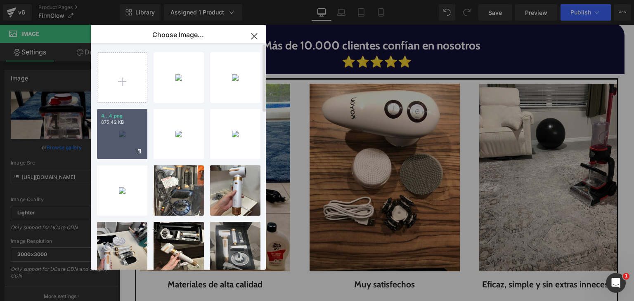
click at [110, 130] on div "4...4.png 875.42 KB" at bounding box center [122, 134] width 50 height 50
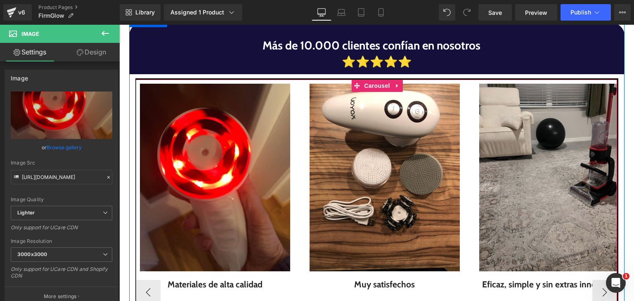
click at [479, 190] on img at bounding box center [554, 178] width 150 height 188
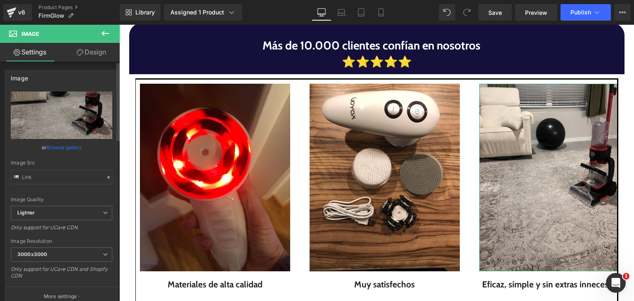
click at [67, 149] on link "Browse gallery" at bounding box center [64, 147] width 35 height 14
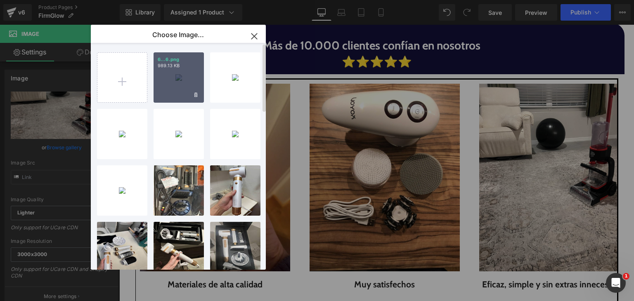
click at [182, 83] on div "6...6.png 989.13 KB" at bounding box center [178, 77] width 50 height 50
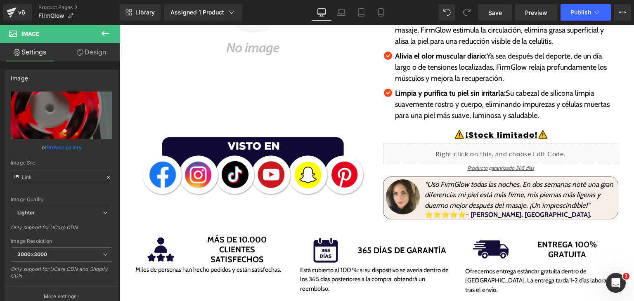
scroll to position [172, 0]
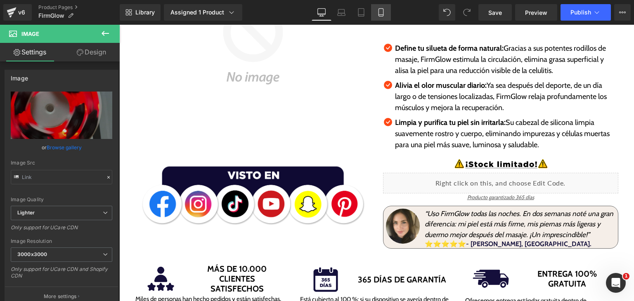
click at [381, 15] on icon at bounding box center [381, 12] width 8 height 8
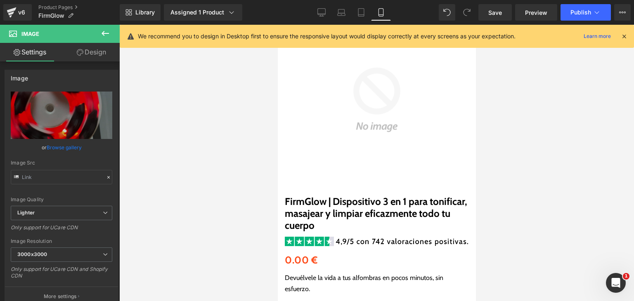
scroll to position [0, 0]
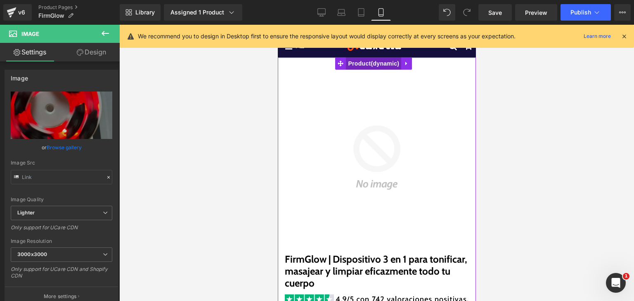
click at [379, 66] on span "Product" at bounding box center [372, 63] width 55 height 12
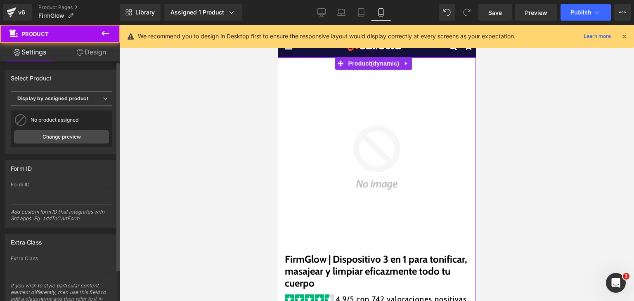
click at [82, 95] on b "Display by assigned product" at bounding box center [52, 98] width 71 height 6
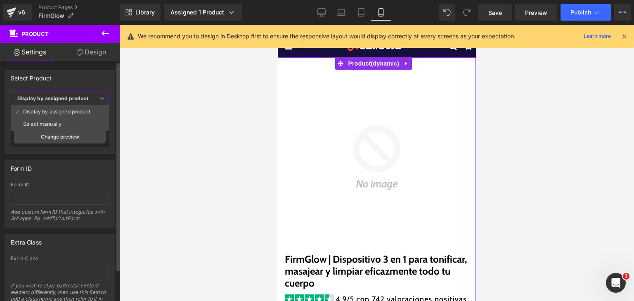
click at [82, 100] on b "Display by assigned product" at bounding box center [52, 98] width 71 height 6
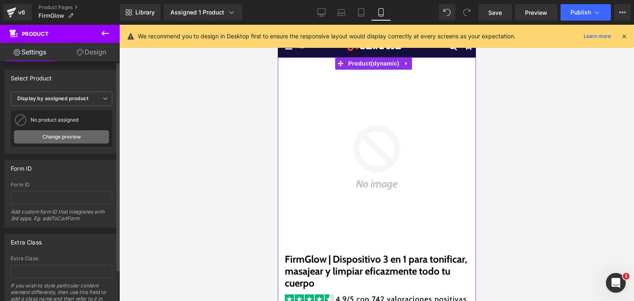
click at [63, 136] on link "Change preview" at bounding box center [61, 136] width 95 height 13
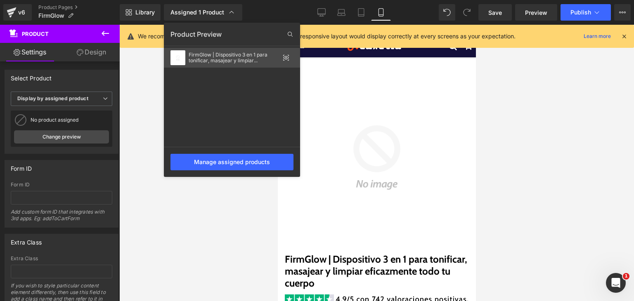
click at [202, 60] on div "FirmGlow | Dispositivo 3 en 1 para tonificar, masajear y limpiar eficazmente to…" at bounding box center [233, 58] width 91 height 12
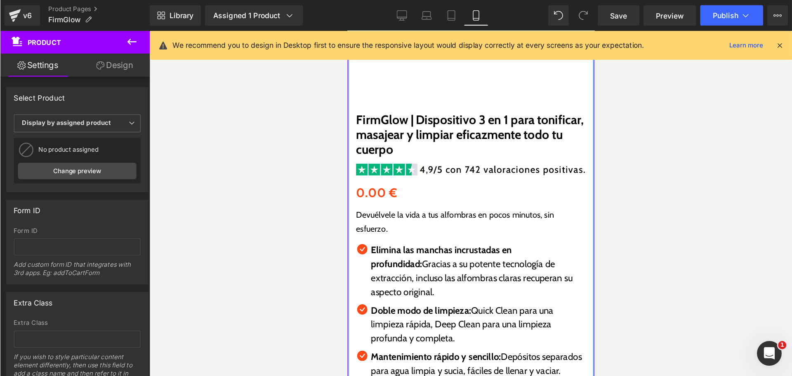
scroll to position [165, 0]
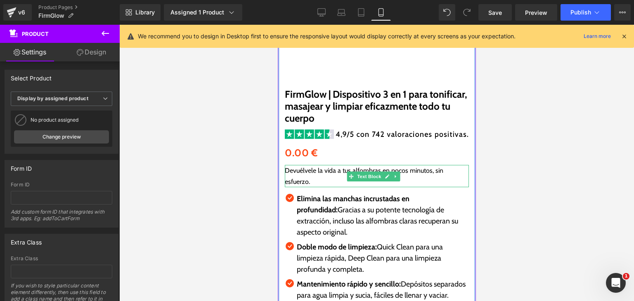
click at [303, 173] on span "Devuélvele la vida a tus alfombras en pocos minutos, sin esfuerzo." at bounding box center [363, 176] width 158 height 19
click at [302, 173] on span "Devuélvele la vida a tus alfombras en pocos minutos, sin esfuerzo." at bounding box center [363, 176] width 158 height 19
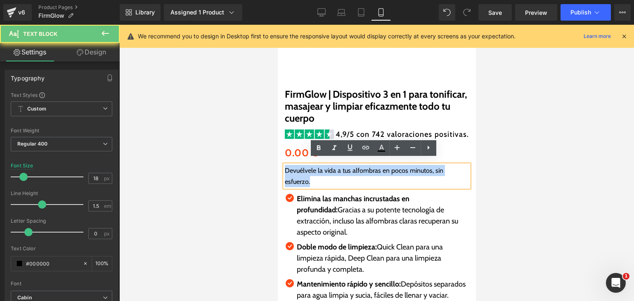
click at [302, 173] on span "Devuélvele la vida a tus alfombras en pocos minutos, sin esfuerzo." at bounding box center [363, 176] width 158 height 19
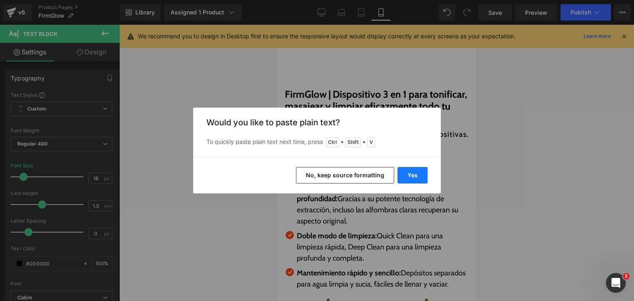
click at [412, 171] on button "Yes" at bounding box center [412, 175] width 30 height 16
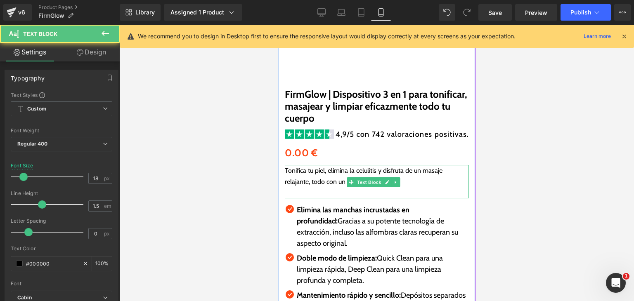
click at [309, 189] on p at bounding box center [376, 192] width 184 height 11
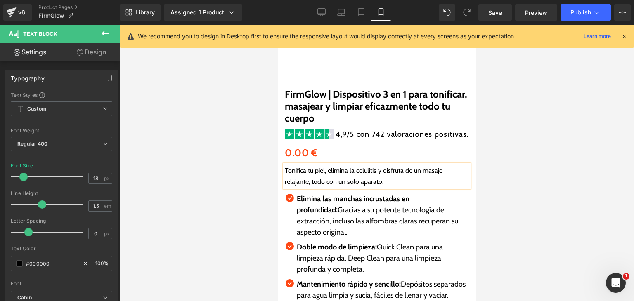
click at [316, 207] on p "Elimina las manchas incrustadas en profundidad: Gracias a su potente tecnología…" at bounding box center [382, 215] width 172 height 45
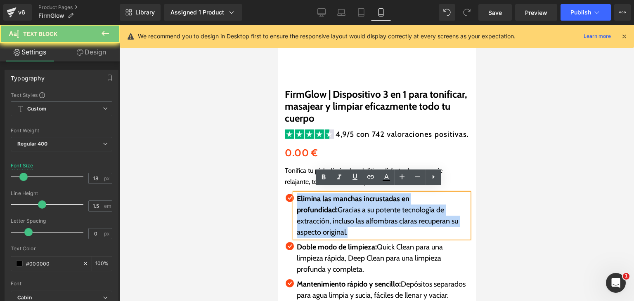
click at [316, 207] on p "Elimina las manchas incrustadas en profundidad: Gracias a su potente tecnología…" at bounding box center [382, 215] width 172 height 45
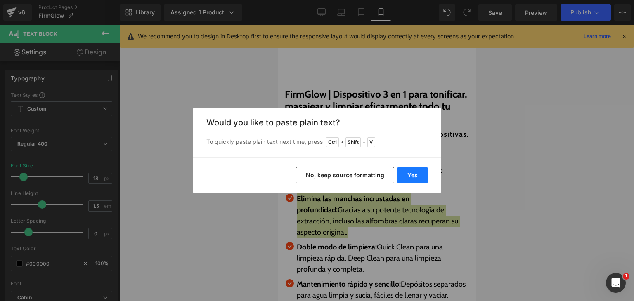
click at [403, 173] on button "Yes" at bounding box center [412, 175] width 30 height 16
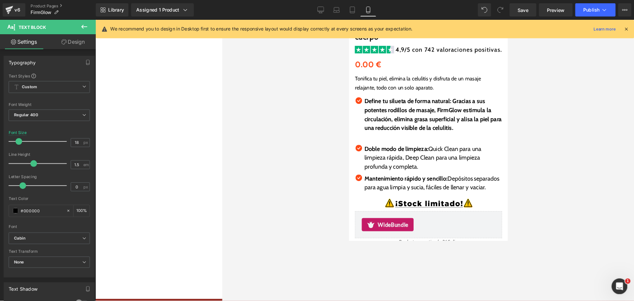
scroll to position [237, 0]
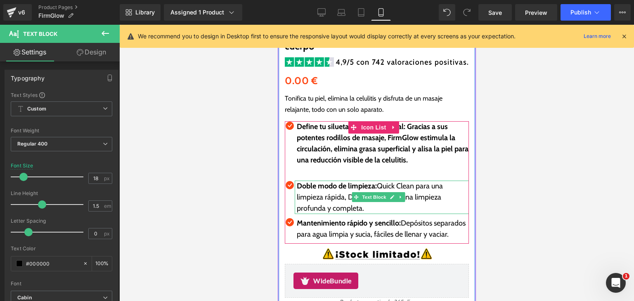
click at [314, 195] on p "Doble modo de limpieza: Quick Clean para una limpieza rápida, Deep Clean para u…" at bounding box center [382, 197] width 172 height 33
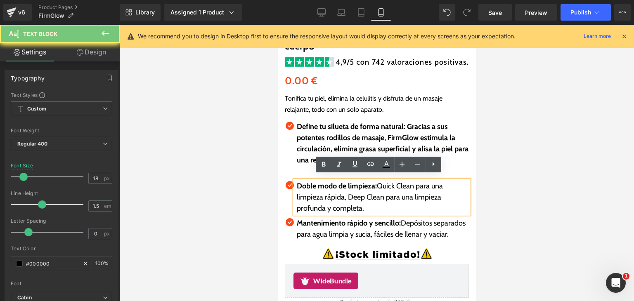
click at [314, 195] on p "Doble modo de limpieza: Quick Clean para una limpieza rápida, Deep Clean para u…" at bounding box center [382, 197] width 172 height 33
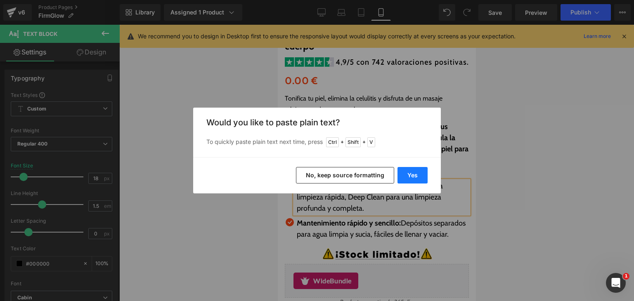
click at [421, 174] on button "Yes" at bounding box center [412, 175] width 30 height 16
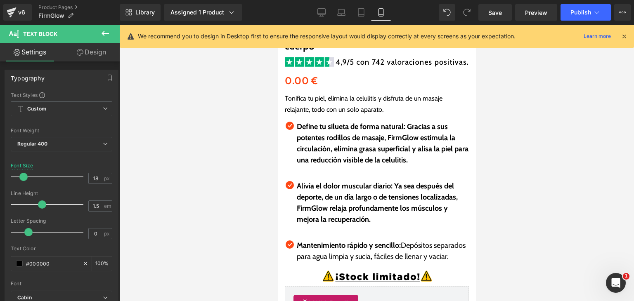
click at [318, 243] on strong "Mantenimiento rápido y sencillo:" at bounding box center [348, 245] width 104 height 9
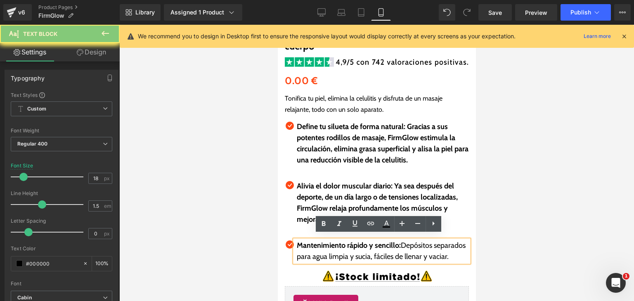
drag, startPoint x: 318, startPoint y: 243, endPoint x: 319, endPoint y: 249, distance: 6.2
click at [318, 244] on strong "Mantenimiento rápido y sencillo:" at bounding box center [348, 245] width 104 height 9
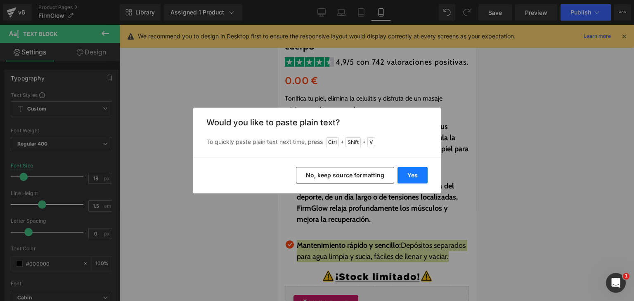
click at [413, 172] on button "Yes" at bounding box center [412, 175] width 30 height 16
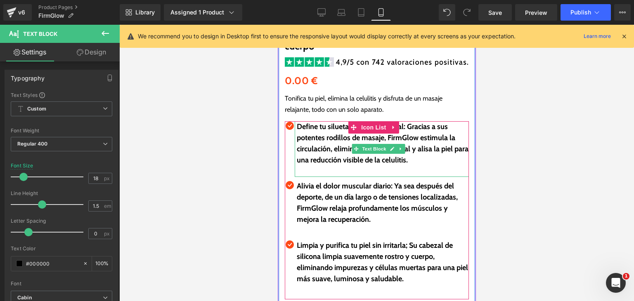
click at [319, 167] on p at bounding box center [382, 171] width 172 height 11
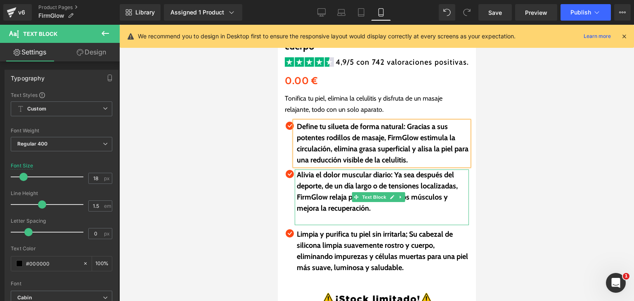
click at [317, 214] on p at bounding box center [382, 219] width 172 height 11
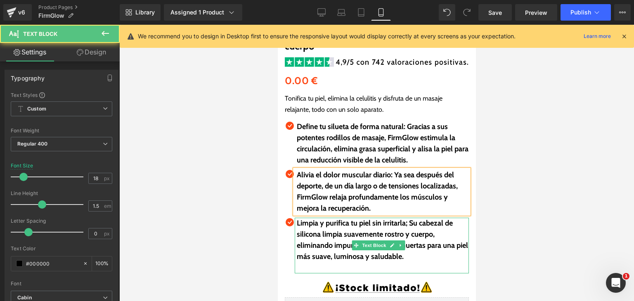
click at [323, 262] on p at bounding box center [382, 267] width 172 height 11
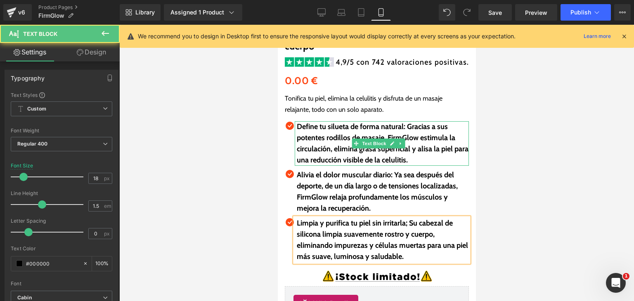
drag, startPoint x: 406, startPoint y: 126, endPoint x: 415, endPoint y: 127, distance: 8.7
click at [426, 146] on b "Define tu silueta de forma natural: Gracias a sus potentes rodillos de masaje, …" at bounding box center [382, 143] width 172 height 42
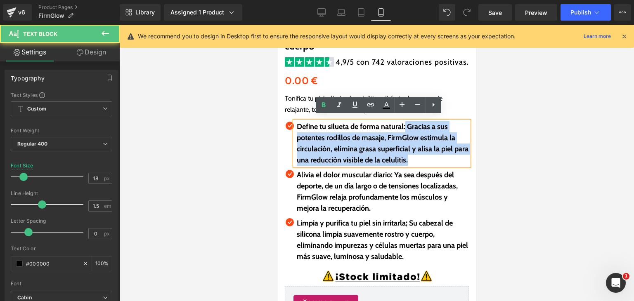
drag, startPoint x: 405, startPoint y: 120, endPoint x: 471, endPoint y: 88, distance: 73.1
click at [429, 152] on p "Define tu silueta de forma natural: Gracias a sus potentes rodillos de masaje, …" at bounding box center [382, 143] width 172 height 45
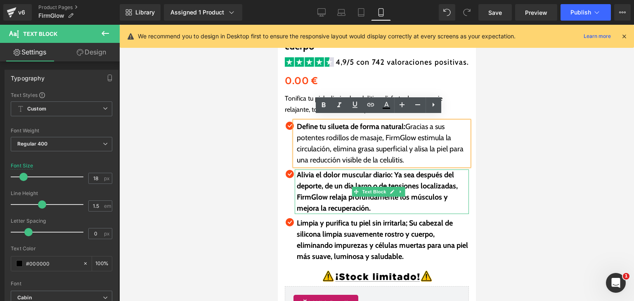
click at [432, 185] on b "Alivia el dolor muscular diario: Ya sea después del deporte, de un día largo o …" at bounding box center [376, 191] width 161 height 42
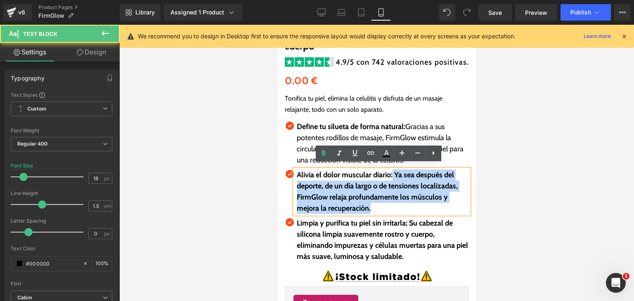
drag, startPoint x: 393, startPoint y: 172, endPoint x: 430, endPoint y: 204, distance: 49.2
click at [430, 204] on p "Alivia el dolor muscular diario: Ya sea después del deporte, de un día largo o …" at bounding box center [382, 192] width 172 height 45
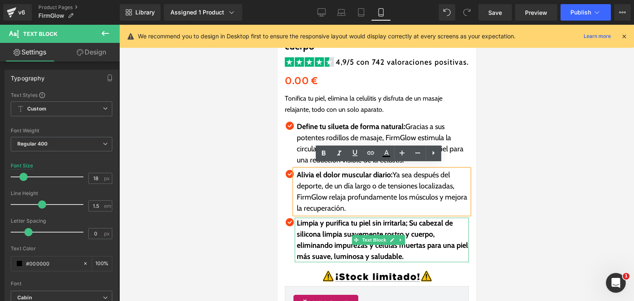
click at [333, 228] on b "Limpia y purifica tu piel sin irritarla; Su cabezal de silicona limpia suavemen…" at bounding box center [381, 240] width 171 height 42
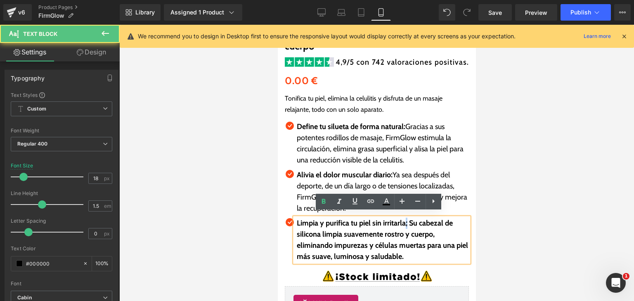
click at [405, 219] on b "Limpia y purifica tu piel sin irritarla; Su cabezal de silicona limpia suavemen…" at bounding box center [381, 240] width 171 height 42
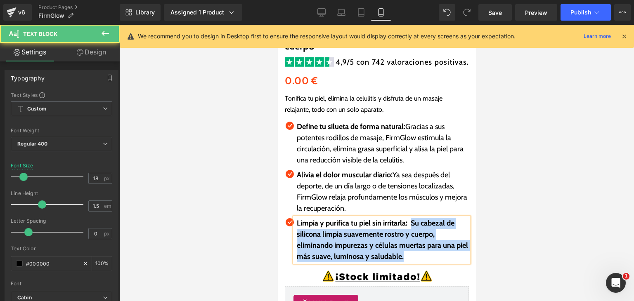
drag, startPoint x: 410, startPoint y: 219, endPoint x: 426, endPoint y: 254, distance: 37.8
click at [426, 254] on p "Limpia y purifica tu piel sin irritarla: Su cabezal de silicona limpia suavemen…" at bounding box center [382, 240] width 172 height 45
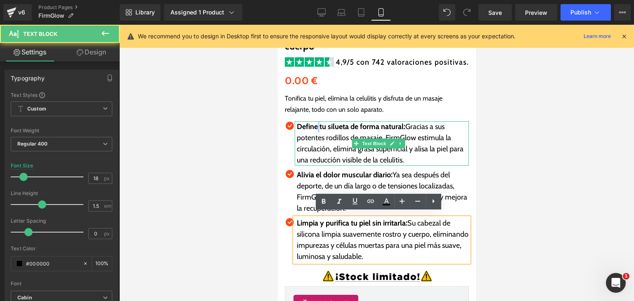
drag, startPoint x: 320, startPoint y: 122, endPoint x: 316, endPoint y: 122, distance: 4.2
click at [316, 122] on strong "Define tu silueta de forma natural:" at bounding box center [350, 126] width 108 height 9
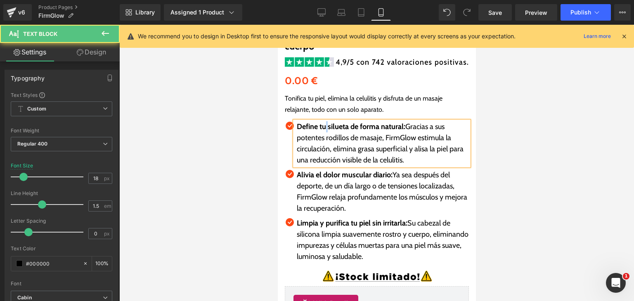
click at [327, 125] on strong "Define tu silueta de forma natural:" at bounding box center [350, 126] width 108 height 9
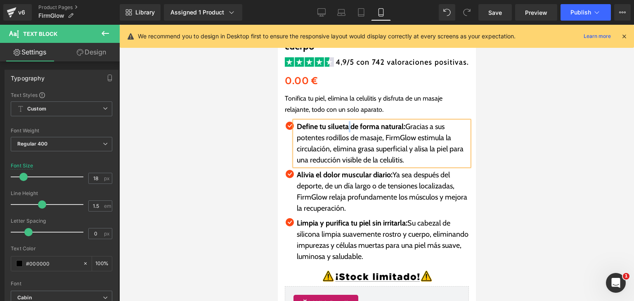
click at [349, 124] on strong "Define tu silueta de forma natural:" at bounding box center [350, 126] width 108 height 9
click at [360, 125] on strong "Define tu silueta de forma natural:" at bounding box center [350, 126] width 108 height 9
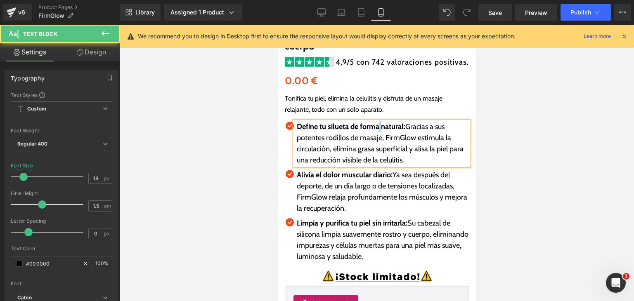
click at [380, 124] on strong "Define tu silueta de forma natural:" at bounding box center [350, 126] width 108 height 9
click at [314, 170] on strong "Alivia el dolor muscular diario:" at bounding box center [344, 174] width 96 height 9
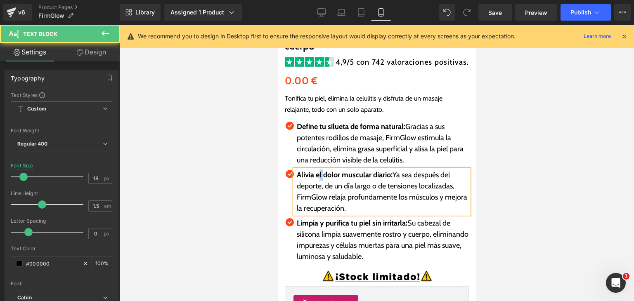
click at [323, 172] on strong "Alivia el dolor muscular diario:" at bounding box center [344, 174] width 96 height 9
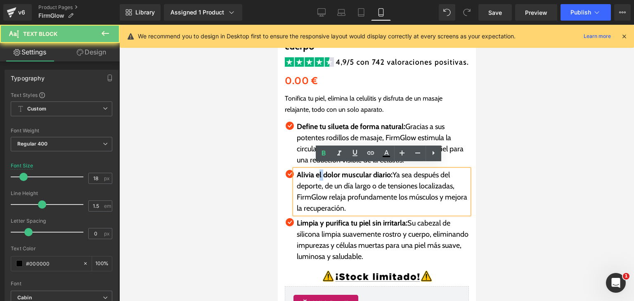
click at [323, 172] on strong "Alivia el dolor muscular diario:" at bounding box center [344, 174] width 96 height 9
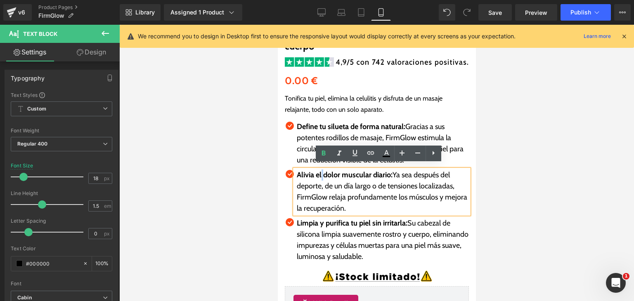
click at [323, 172] on strong "Alivia el dolor muscular diario:" at bounding box center [344, 174] width 96 height 9
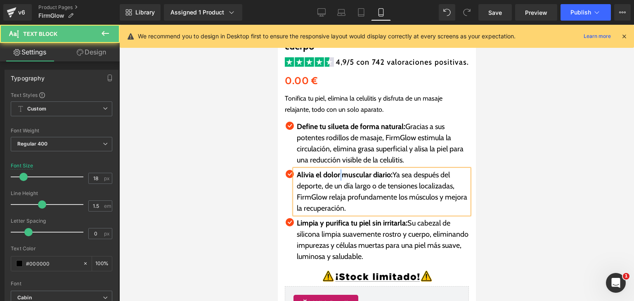
click at [341, 173] on strong "Alivia el dolor muscular diario:" at bounding box center [344, 174] width 96 height 9
click at [372, 173] on strong "Alivia el dolor muscular diario:" at bounding box center [344, 174] width 96 height 9
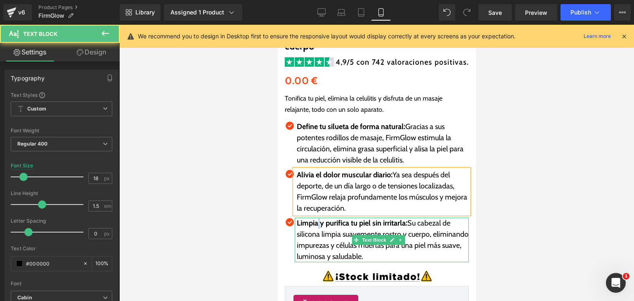
click at [319, 221] on strong "Limpia y purifica tu piel sin irritarla:" at bounding box center [351, 223] width 111 height 9
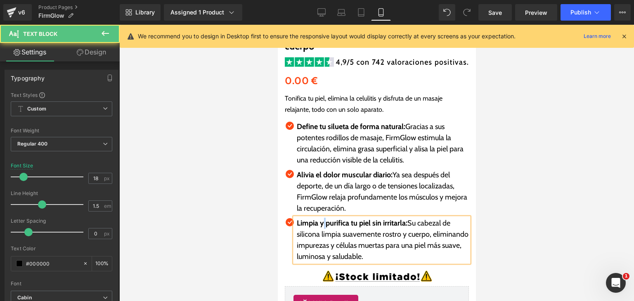
click at [326, 220] on strong "Limpia y purifica tu piel sin irritarla:" at bounding box center [351, 223] width 111 height 9
click at [351, 219] on strong "Limpia y purifica tu piel sin irritarla:" at bounding box center [351, 223] width 111 height 9
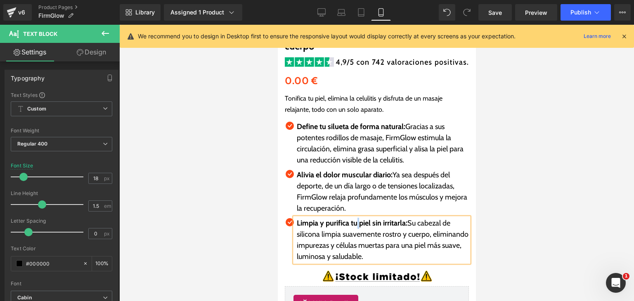
drag, startPoint x: 358, startPoint y: 217, endPoint x: 362, endPoint y: 220, distance: 4.7
click at [359, 223] on p "Limpia y purifica tu piel sin irritarla: Su cabezal de silicona limpia suavemen…" at bounding box center [382, 240] width 172 height 45
click at [370, 221] on strong "Limpia y purifica tu piel sin irritarla:" at bounding box center [351, 223] width 111 height 9
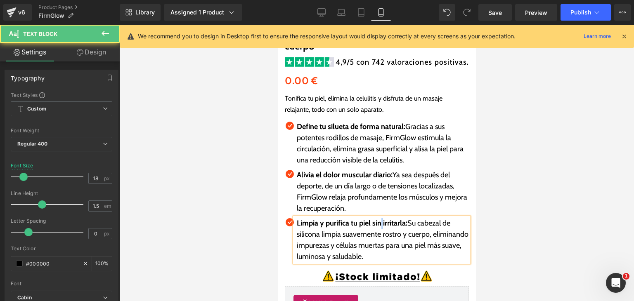
click at [381, 221] on strong "Limpia y purifica tu piel sin irritarla:" at bounding box center [351, 223] width 111 height 9
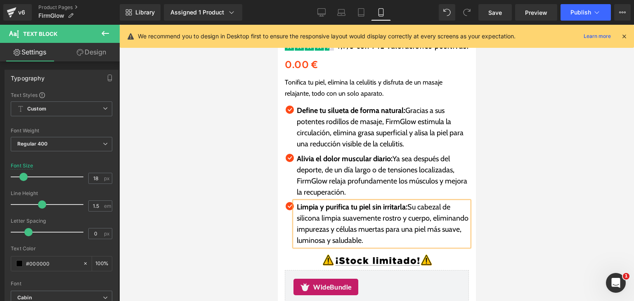
scroll to position [443, 0]
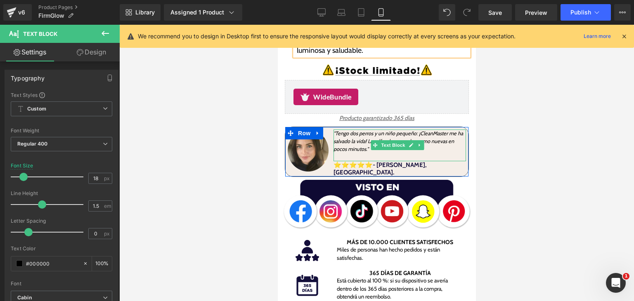
click at [340, 137] on icon ""Tengo dos perros y un niño pequeño: ¡CleanMaster me ha salvado la vida! Las al…" at bounding box center [398, 141] width 130 height 22
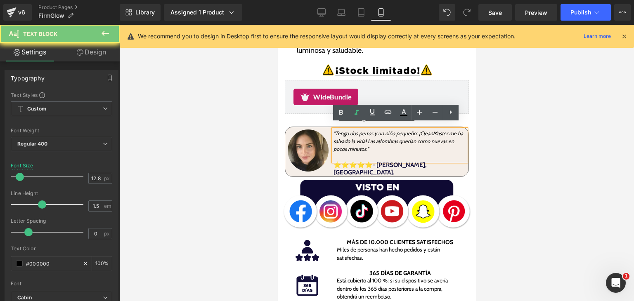
click at [340, 137] on icon ""Tengo dos perros y un niño pequeño: ¡CleanMaster me ha salvado la vida! Las al…" at bounding box center [398, 141] width 130 height 22
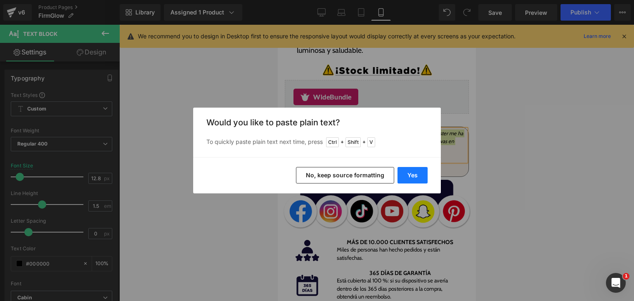
click at [418, 181] on button "Yes" at bounding box center [412, 175] width 30 height 16
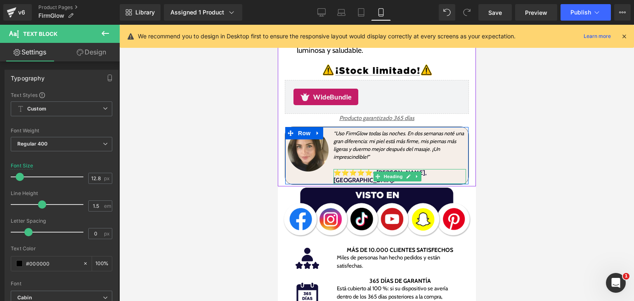
click at [445, 169] on h1 "⭐⭐⭐⭐⭐- [PERSON_NAME], [GEOGRAPHIC_DATA]." at bounding box center [399, 176] width 132 height 15
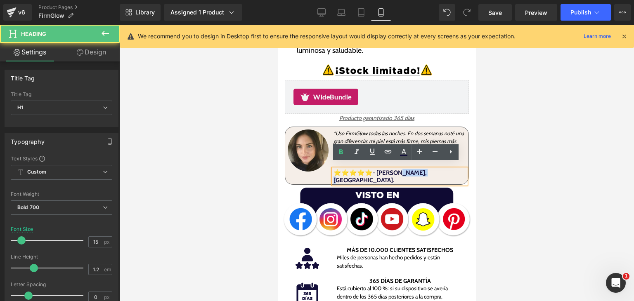
drag, startPoint x: 395, startPoint y: 167, endPoint x: 424, endPoint y: 169, distance: 29.3
click at [424, 169] on h1 "⭐⭐⭐⭐⭐- [PERSON_NAME], [GEOGRAPHIC_DATA]." at bounding box center [399, 176] width 132 height 15
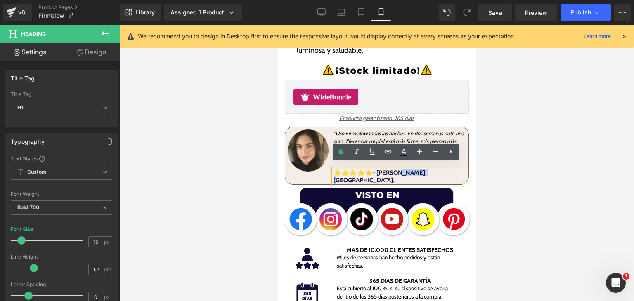
click at [419, 169] on h1 "⭐⭐⭐⭐⭐- [PERSON_NAME], [GEOGRAPHIC_DATA]." at bounding box center [399, 176] width 132 height 15
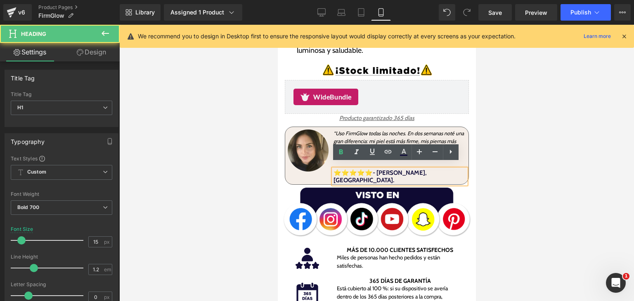
click at [410, 169] on font "⭐⭐⭐⭐⭐- [PERSON_NAME], [GEOGRAPHIC_DATA]." at bounding box center [379, 176] width 93 height 15
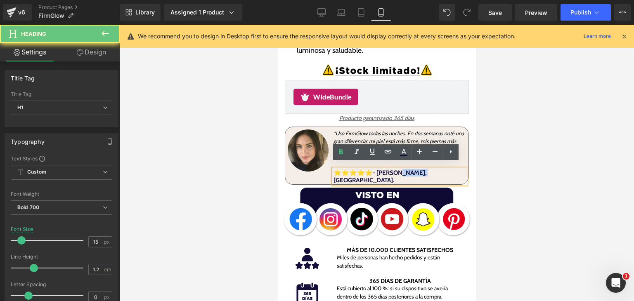
click at [410, 169] on font "⭐⭐⭐⭐⭐- [PERSON_NAME], [GEOGRAPHIC_DATA]." at bounding box center [379, 176] width 93 height 15
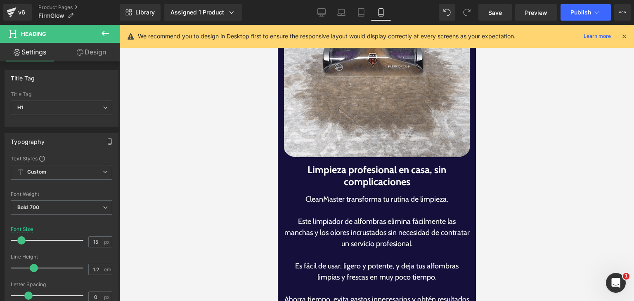
scroll to position [897, 0]
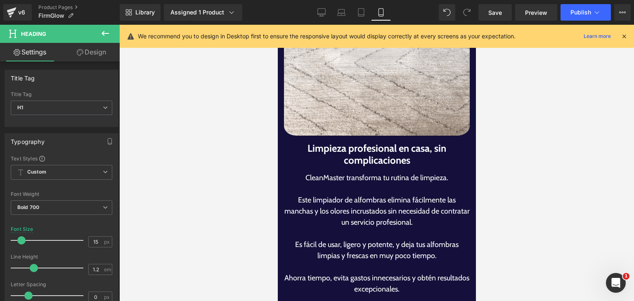
drag, startPoint x: 268, startPoint y: 103, endPoint x: 344, endPoint y: 117, distance: 77.1
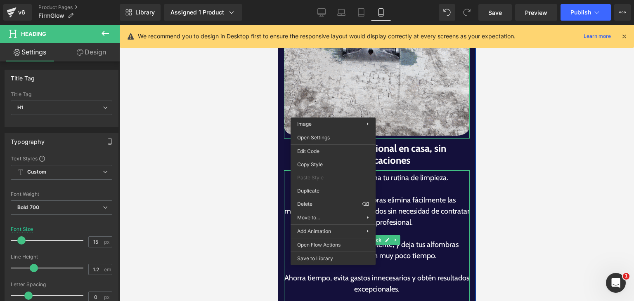
click at [428, 195] on p "Este limpiador de alfombras elimina fácilmente las manchas y los olores incrust…" at bounding box center [376, 211] width 186 height 33
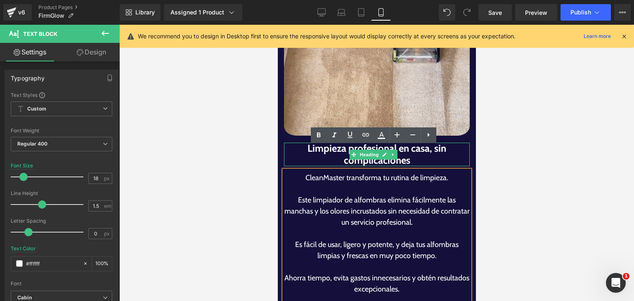
click at [302, 143] on h1 "Limpieza profesional en casa, sin complicaciones" at bounding box center [376, 155] width 186 height 24
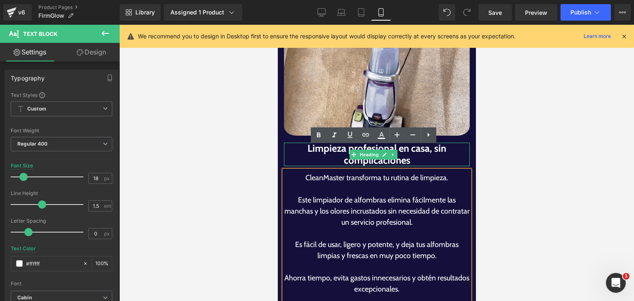
click at [302, 143] on h1 "Limpieza profesional en casa, sin complicaciones" at bounding box center [376, 155] width 186 height 24
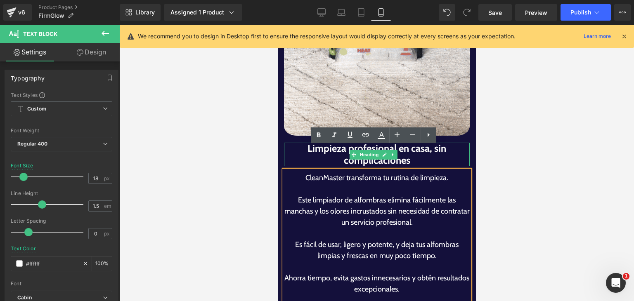
click at [302, 143] on h1 "Limpieza profesional en casa, sin complicaciones" at bounding box center [376, 155] width 186 height 24
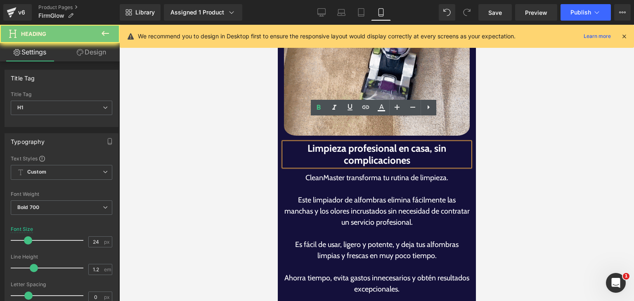
click at [302, 143] on h1 "Limpieza profesional en casa, sin complicaciones" at bounding box center [376, 155] width 186 height 24
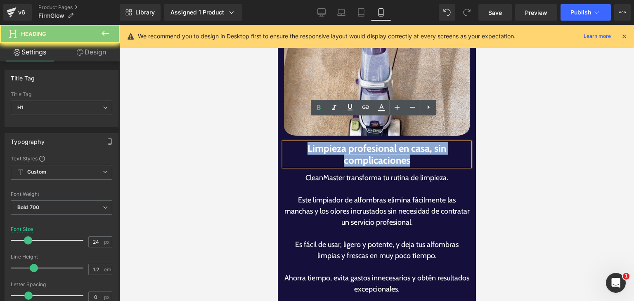
paste div
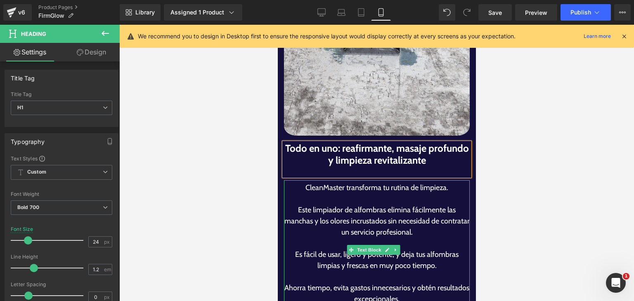
click at [321, 205] on p "Este limpiador de alfombras elimina fácilmente las manchas y los olores incrust…" at bounding box center [376, 221] width 186 height 33
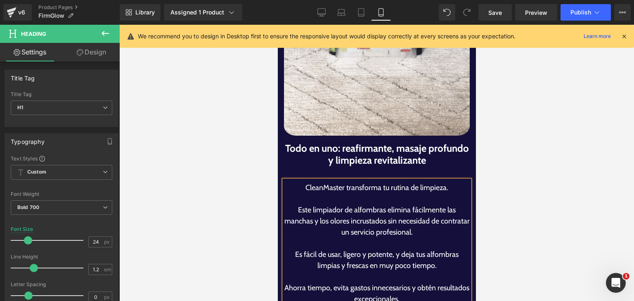
click at [346, 205] on p "Este limpiador de alfombras elimina fácilmente las manchas y los olores incrust…" at bounding box center [376, 221] width 186 height 33
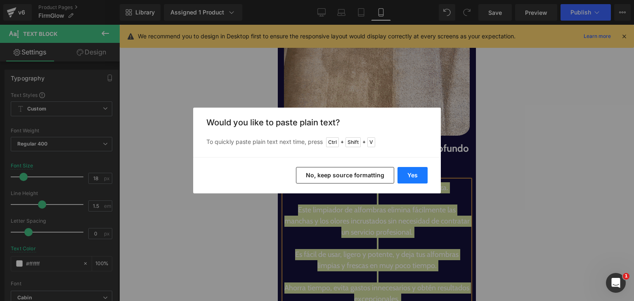
click at [405, 180] on button "Yes" at bounding box center [412, 175] width 30 height 16
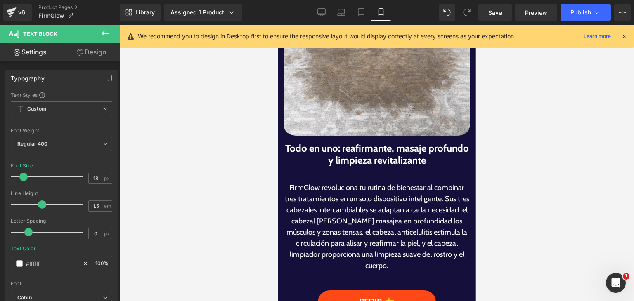
click at [277, 25] on div at bounding box center [277, 25] width 0 height 0
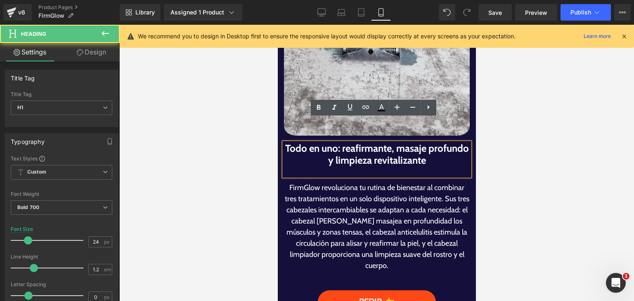
click at [372, 166] on div at bounding box center [376, 171] width 186 height 10
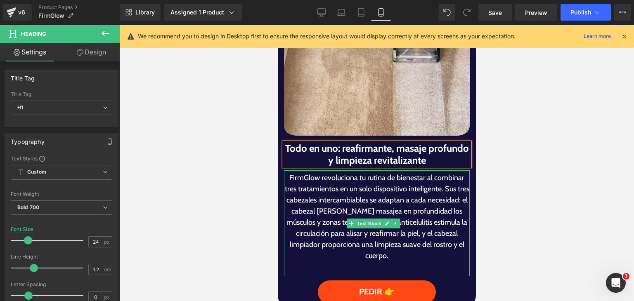
click at [446, 172] on p "FirmGlow revoluciona tu rutina de bienestar al combinar tres tratamientos en un…" at bounding box center [376, 216] width 186 height 89
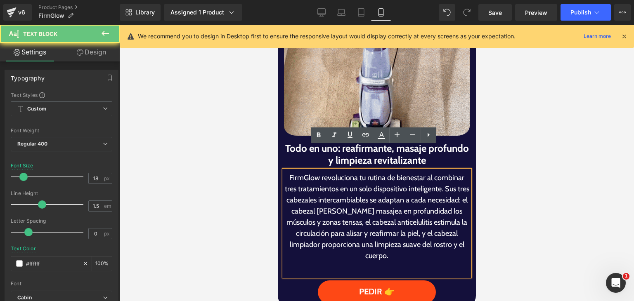
click at [446, 172] on p "FirmGlow revoluciona tu rutina de bienestar al combinar tres tratamientos en un…" at bounding box center [376, 216] width 186 height 89
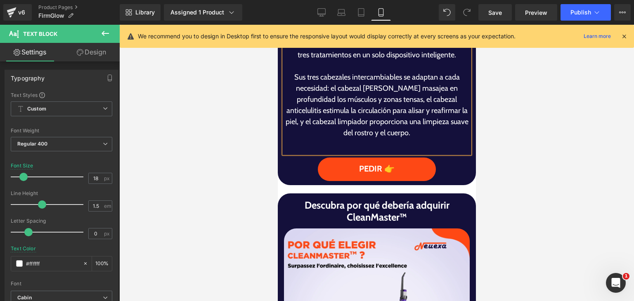
scroll to position [980, 0]
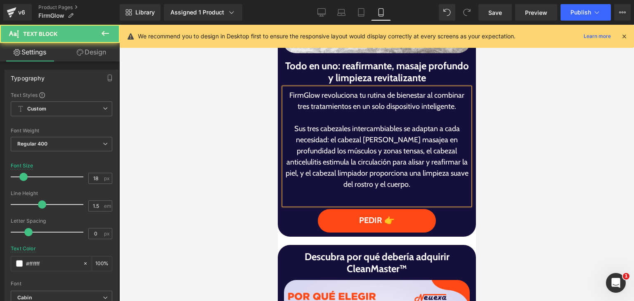
click at [315, 90] on p "FirmGlow revoluciona tu rutina de bienestar al combinar tres tratamientos en un…" at bounding box center [376, 101] width 186 height 22
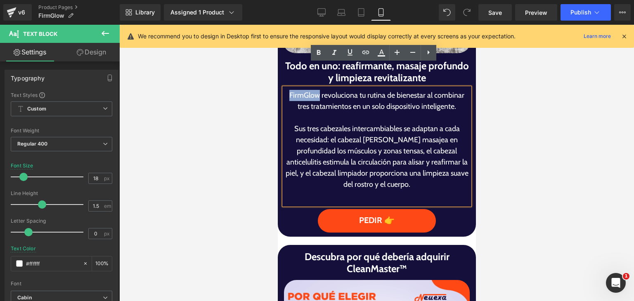
drag, startPoint x: 315, startPoint y: 73, endPoint x: 286, endPoint y: 69, distance: 28.8
click at [286, 90] on p "FirmGlow revoluciona tu rutina de bienestar al combinar tres tratamientos en un…" at bounding box center [376, 101] width 186 height 22
copy p "FirmGlow"
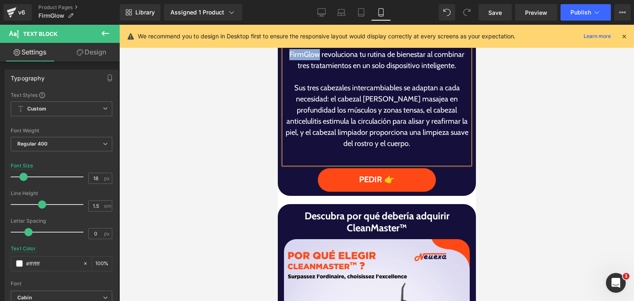
scroll to position [1021, 0]
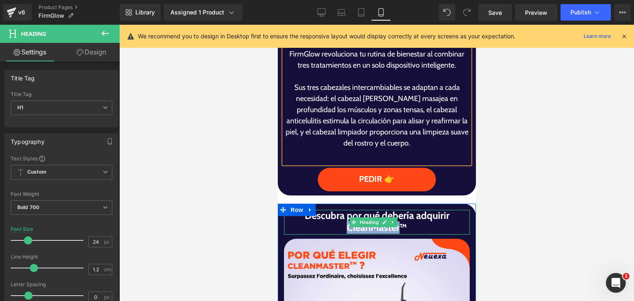
drag, startPoint x: 360, startPoint y: 207, endPoint x: 395, endPoint y: 207, distance: 35.1
click at [395, 210] on h1 "Descubra por qué debería adquirir CleanMaster™" at bounding box center [376, 222] width 186 height 24
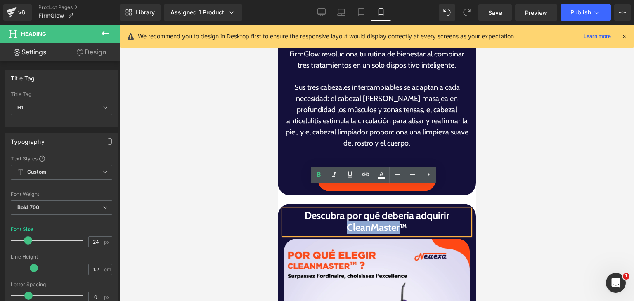
paste div
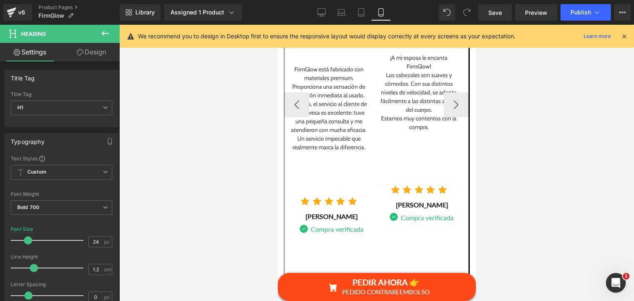
scroll to position [1474, 0]
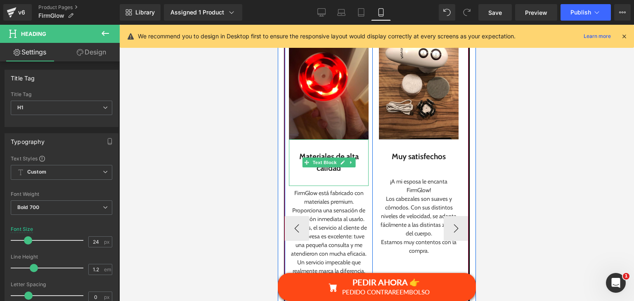
click at [332, 174] on div at bounding box center [328, 180] width 80 height 12
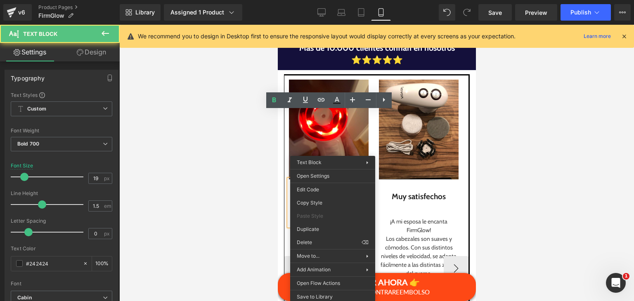
scroll to position [1433, 0]
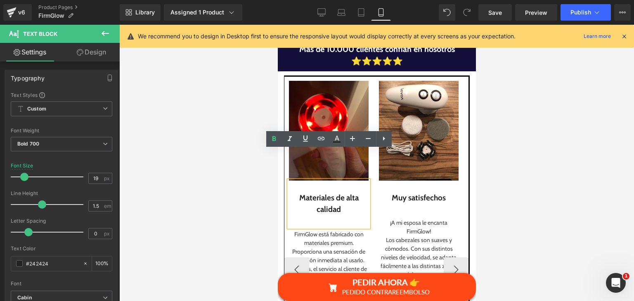
drag, startPoint x: 332, startPoint y: 152, endPoint x: 346, endPoint y: 195, distance: 45.5
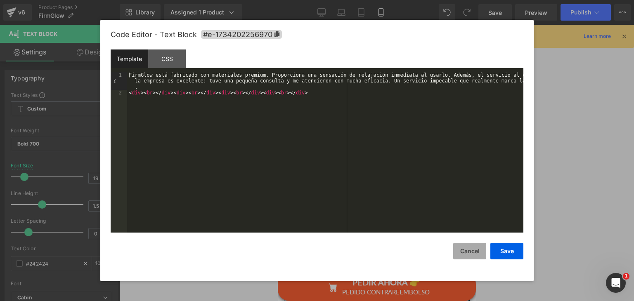
drag, startPoint x: 71, startPoint y: 167, endPoint x: 472, endPoint y: 252, distance: 409.7
click at [472, 252] on button "Cancel" at bounding box center [469, 251] width 33 height 16
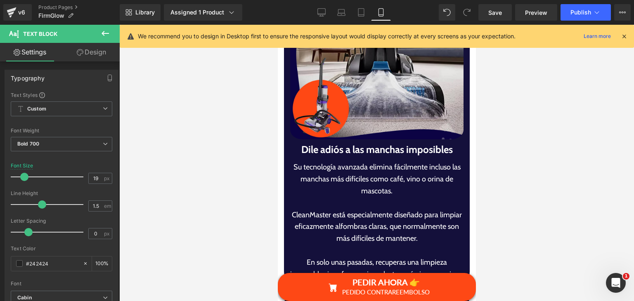
scroll to position [1969, 0]
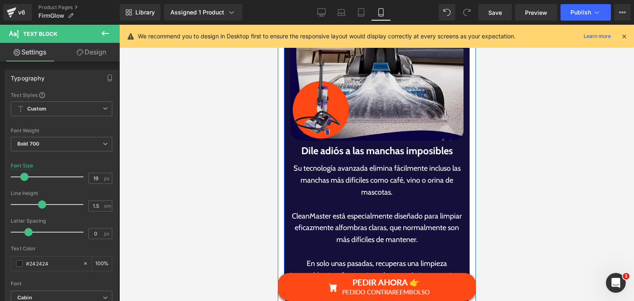
click at [309, 144] on h1 "Dile adiós a las manchas imposibles" at bounding box center [376, 151] width 173 height 15
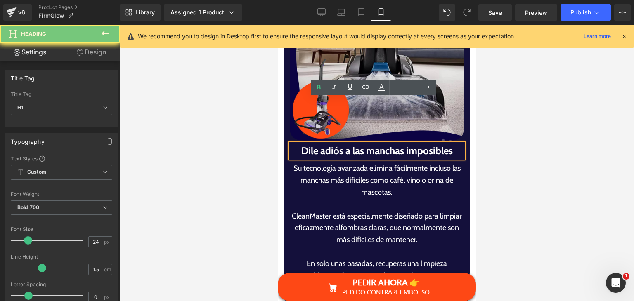
paste div
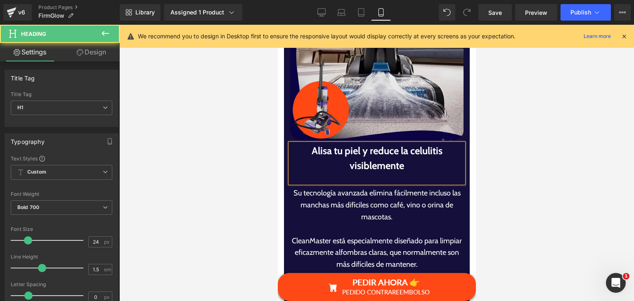
click at [336, 173] on div at bounding box center [376, 178] width 173 height 10
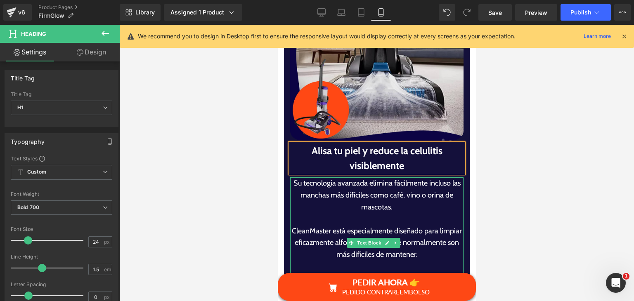
drag, startPoint x: 313, startPoint y: 184, endPoint x: 320, endPoint y: 190, distance: 10.0
click at [319, 225] on p "CleanMaster está especialmente diseñado para limpiar eficazmente alfombras clar…" at bounding box center [376, 242] width 173 height 35
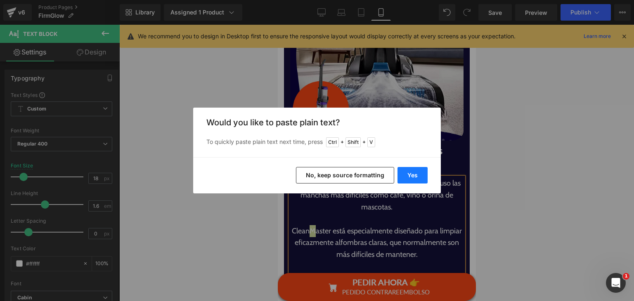
click at [404, 173] on button "Yes" at bounding box center [412, 175] width 30 height 16
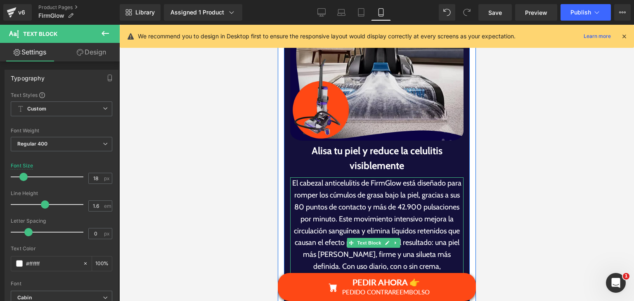
click at [367, 177] on p "El cabezal anticelulitis de FirmGlow está diseñado para romper los cúmulos de g…" at bounding box center [376, 236] width 173 height 119
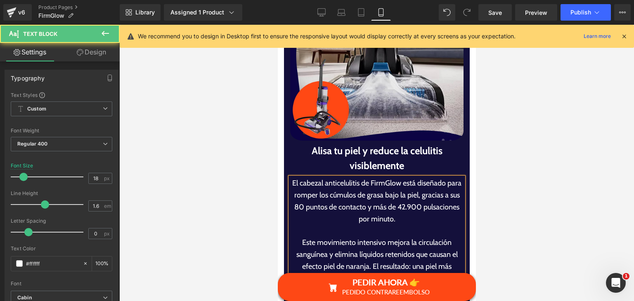
click at [361, 237] on p "Este movimiento intensivo mejora la circulación sanguínea y elimina líquidos re…" at bounding box center [376, 278] width 173 height 83
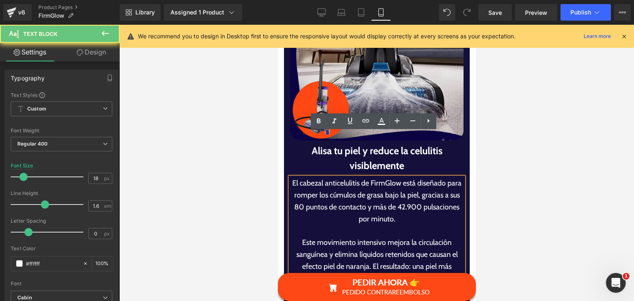
click at [360, 237] on p "Este movimiento intensivo mejora la circulación sanguínea y elimina líquidos re…" at bounding box center [376, 278] width 173 height 83
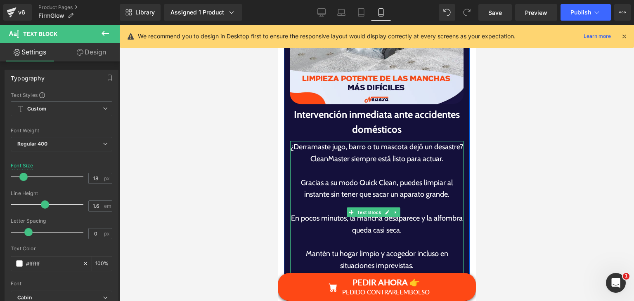
scroll to position [2423, 0]
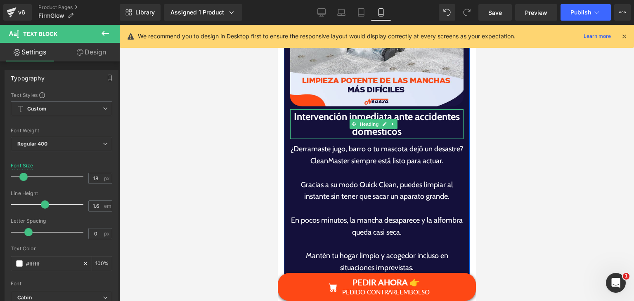
click at [296, 109] on h1 "Intervención inmediata ante accidentes domésticos" at bounding box center [376, 124] width 173 height 30
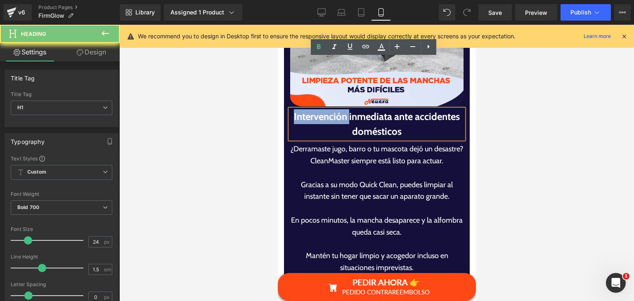
click at [316, 109] on h1 "Intervención inmediata ante accidentes domésticos" at bounding box center [376, 124] width 173 height 30
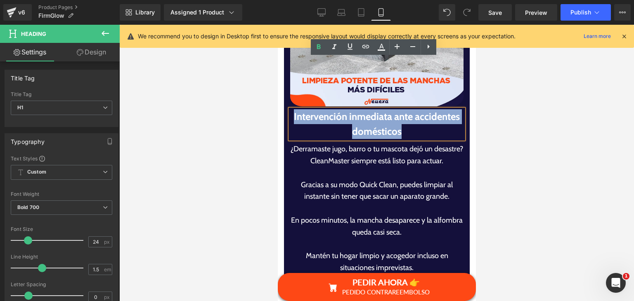
paste div
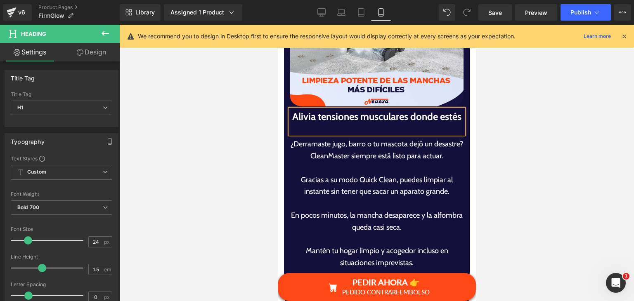
click at [380, 124] on div at bounding box center [376, 129] width 173 height 10
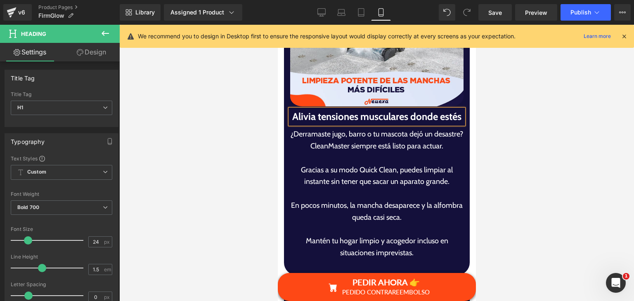
drag, startPoint x: 320, startPoint y: 142, endPoint x: 329, endPoint y: 151, distance: 12.5
click at [326, 164] on p "Gracias a su modo Quick Clean, puedes limpiar al instante sin tener que sacar u…" at bounding box center [376, 176] width 173 height 24
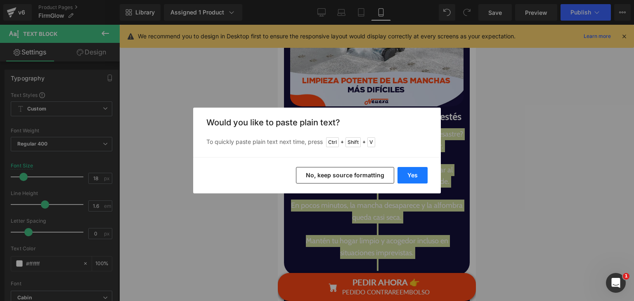
drag, startPoint x: 411, startPoint y: 170, endPoint x: 108, endPoint y: 101, distance: 310.9
click at [411, 170] on button "Yes" at bounding box center [412, 175] width 30 height 16
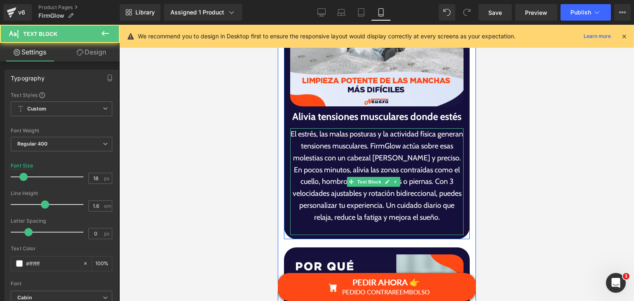
click at [386, 128] on p "El estrés, las malas posturas y la actividad física generan tensiones musculare…" at bounding box center [376, 175] width 173 height 95
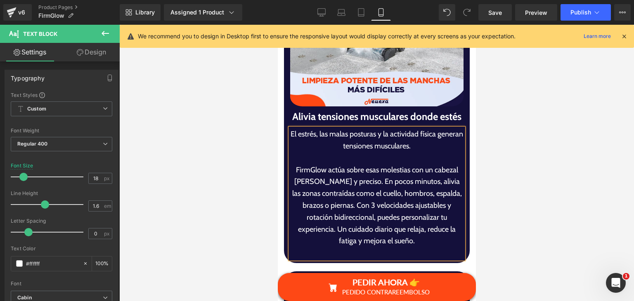
click at [349, 164] on p "FirmGlow actúa sobre esas molestias con un cabezal [PERSON_NAME] y preciso. En …" at bounding box center [376, 205] width 173 height 83
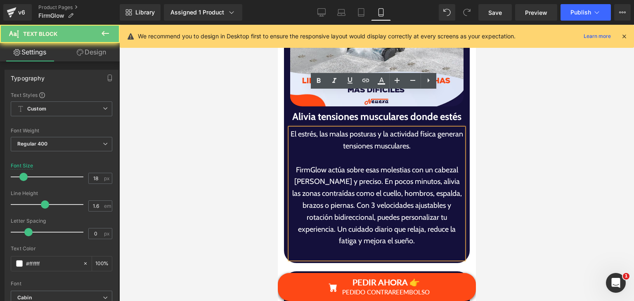
click at [348, 164] on p "FirmGlow actúa sobre esas molestias con un cabezal [PERSON_NAME] y preciso. En …" at bounding box center [376, 205] width 173 height 83
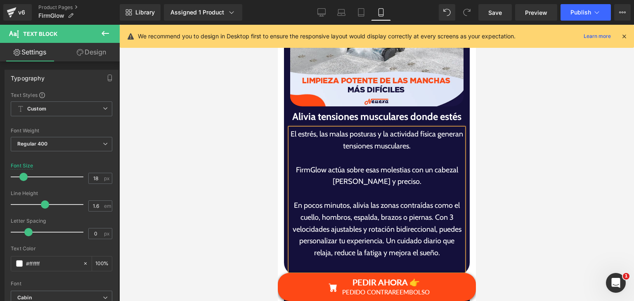
click at [433, 200] on p "En pocos minutos, alivia las zonas contraídas como el cuello, hombros, espalda,…" at bounding box center [376, 229] width 173 height 59
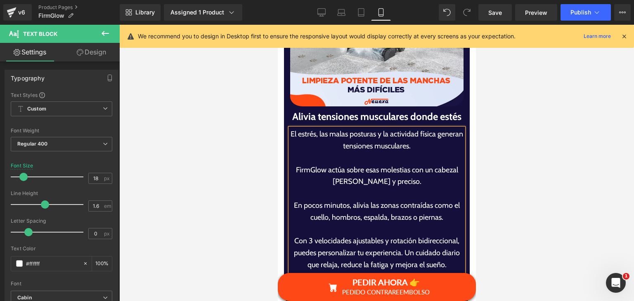
click at [400, 235] on p "Con 3 velocidades ajustables y rotación bidireccional, puedes personalizar tu e…" at bounding box center [376, 252] width 173 height 35
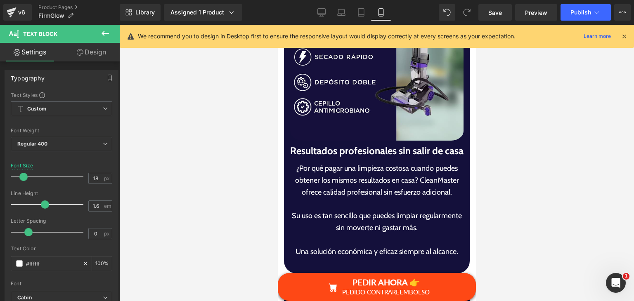
scroll to position [2794, 0]
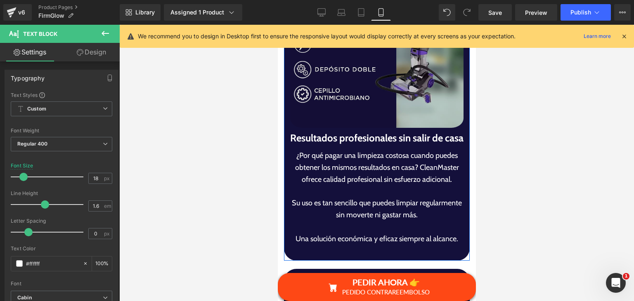
click at [309, 86] on div "Image" at bounding box center [376, 41] width 173 height 179
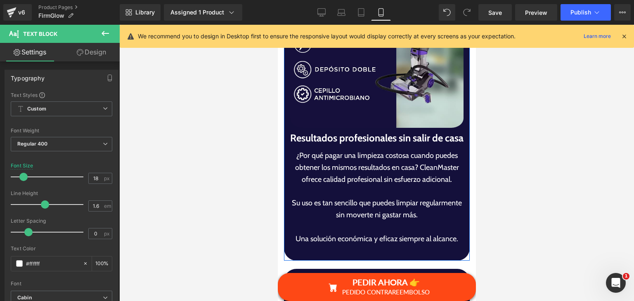
click at [315, 131] on h1 "Resultados profesionales sin salir de casa" at bounding box center [376, 138] width 173 height 15
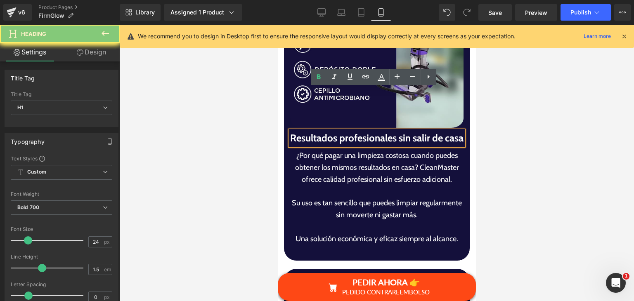
paste div
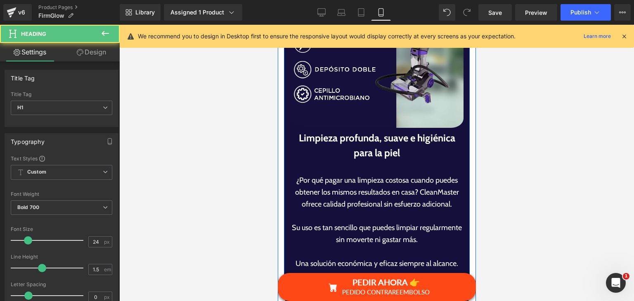
click at [368, 160] on div at bounding box center [376, 165] width 173 height 10
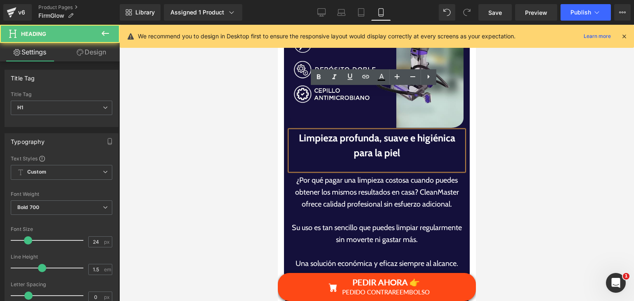
click at [368, 160] on div at bounding box center [376, 165] width 173 height 10
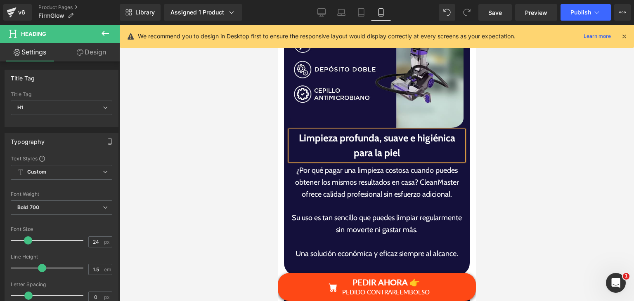
click at [315, 165] on p "¿Por qué pagar una limpieza costosa cuando puedes obtener los mismos resultados…" at bounding box center [376, 182] width 173 height 35
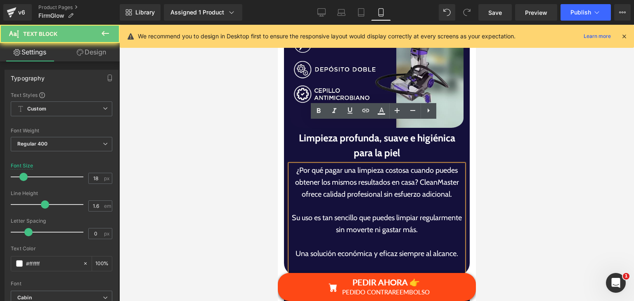
drag, startPoint x: 315, startPoint y: 133, endPoint x: 328, endPoint y: 141, distance: 15.1
click at [325, 165] on p "¿Por qué pagar una limpieza costosa cuando puedes obtener los mismos resultados…" at bounding box center [376, 182] width 173 height 35
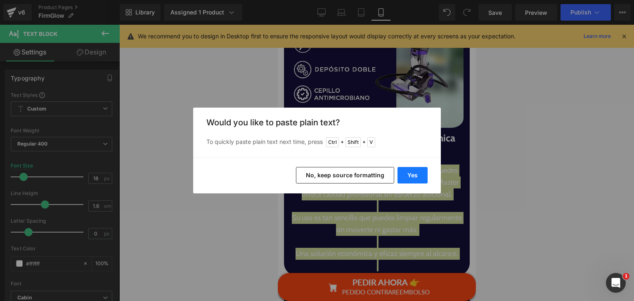
click at [399, 181] on button "Yes" at bounding box center [412, 175] width 30 height 16
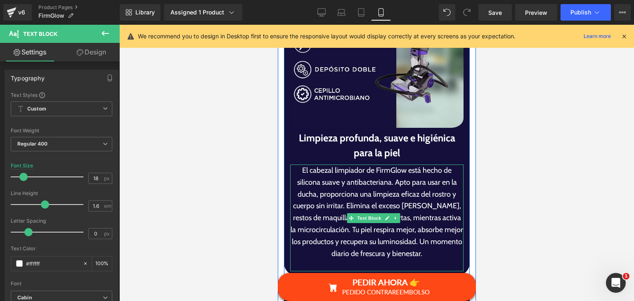
click at [388, 165] on p "El cabezal limpiador de FirmGlow está hecho de silicona suave y antibacteriana.…" at bounding box center [376, 212] width 173 height 95
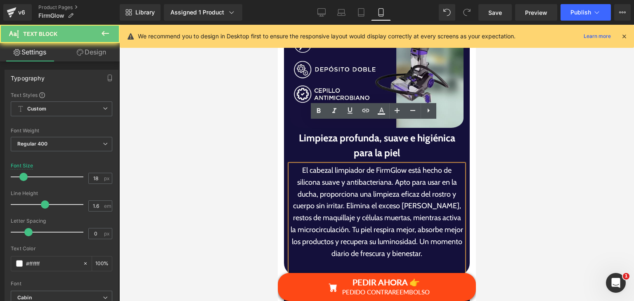
click at [389, 165] on p "El cabezal limpiador de FirmGlow está hecho de silicona suave y antibacteriana.…" at bounding box center [376, 212] width 173 height 95
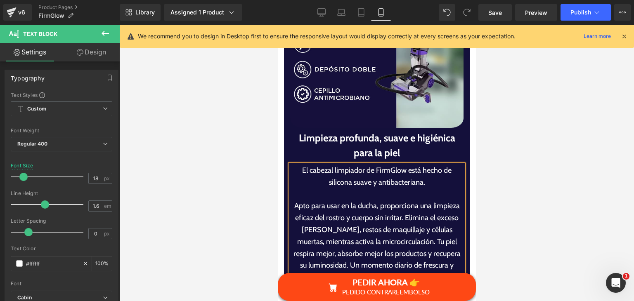
click at [400, 200] on p "Apto para usar en la ducha, proporciona una limpieza eficaz del rostro y cuerpo…" at bounding box center [376, 241] width 173 height 83
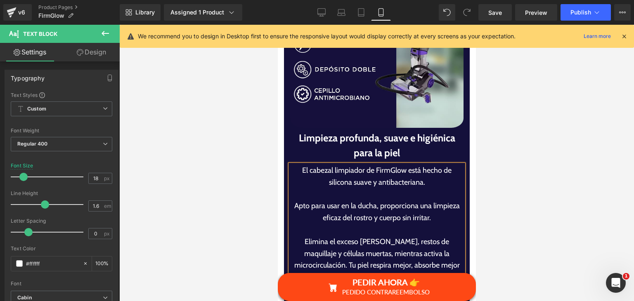
click at [452, 236] on p "Elimina el exceso [PERSON_NAME], restos de maquillaje y células muertas, mientr…" at bounding box center [376, 265] width 173 height 59
click at [378, 283] on p "Tu piel respira mejor, absorbe mejor los productos y recupera su luminosidad. U…" at bounding box center [376, 300] width 173 height 35
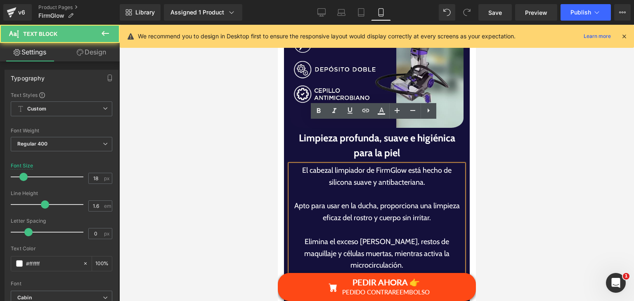
click at [375, 283] on p "Tu piel respira mejor, absorbe mejor los productos y recupera su luminosidad. U…" at bounding box center [376, 300] width 173 height 35
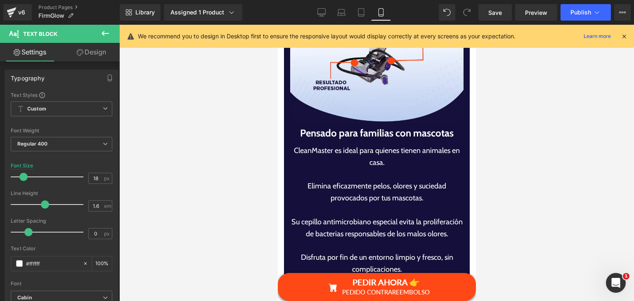
scroll to position [3165, 0]
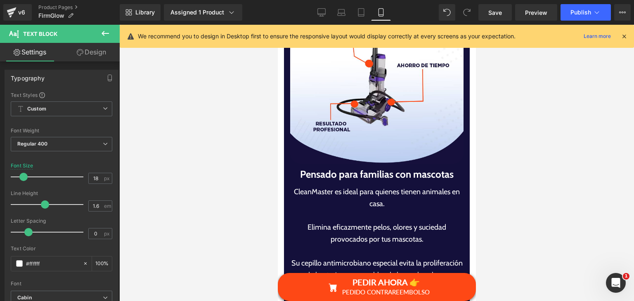
click at [307, 167] on h1 "Pensado para familias con mascotas" at bounding box center [376, 174] width 173 height 15
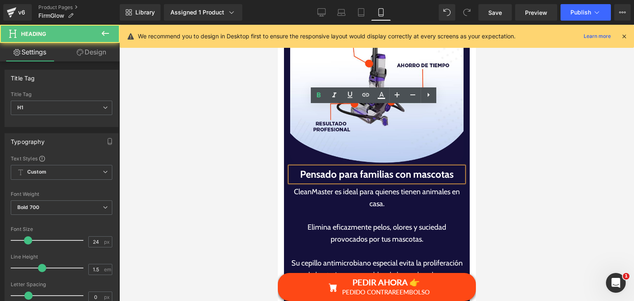
click at [307, 167] on h1 "Pensado para familias con mascotas" at bounding box center [376, 174] width 173 height 15
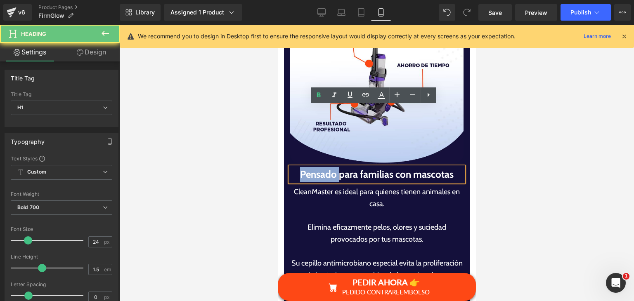
click at [307, 167] on h1 "Pensado para familias con mascotas" at bounding box center [376, 174] width 173 height 15
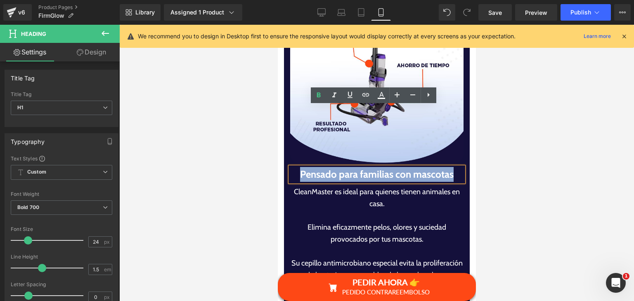
click at [307, 167] on h1 "Pensado para familias con mascotas" at bounding box center [376, 174] width 173 height 15
paste div
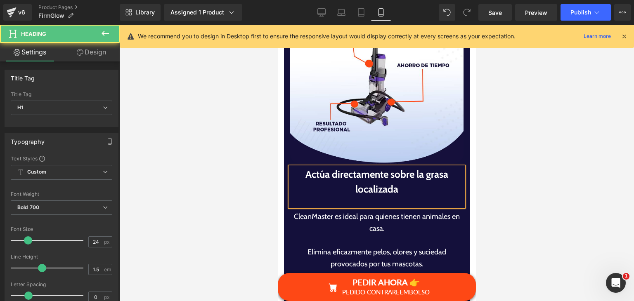
click at [373, 197] on div at bounding box center [376, 202] width 173 height 10
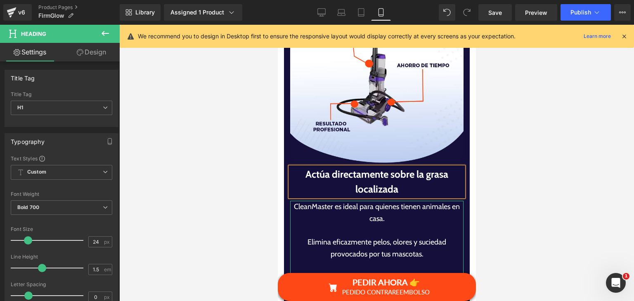
drag, startPoint x: 312, startPoint y: 197, endPoint x: 320, endPoint y: 183, distance: 15.5
click at [316, 236] on p "Elimina eficazmente pelos, olores y suciedad provocados por tus mascotas." at bounding box center [376, 248] width 173 height 24
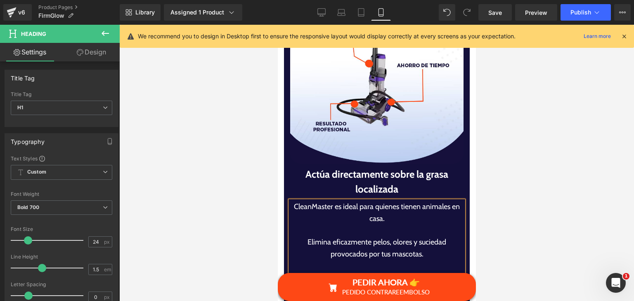
drag, startPoint x: 320, startPoint y: 183, endPoint x: 327, endPoint y: 187, distance: 8.3
click at [325, 236] on p "Elimina eficazmente pelos, olores y suciedad provocados por tus mascotas." at bounding box center [376, 248] width 173 height 24
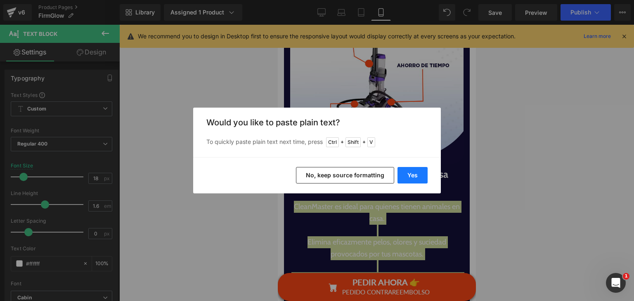
click at [404, 175] on button "Yes" at bounding box center [412, 175] width 30 height 16
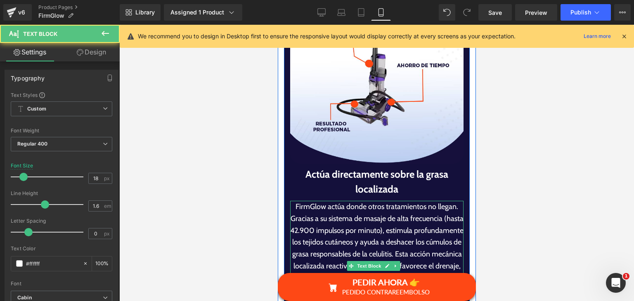
click at [454, 201] on p "FirmGlow actúa donde otros tratamientos no llegan. Gracias a su sistema de masa…" at bounding box center [376, 254] width 173 height 107
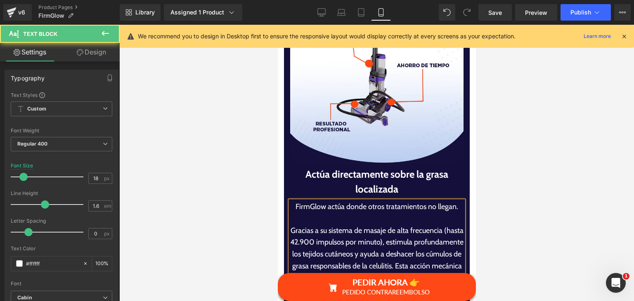
click at [319, 225] on p "Gracias a su sistema de masaje de alta frecuencia (hasta 42.900 impulsos por mi…" at bounding box center [376, 272] width 173 height 95
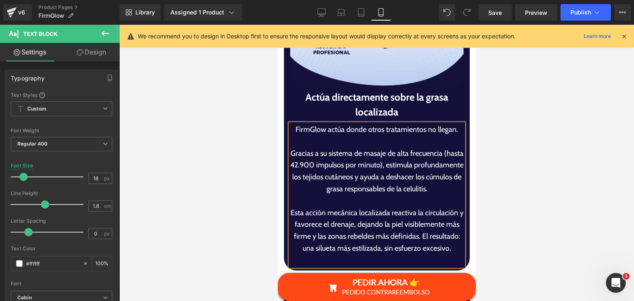
scroll to position [3248, 0]
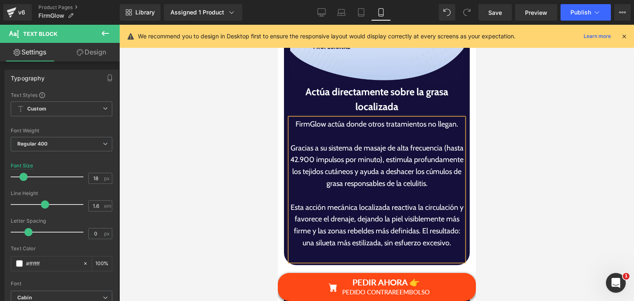
click at [321, 202] on p "Esta acción mecánica localizada reactiva la circulación y favorece el drenaje, …" at bounding box center [376, 225] width 173 height 47
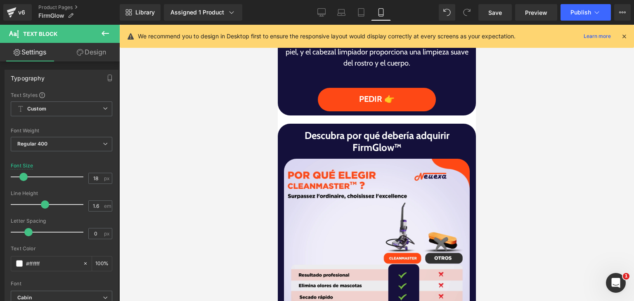
scroll to position [1103, 0]
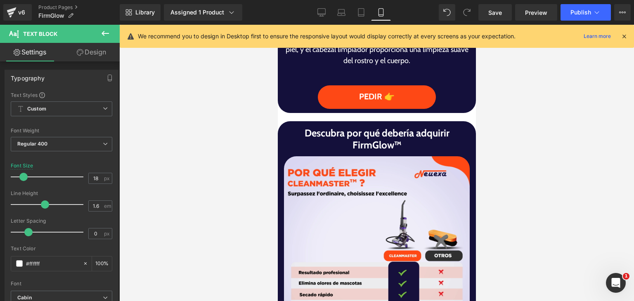
drag, startPoint x: 320, startPoint y: 9, endPoint x: 352, endPoint y: 37, distance: 42.4
click at [321, 9] on icon at bounding box center [321, 12] width 8 height 8
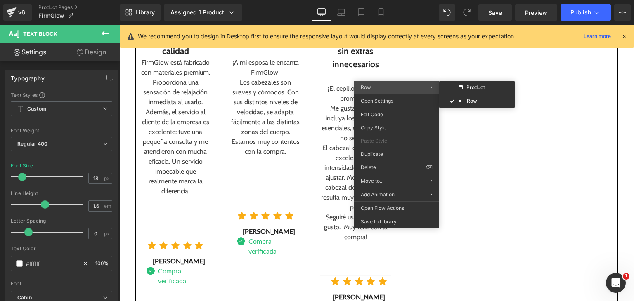
scroll to position [82, 0]
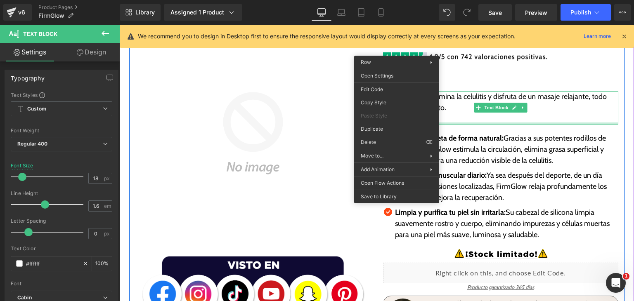
click at [450, 119] on p at bounding box center [500, 118] width 235 height 11
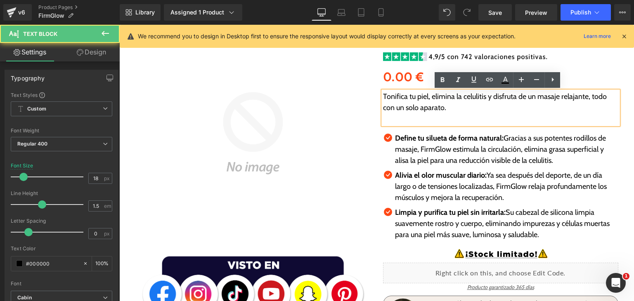
click at [450, 119] on p at bounding box center [500, 118] width 235 height 11
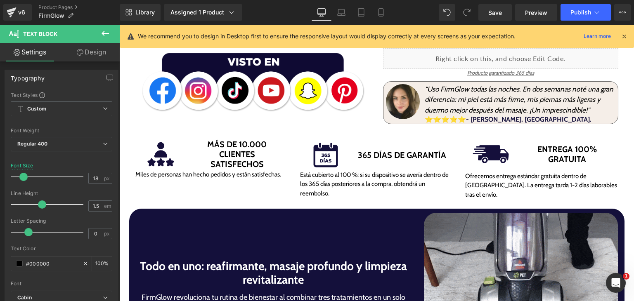
scroll to position [289, 0]
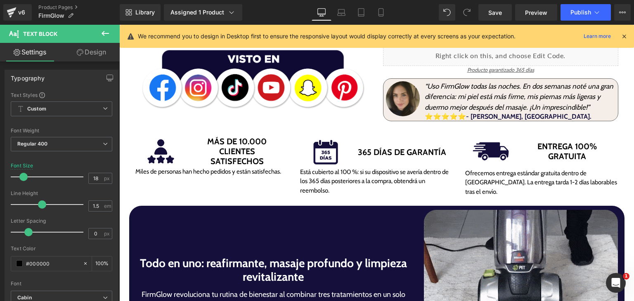
click at [393, 110] on img at bounding box center [403, 98] width 34 height 35
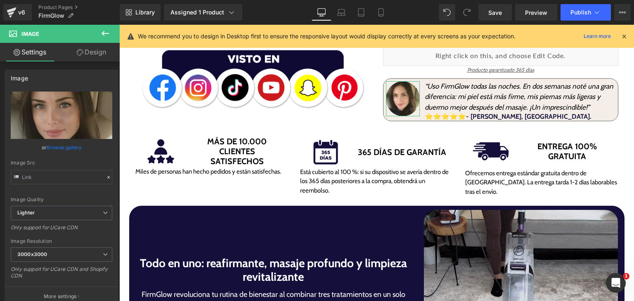
drag, startPoint x: 71, startPoint y: 146, endPoint x: 110, endPoint y: 149, distance: 39.3
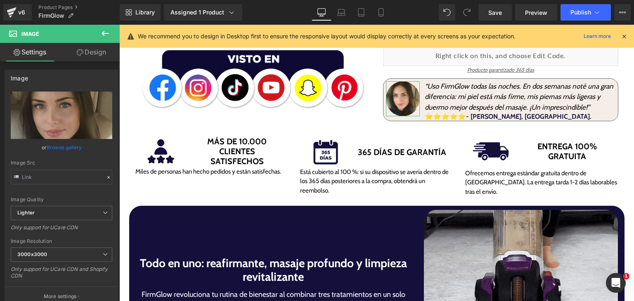
click at [71, 147] on link "Browse gallery" at bounding box center [64, 147] width 35 height 14
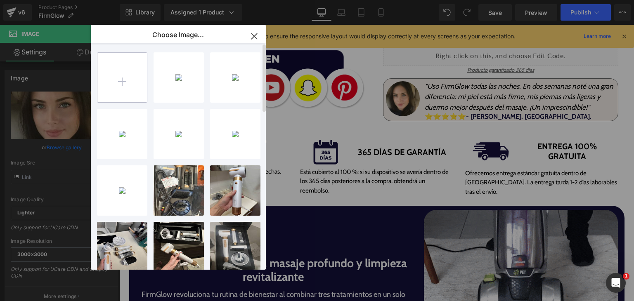
click at [109, 76] on input "file" at bounding box center [121, 77] width 49 height 49
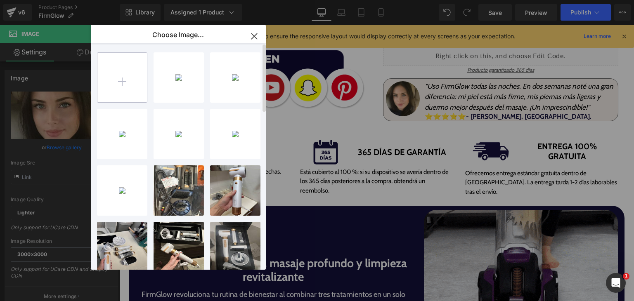
type input "C:\fakepath\ffffff.png"
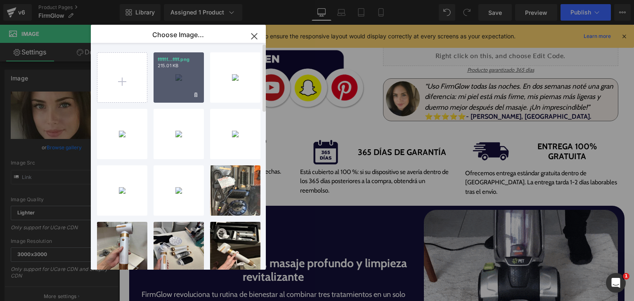
click at [177, 81] on div "ffffff...ffff.png 215.01 KB" at bounding box center [178, 77] width 50 height 50
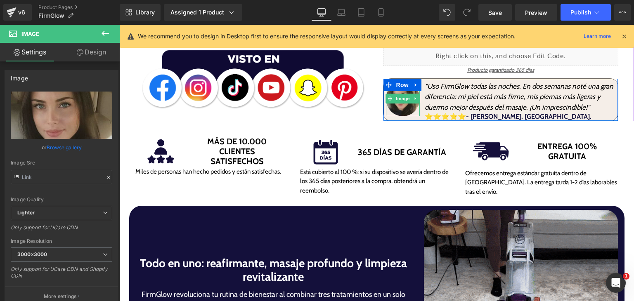
click at [394, 113] on img at bounding box center [403, 98] width 34 height 35
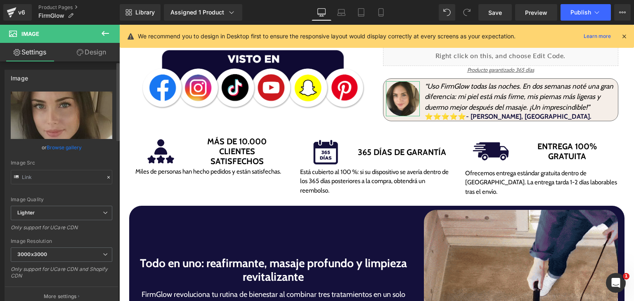
click at [68, 147] on link "Browse gallery" at bounding box center [64, 147] width 35 height 14
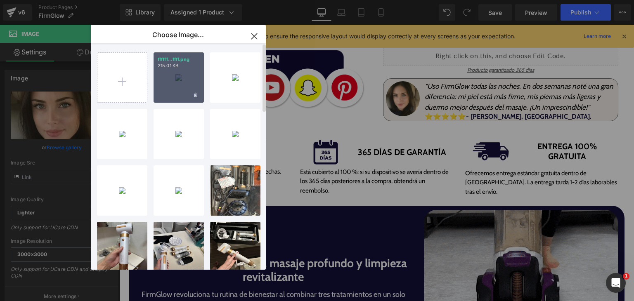
click at [178, 80] on div "ffffff...ffff.png 215.01 KB" at bounding box center [178, 77] width 50 height 50
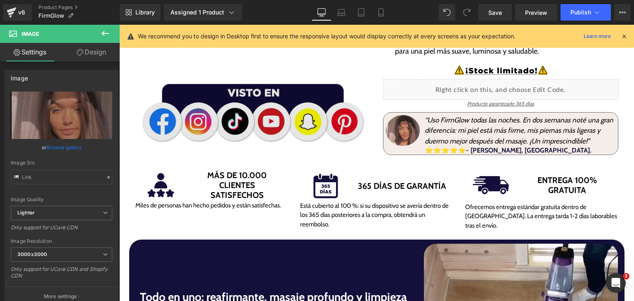
scroll to position [247, 0]
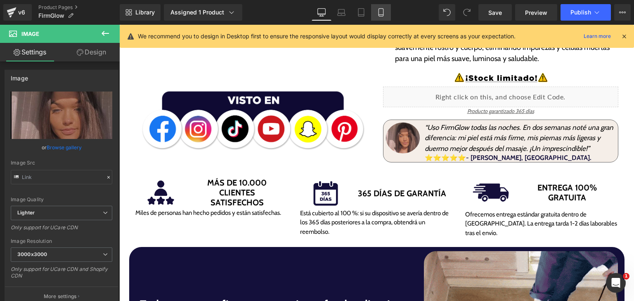
click at [373, 12] on link "Mobile" at bounding box center [381, 12] width 20 height 16
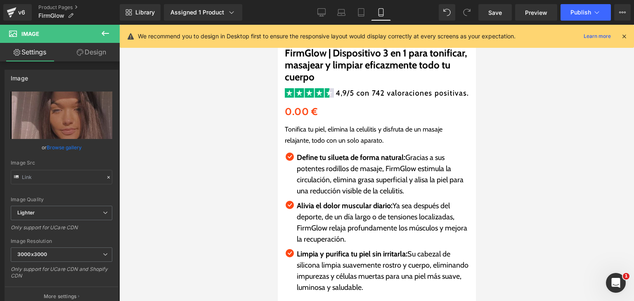
scroll to position [412, 0]
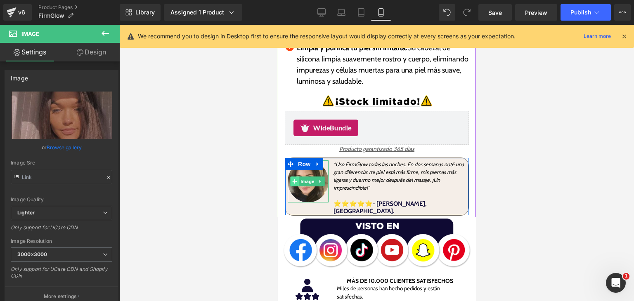
click at [294, 177] on span at bounding box center [294, 182] width 9 height 10
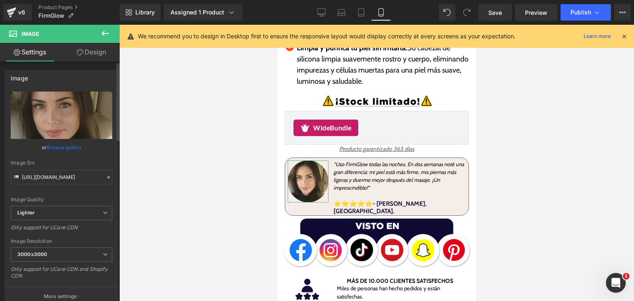
click at [59, 147] on link "Browse gallery" at bounding box center [64, 147] width 35 height 14
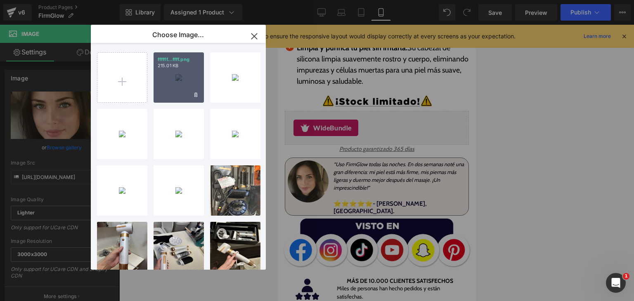
click at [174, 75] on div "ffffff...ffff.png 215.01 KB" at bounding box center [178, 77] width 50 height 50
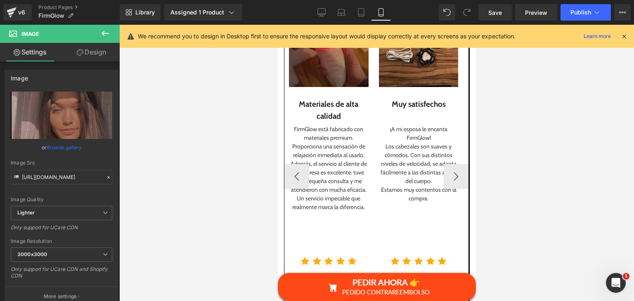
scroll to position [1485, 0]
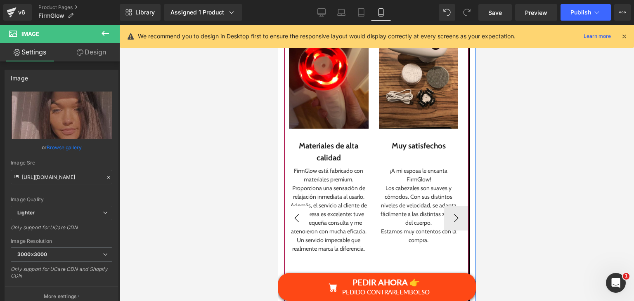
click at [299, 206] on button "‹" at bounding box center [296, 218] width 25 height 25
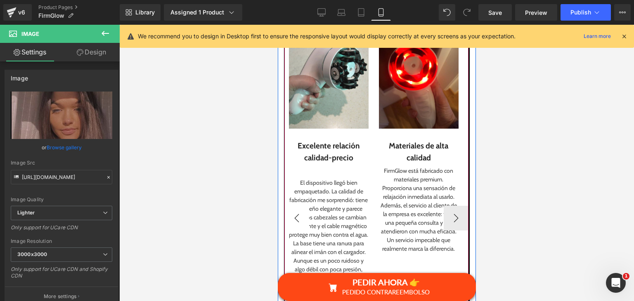
click at [299, 206] on button "‹" at bounding box center [296, 218] width 25 height 25
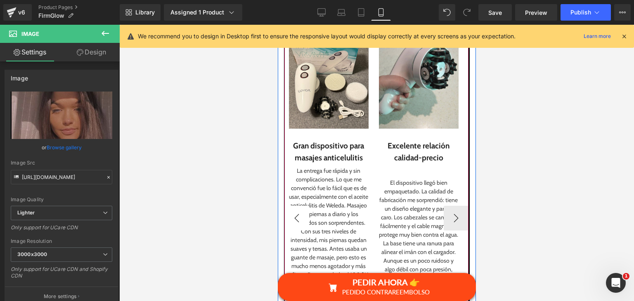
click at [299, 206] on button "‹" at bounding box center [296, 218] width 25 height 25
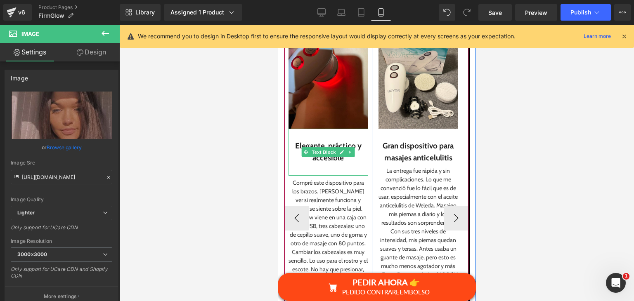
click at [316, 164] on div at bounding box center [328, 170] width 80 height 12
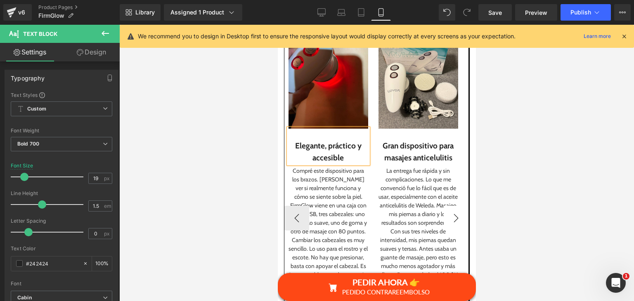
click at [444, 206] on button "›" at bounding box center [455, 218] width 25 height 25
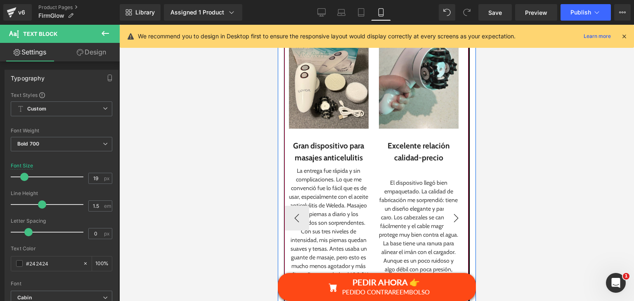
click at [444, 206] on button "›" at bounding box center [455, 218] width 25 height 25
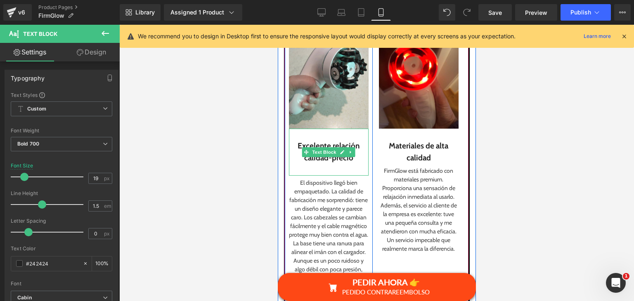
click at [346, 164] on div at bounding box center [328, 170] width 80 height 12
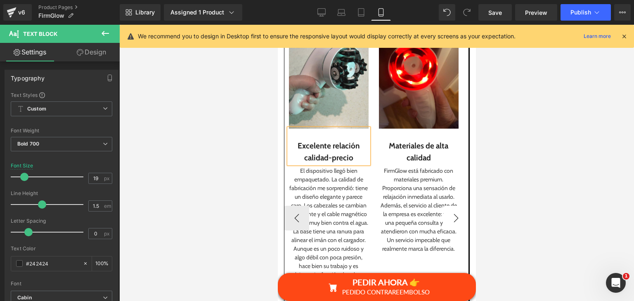
click at [443, 206] on button "›" at bounding box center [455, 218] width 25 height 25
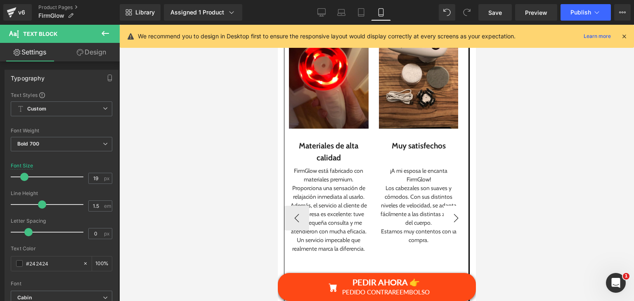
click at [444, 206] on button "›" at bounding box center [455, 218] width 25 height 25
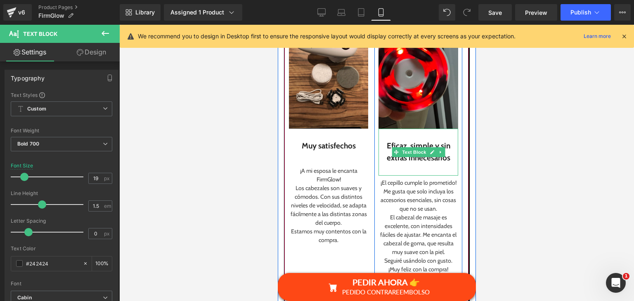
click at [429, 164] on div at bounding box center [418, 170] width 80 height 12
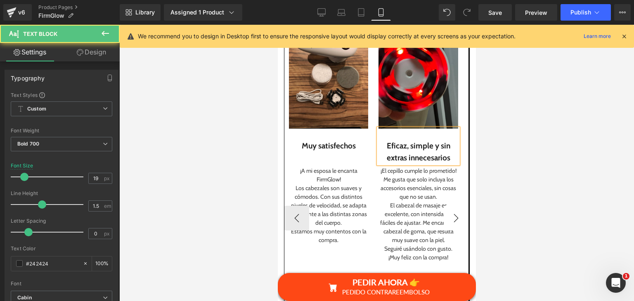
click at [451, 206] on button "›" at bounding box center [455, 218] width 25 height 25
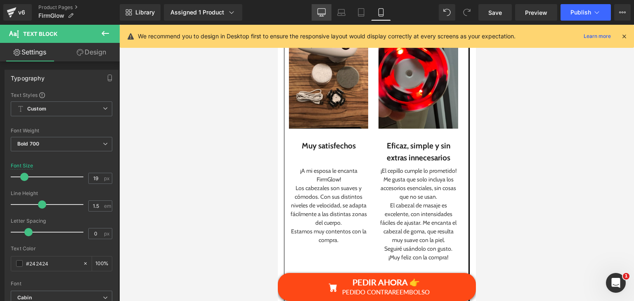
click at [320, 10] on icon at bounding box center [321, 12] width 8 height 8
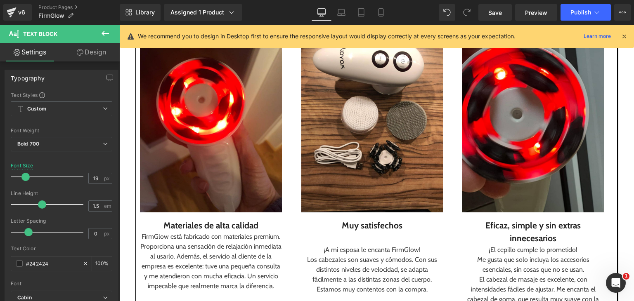
scroll to position [1053, 0]
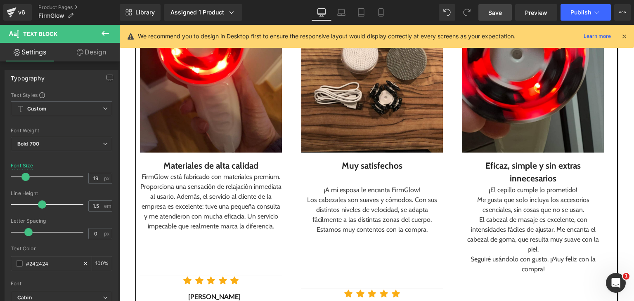
click at [500, 13] on span "Save" at bounding box center [495, 12] width 14 height 9
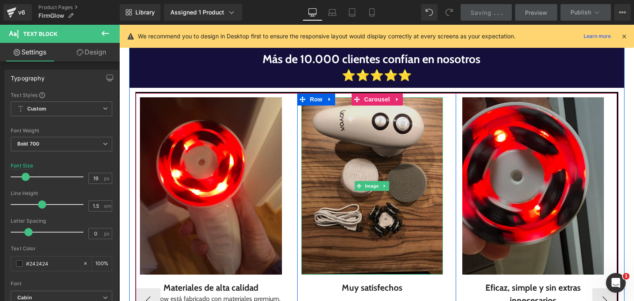
scroll to position [930, 0]
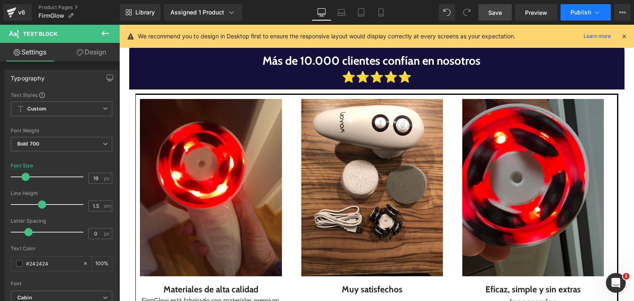
click at [591, 12] on button "Publish" at bounding box center [585, 12] width 50 height 16
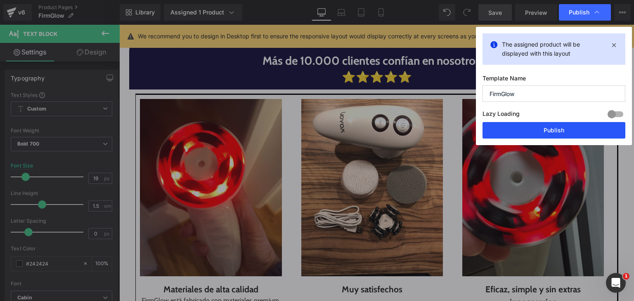
drag, startPoint x: 533, startPoint y: 128, endPoint x: 413, endPoint y: 105, distance: 122.2
click at [533, 128] on button "Publish" at bounding box center [553, 130] width 143 height 16
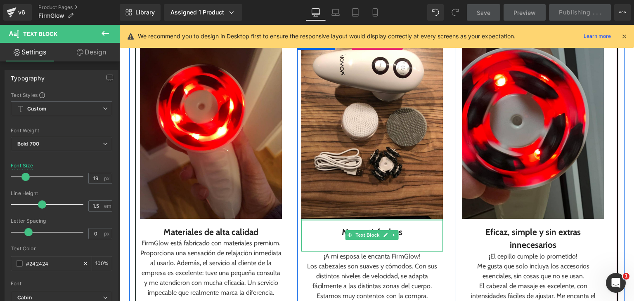
scroll to position [1053, 0]
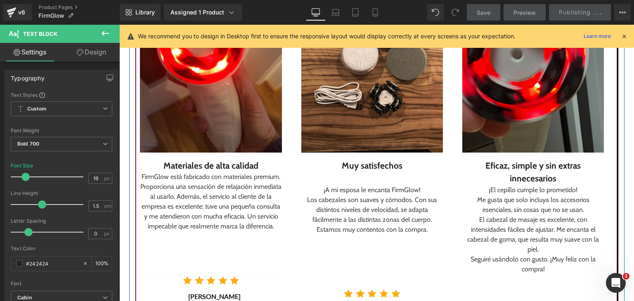
click at [617, 186] on button "›" at bounding box center [629, 178] width 25 height 25
click at [617, 184] on button "›" at bounding box center [629, 178] width 25 height 25
click at [136, 181] on button "‹" at bounding box center [123, 178] width 25 height 25
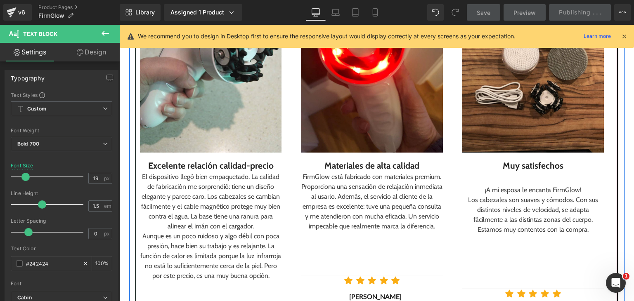
click at [136, 181] on button "‹" at bounding box center [123, 178] width 25 height 25
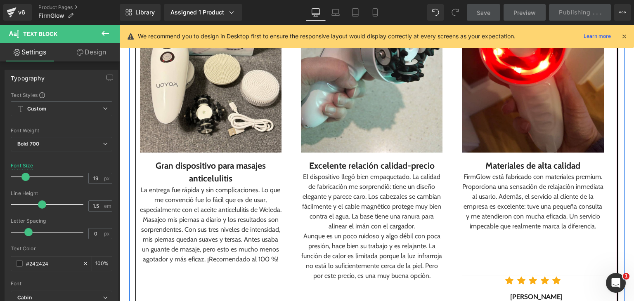
click at [136, 181] on button "‹" at bounding box center [123, 178] width 25 height 25
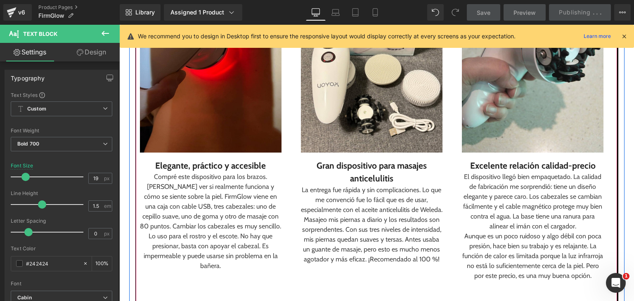
click at [136, 181] on button "‹" at bounding box center [123, 178] width 25 height 25
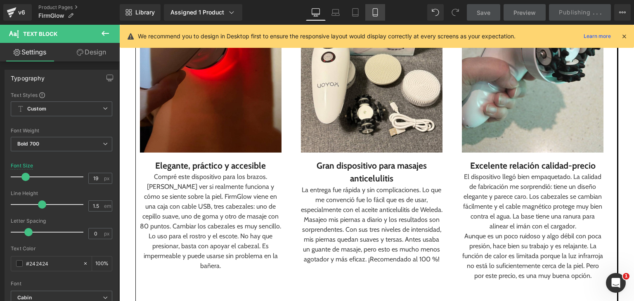
click at [374, 20] on link "Mobile" at bounding box center [375, 12] width 20 height 16
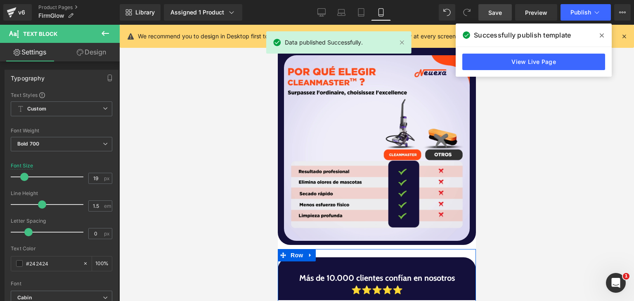
scroll to position [1111, 0]
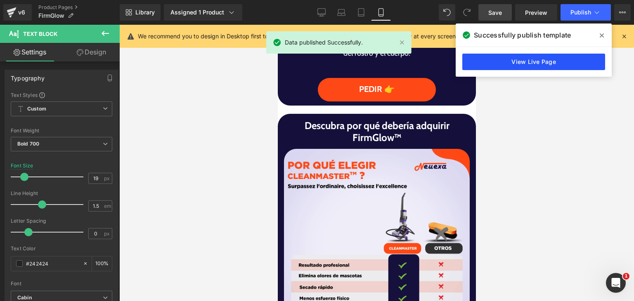
click at [516, 64] on link "View Live Page" at bounding box center [533, 62] width 143 height 16
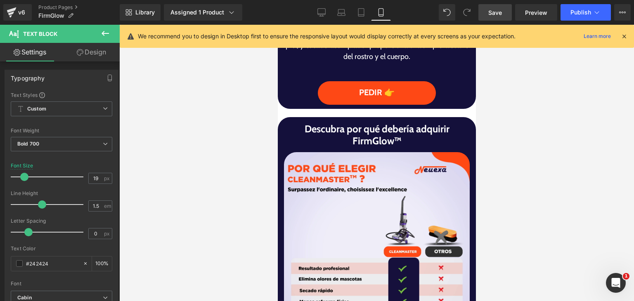
scroll to position [1069, 0]
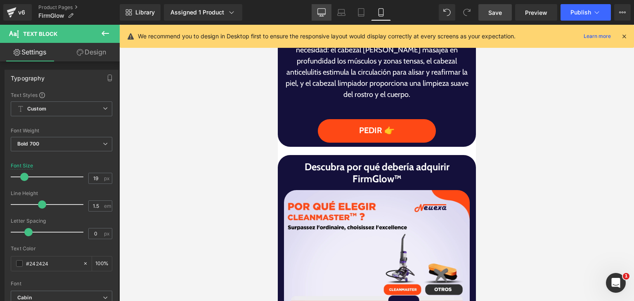
drag, startPoint x: 323, startPoint y: 12, endPoint x: 229, endPoint y: 30, distance: 96.0
click at [323, 12] on icon at bounding box center [321, 12] width 8 height 8
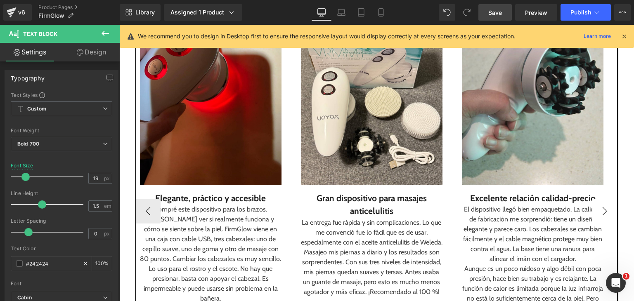
scroll to position [1056, 0]
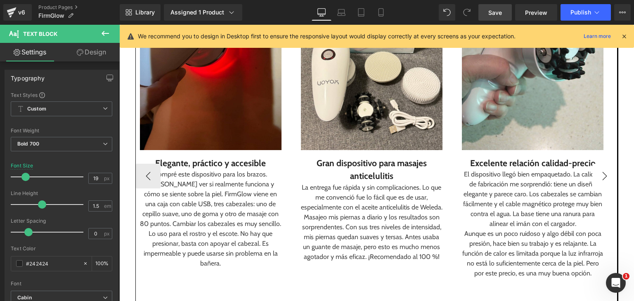
click at [605, 181] on button "›" at bounding box center [604, 176] width 25 height 25
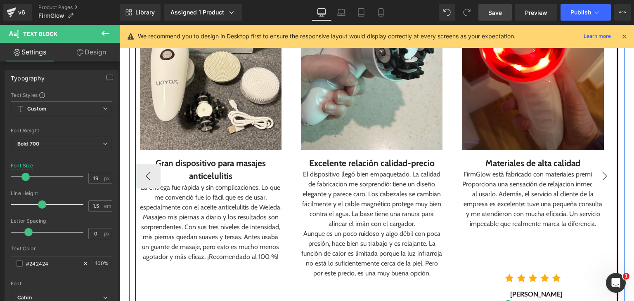
click at [605, 181] on button "›" at bounding box center [604, 176] width 25 height 25
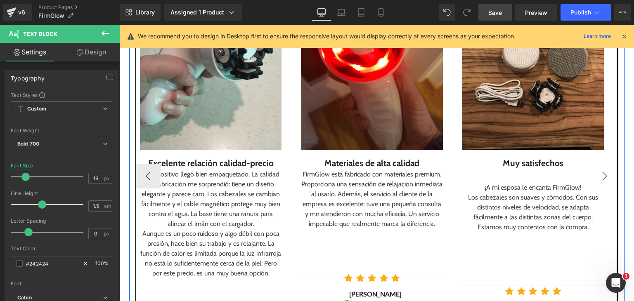
click at [605, 181] on button "›" at bounding box center [604, 176] width 25 height 25
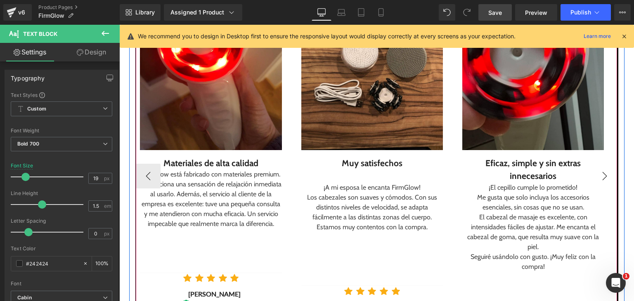
click at [604, 181] on button "›" at bounding box center [604, 176] width 25 height 25
click at [602, 182] on button "›" at bounding box center [604, 176] width 25 height 25
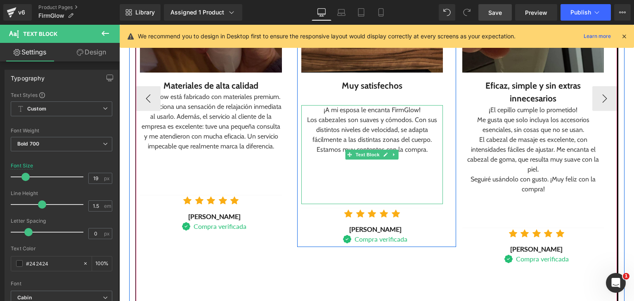
scroll to position [1138, 0]
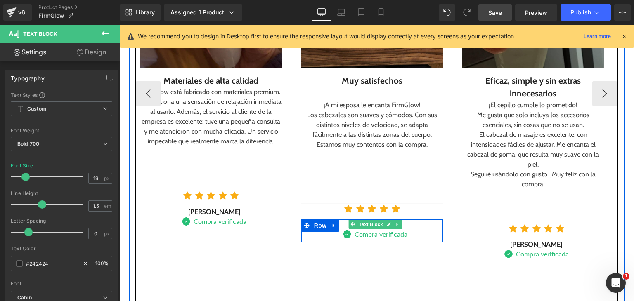
click at [406, 223] on div "[PERSON_NAME]" at bounding box center [375, 224] width 135 height 10
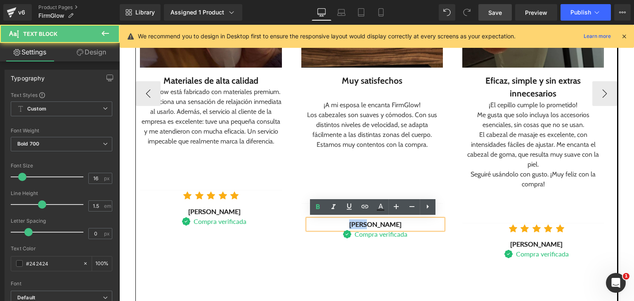
drag, startPoint x: 372, startPoint y: 224, endPoint x: 352, endPoint y: 224, distance: 19.8
click at [352, 224] on div "[PERSON_NAME]" at bounding box center [375, 224] width 135 height 10
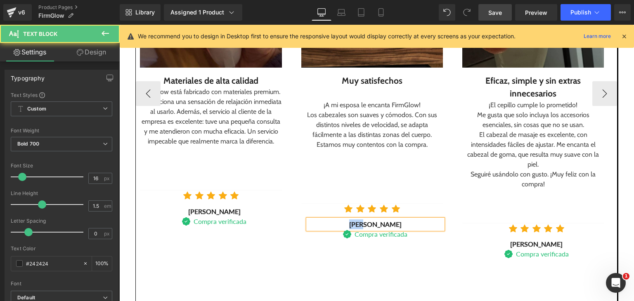
drag, startPoint x: 369, startPoint y: 223, endPoint x: 351, endPoint y: 225, distance: 18.2
click at [350, 225] on div "[PERSON_NAME]" at bounding box center [375, 224] width 135 height 10
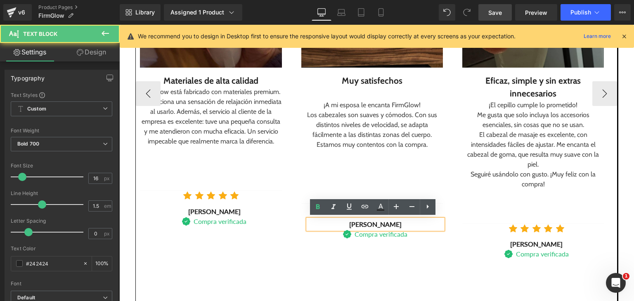
click at [378, 226] on div "[PERSON_NAME]" at bounding box center [375, 224] width 135 height 10
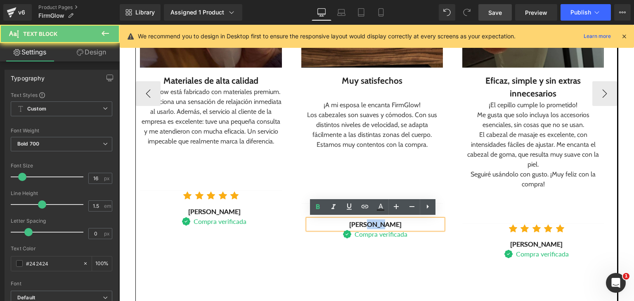
click at [378, 226] on div "[PERSON_NAME]" at bounding box center [375, 224] width 135 height 10
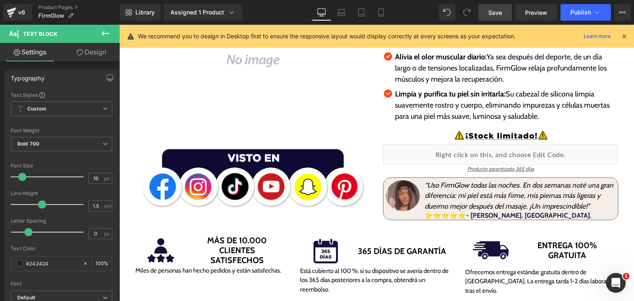
scroll to position [0, 0]
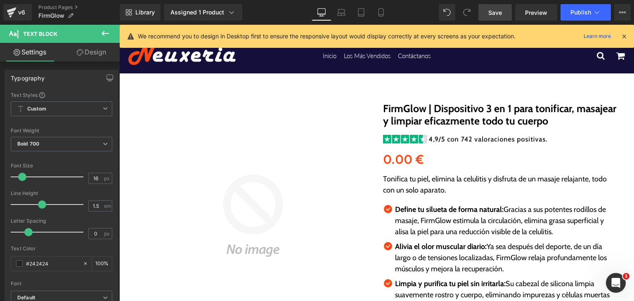
click at [504, 13] on link "Save" at bounding box center [494, 12] width 33 height 16
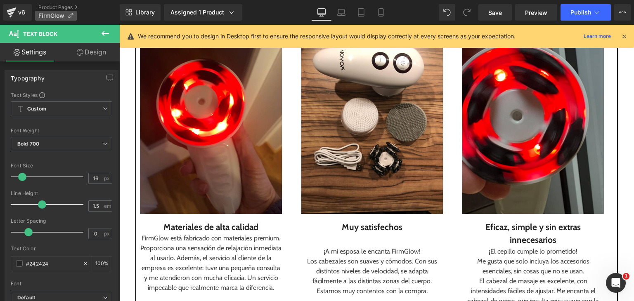
scroll to position [1155, 0]
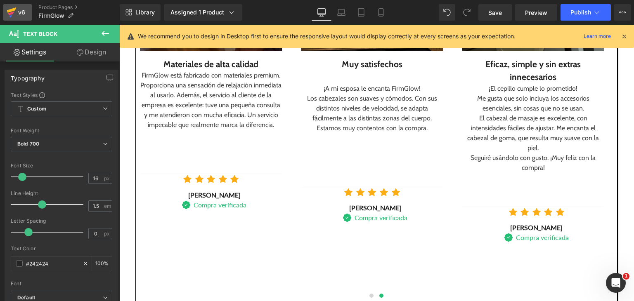
click at [24, 10] on div "v6" at bounding box center [21, 12] width 10 height 11
